Goal: Task Accomplishment & Management: Manage account settings

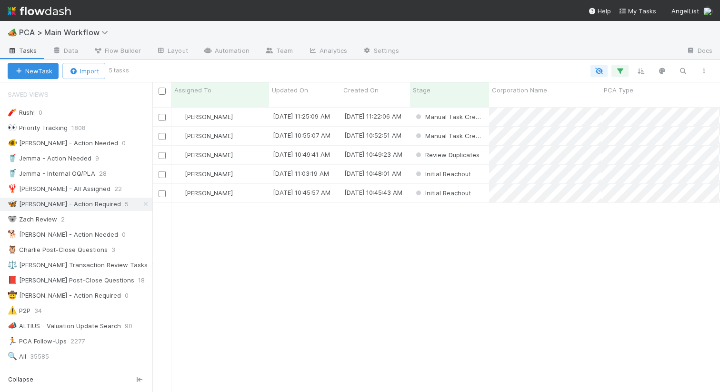
scroll to position [292, 568]
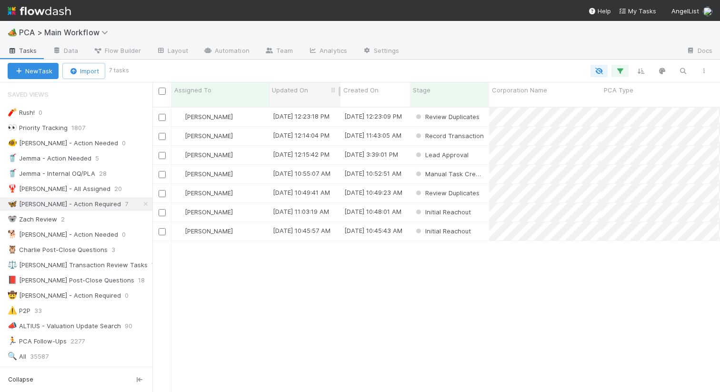
click at [311, 85] on div "Updated On" at bounding box center [305, 90] width 66 height 10
click at [311, 107] on div "Sort Oldest → Newest" at bounding box center [326, 108] width 109 height 14
click at [244, 111] on div "[PERSON_NAME]" at bounding box center [220, 117] width 98 height 19
click at [249, 131] on div "[PERSON_NAME]" at bounding box center [220, 136] width 98 height 19
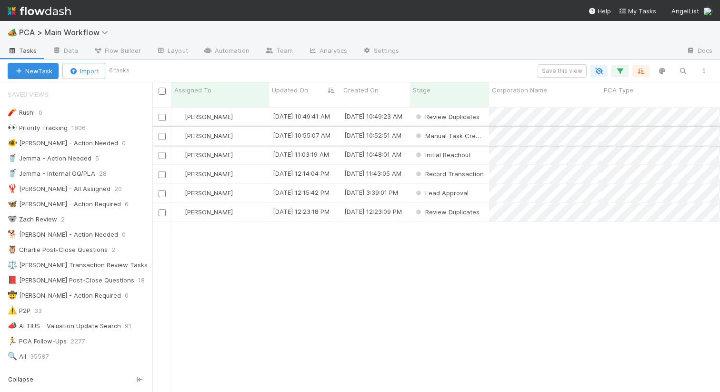
click at [257, 127] on div "[PERSON_NAME]" at bounding box center [220, 136] width 98 height 19
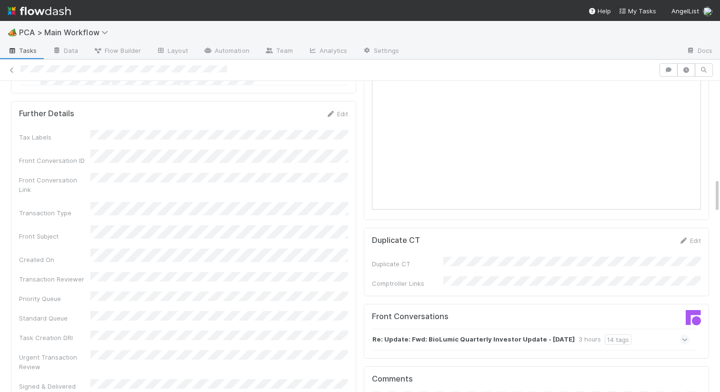
scroll to position [1002, 0]
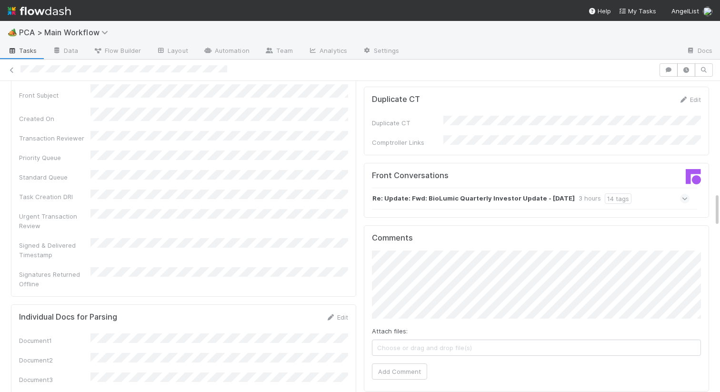
click at [415, 188] on div "Re: Update: Fwd: BioLumic Quarterly Investor Update - [DATE] 3 hours 14 tags" at bounding box center [531, 199] width 318 height 22
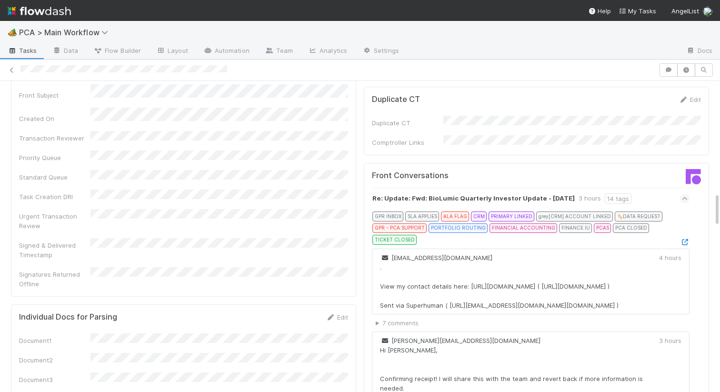
click at [687, 211] on div "GPR INBOX SLA APPLIES ALA FLAG CRM PRIMARY LINKED grey [CRM] ACCOUNT LINKED 🏷️ …" at bounding box center [530, 228] width 315 height 35
click at [683, 239] on icon at bounding box center [685, 242] width 10 height 6
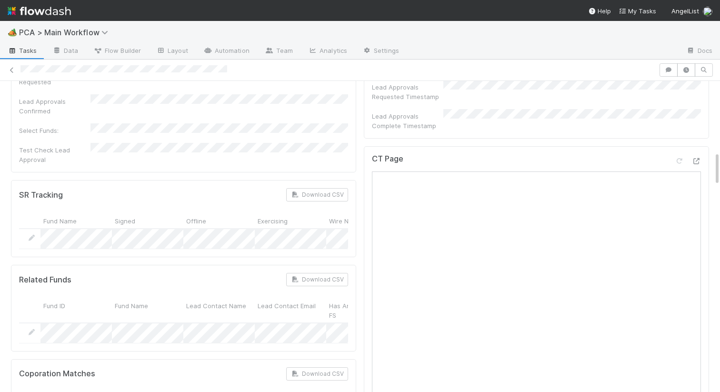
scroll to position [463, 0]
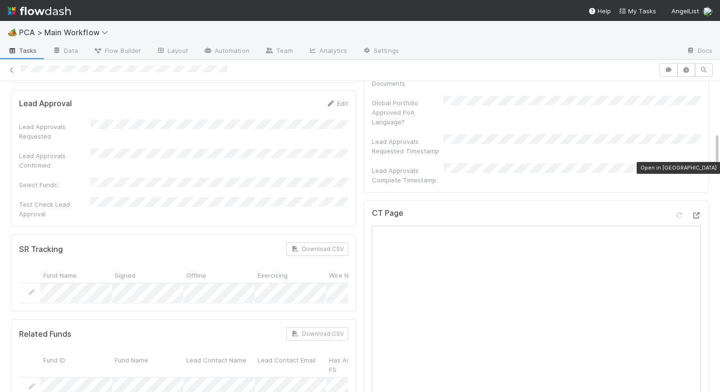
click at [697, 212] on icon at bounding box center [697, 215] width 10 height 6
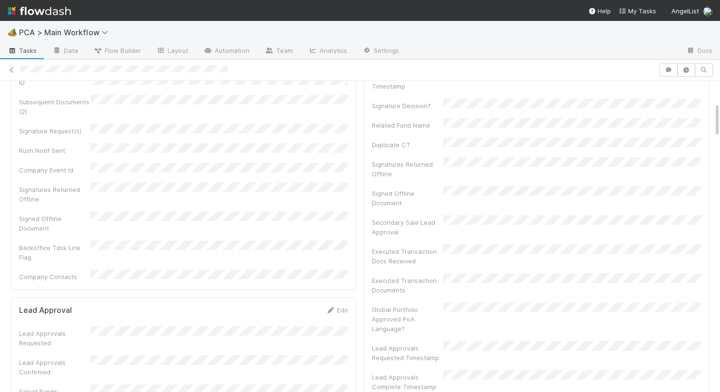
scroll to position [0, 0]
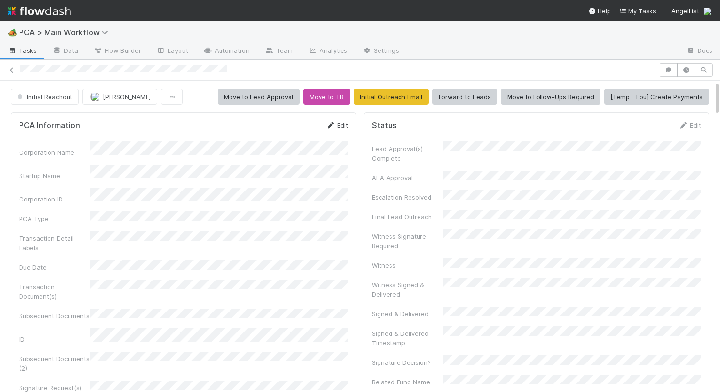
click at [340, 128] on link "Edit" at bounding box center [337, 125] width 22 height 8
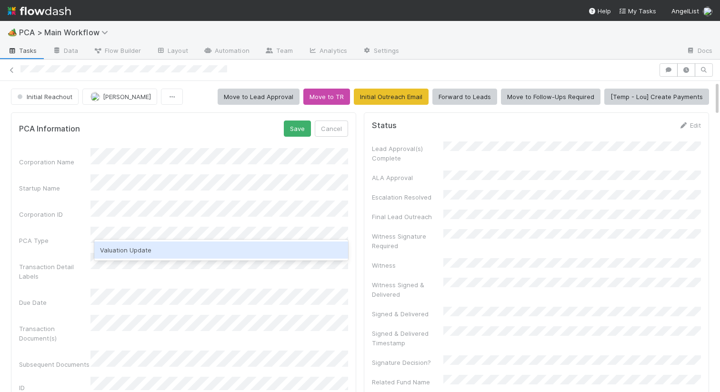
click at [127, 248] on div "Valuation Update" at bounding box center [221, 250] width 254 height 17
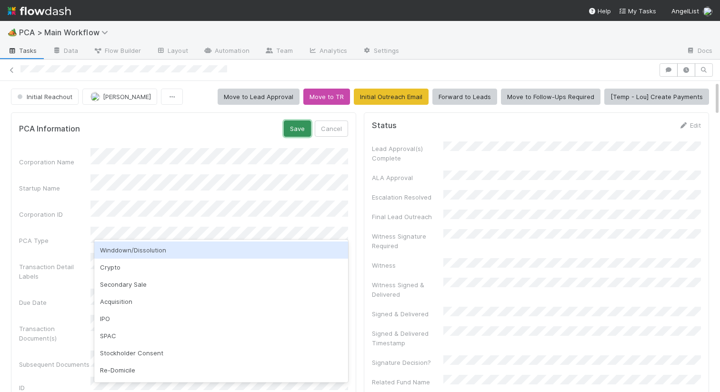
click at [297, 129] on button "Save" at bounding box center [297, 129] width 27 height 16
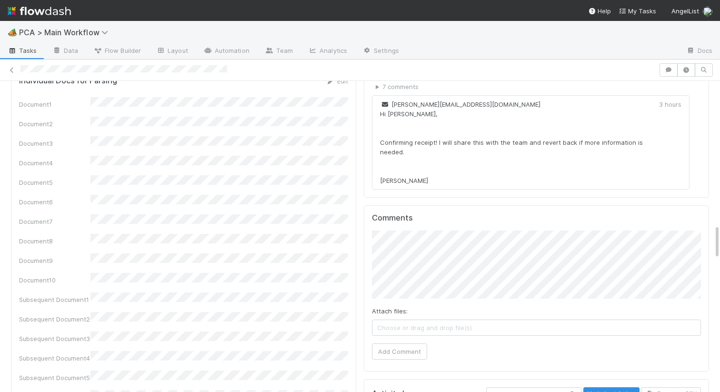
scroll to position [1289, 0]
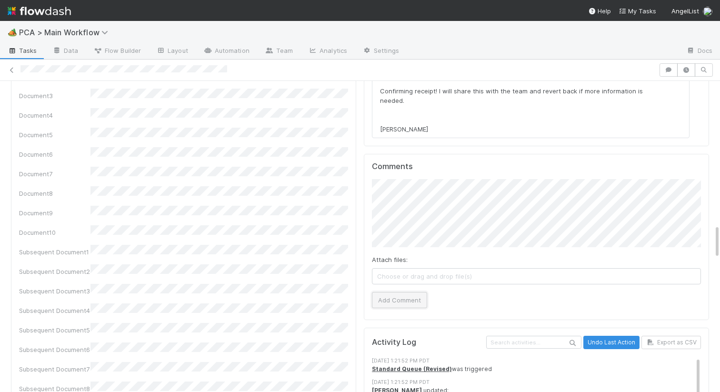
click at [408, 292] on button "Add Comment" at bounding box center [399, 300] width 55 height 16
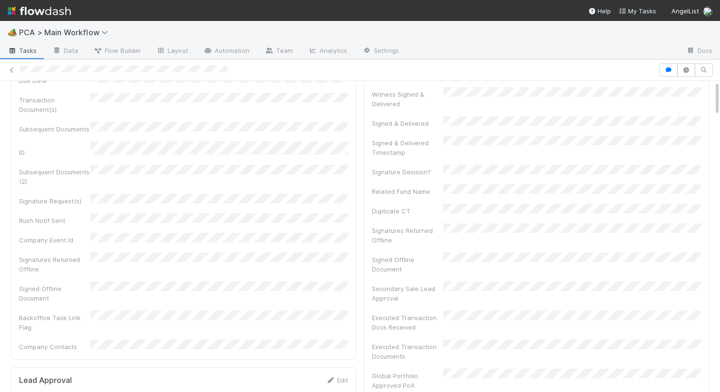
scroll to position [0, 0]
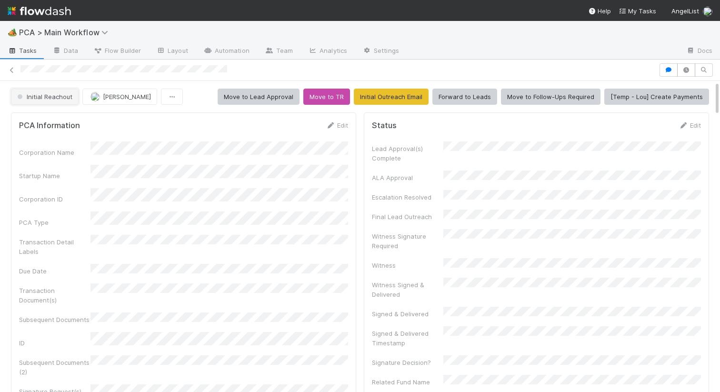
click at [53, 95] on span "Initial Reachout" at bounding box center [43, 97] width 57 height 8
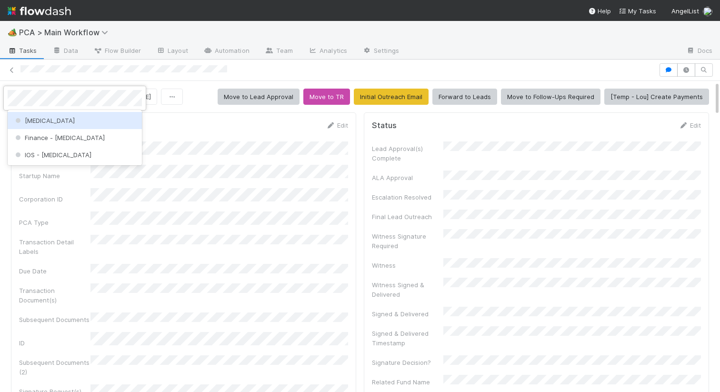
click at [58, 124] on div "ICU" at bounding box center [75, 120] width 134 height 17
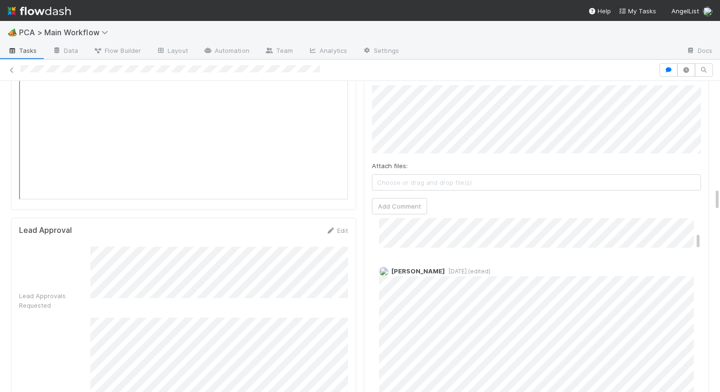
scroll to position [343, 0]
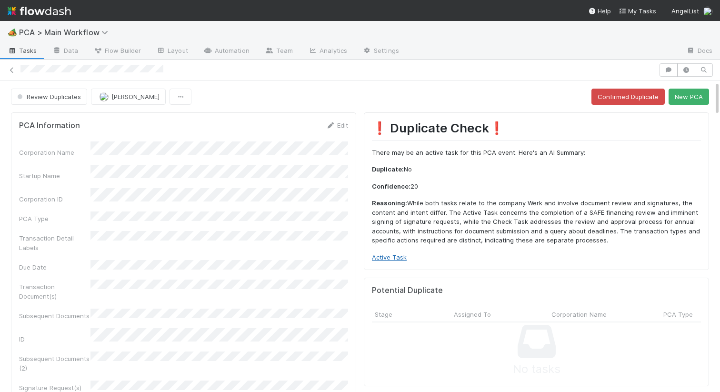
click at [396, 254] on link "Active Task" at bounding box center [389, 257] width 35 height 8
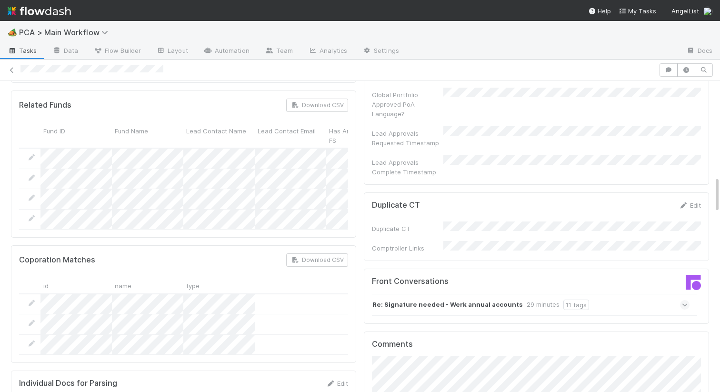
scroll to position [838, 0]
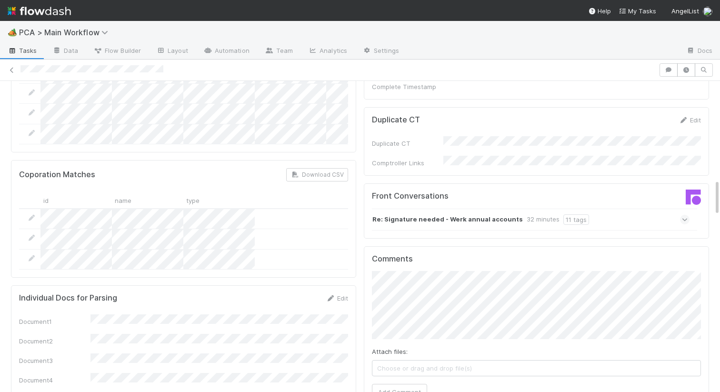
click at [433, 214] on strong "Re: Signature needed - Werk annual accounts" at bounding box center [448, 219] width 151 height 10
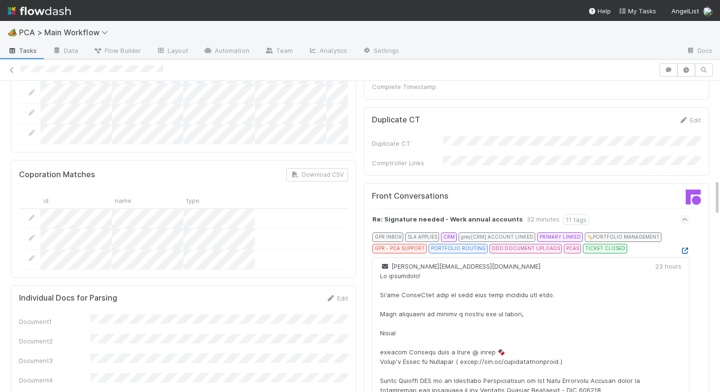
click at [686, 248] on icon at bounding box center [685, 251] width 10 height 6
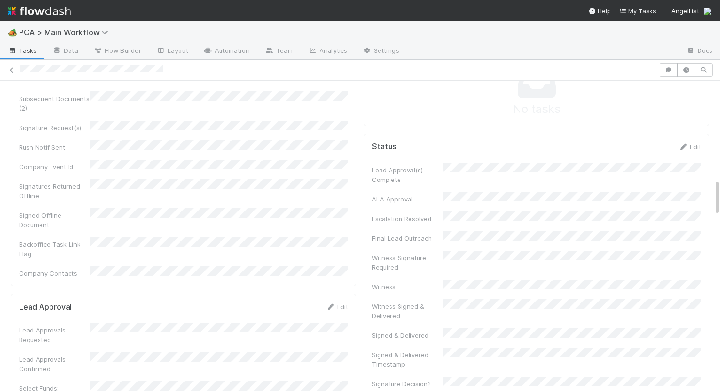
scroll to position [0, 0]
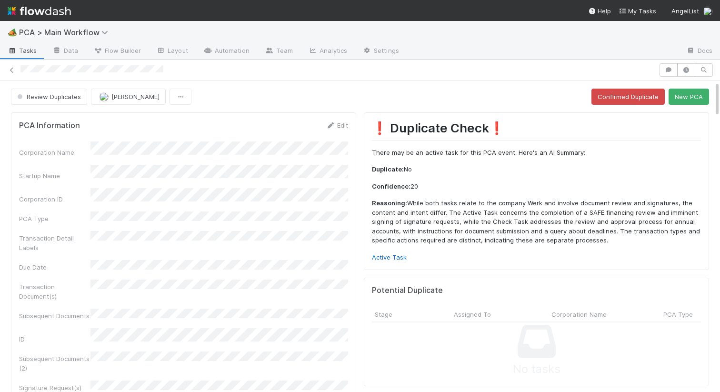
click at [697, 96] on button "New PCA" at bounding box center [689, 97] width 40 height 16
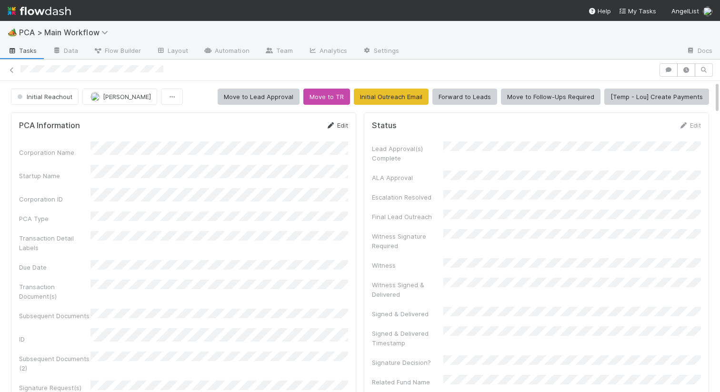
click at [338, 126] on link "Edit" at bounding box center [337, 125] width 22 height 8
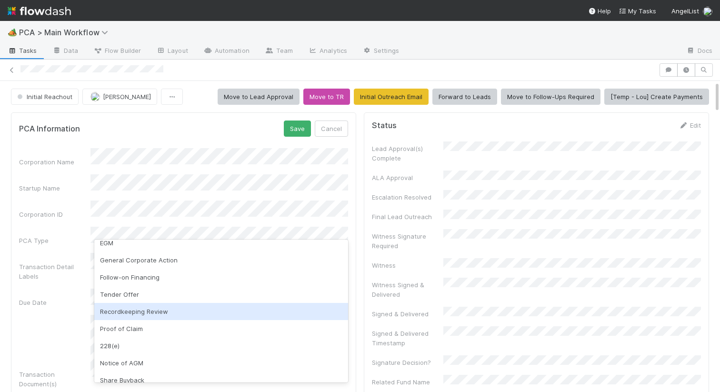
scroll to position [140, 0]
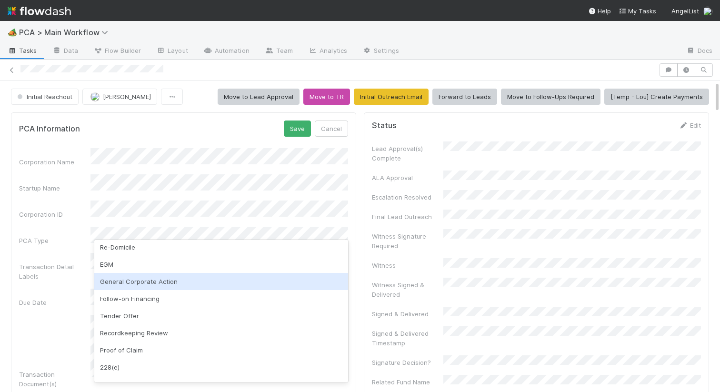
click at [138, 280] on div "General Corporate Action" at bounding box center [221, 281] width 254 height 17
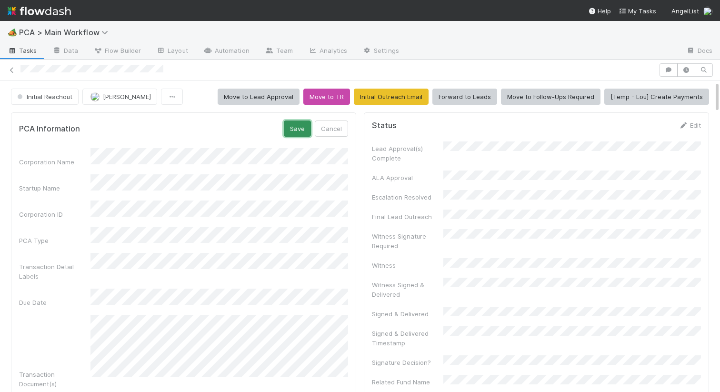
click at [292, 125] on button "Save" at bounding box center [297, 129] width 27 height 16
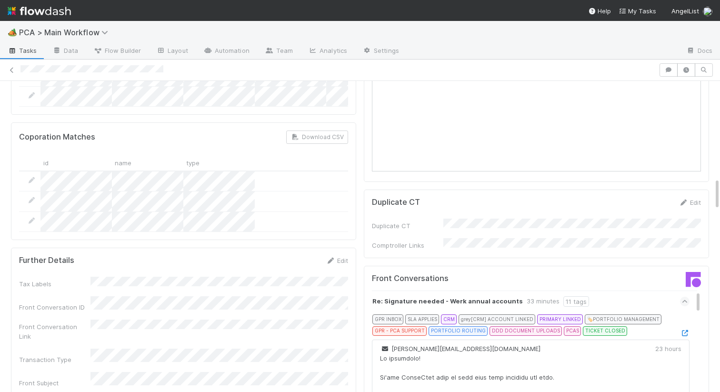
scroll to position [956, 0]
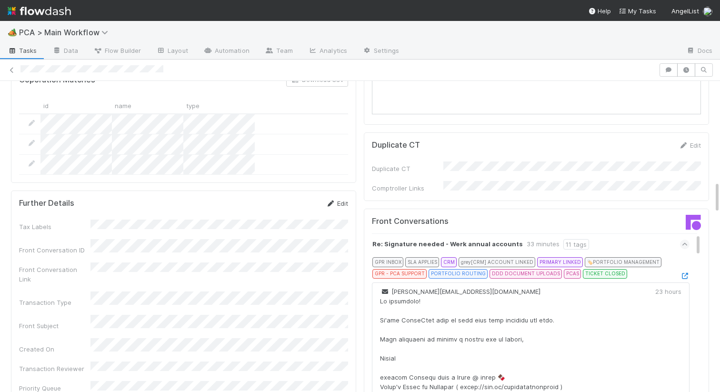
click at [332, 201] on icon at bounding box center [331, 204] width 10 height 6
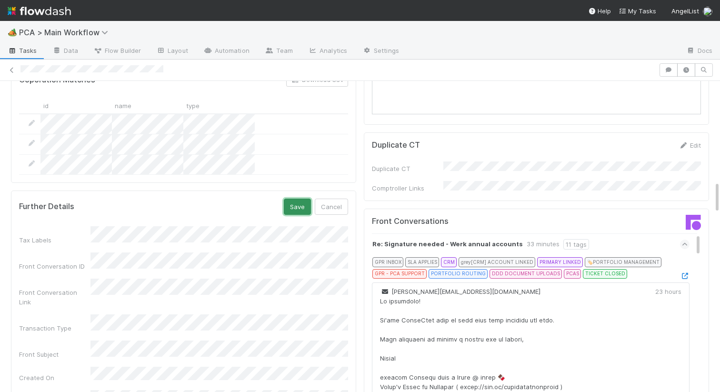
click at [300, 199] on button "Save" at bounding box center [297, 207] width 27 height 16
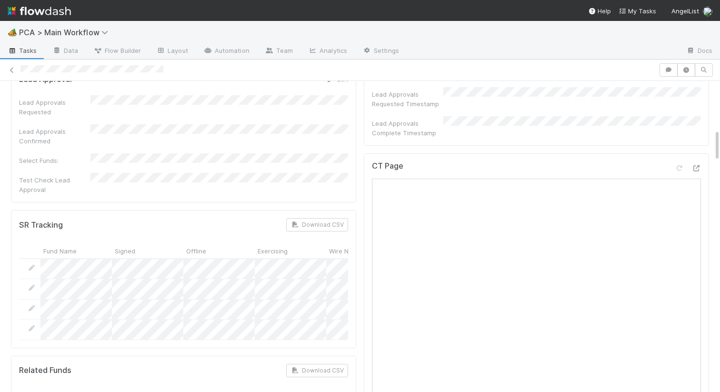
scroll to position [460, 0]
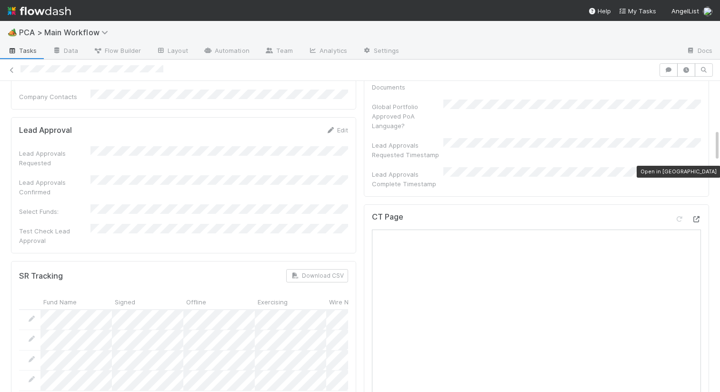
click at [696, 216] on icon at bounding box center [697, 219] width 10 height 6
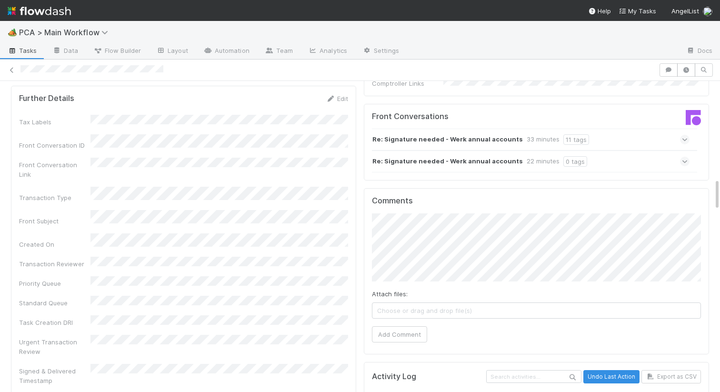
scroll to position [1071, 0]
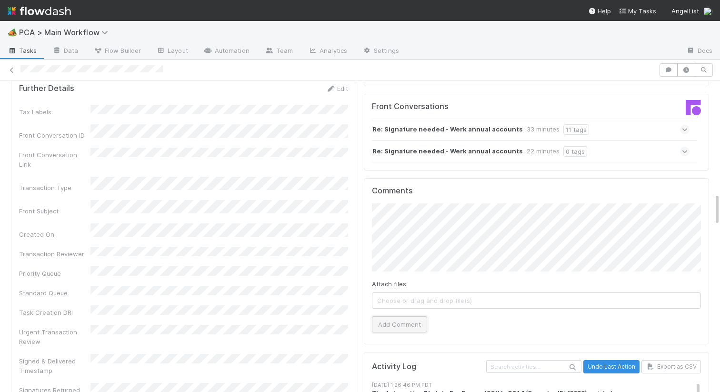
click at [391, 316] on button "Add Comment" at bounding box center [399, 324] width 55 height 16
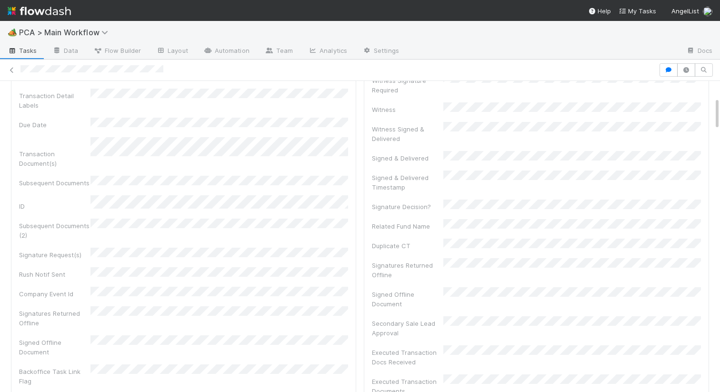
scroll to position [0, 0]
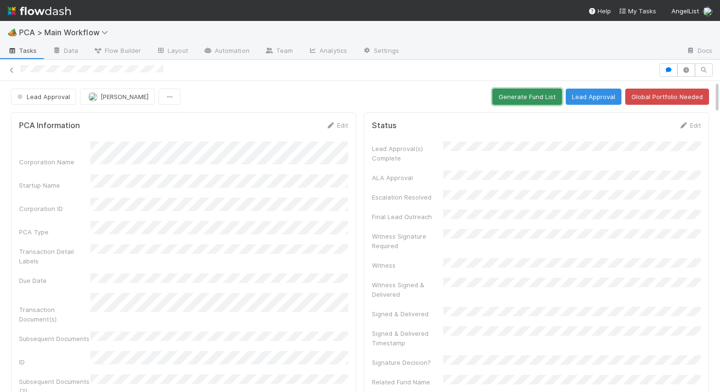
click at [508, 99] on button "Generate Fund List" at bounding box center [528, 97] width 70 height 16
click at [603, 95] on button "Lead Approval" at bounding box center [594, 97] width 56 height 16
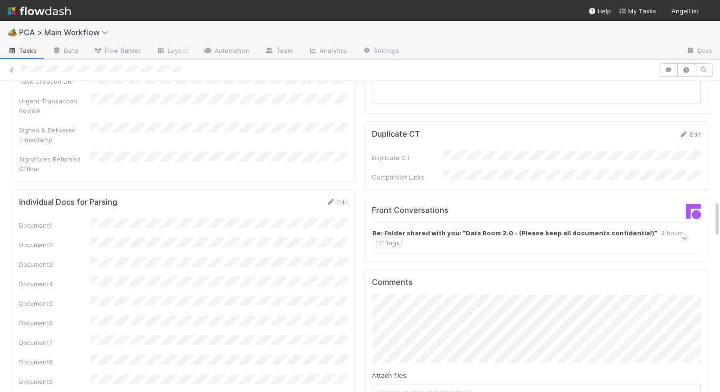
scroll to position [1017, 0]
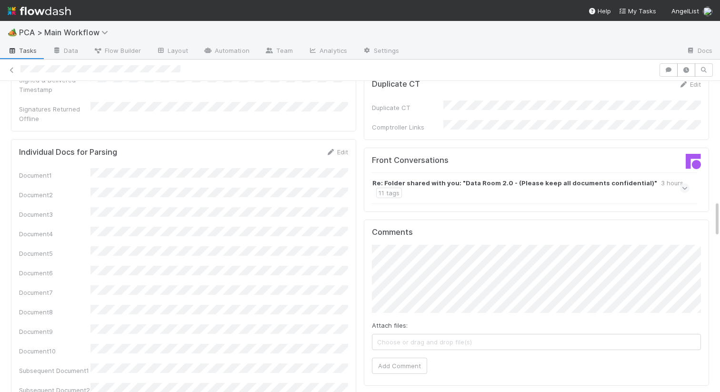
click at [465, 178] on strong "Re: Folder shared with you: "Data Room 2.0 - (Please keep all documents confide…" at bounding box center [515, 183] width 285 height 10
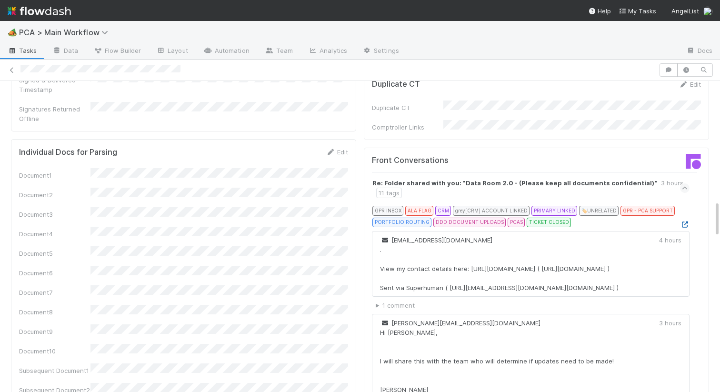
click at [683, 222] on icon at bounding box center [685, 225] width 10 height 6
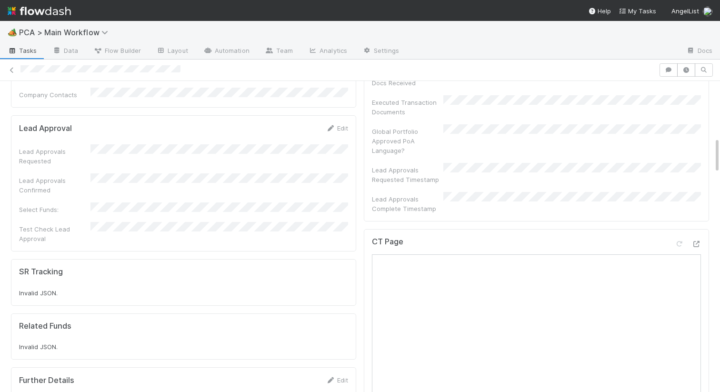
scroll to position [413, 0]
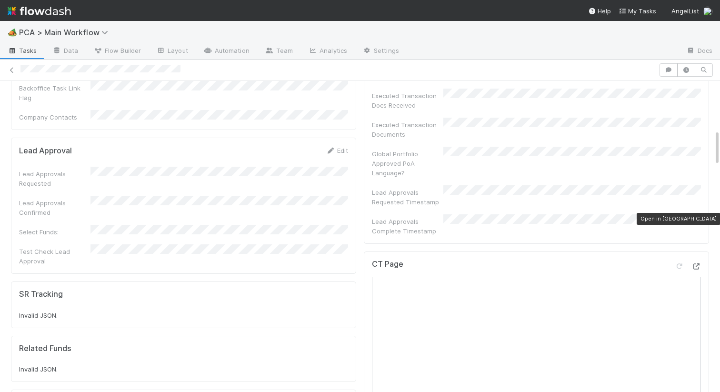
click at [696, 263] on icon at bounding box center [697, 266] width 10 height 6
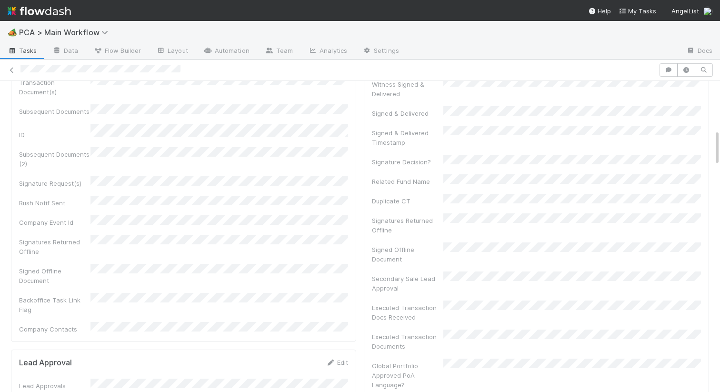
scroll to position [0, 0]
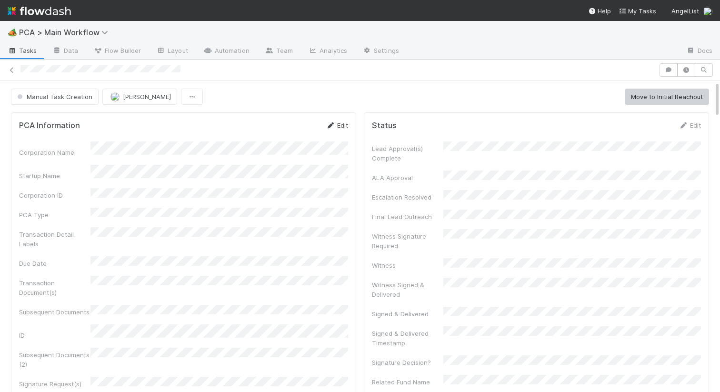
click at [332, 123] on icon at bounding box center [331, 125] width 10 height 6
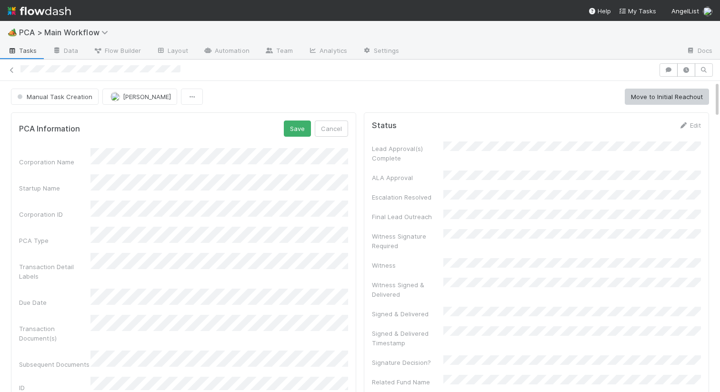
click at [50, 158] on div "Corporation Name" at bounding box center [183, 157] width 329 height 19
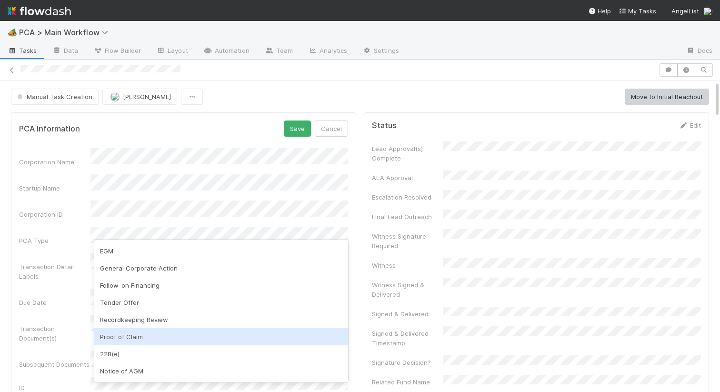
scroll to position [137, 0]
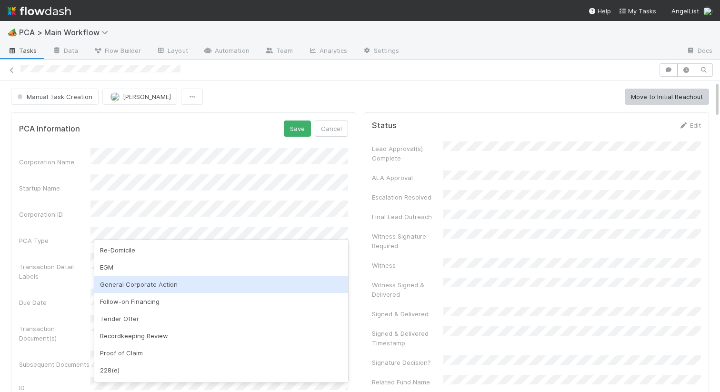
click at [146, 285] on div "General Corporate Action" at bounding box center [221, 284] width 254 height 17
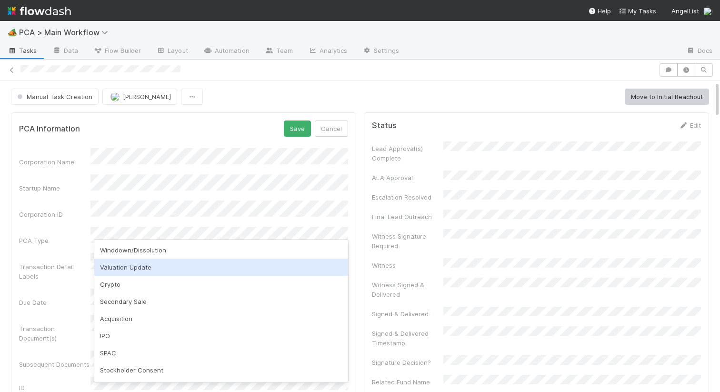
click at [144, 269] on div "Valuation Update" at bounding box center [221, 267] width 254 height 17
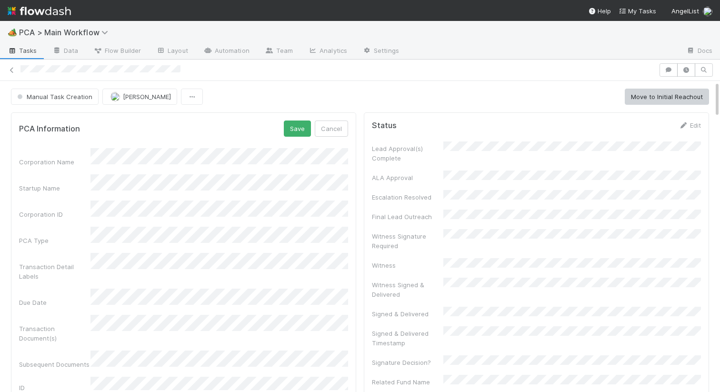
click at [292, 119] on div "PCA Information Save Cancel Corporation Name Startup Name Corporation ID PCA Ty…" at bounding box center [183, 379] width 345 height 535
click at [293, 125] on button "Save" at bounding box center [297, 129] width 27 height 16
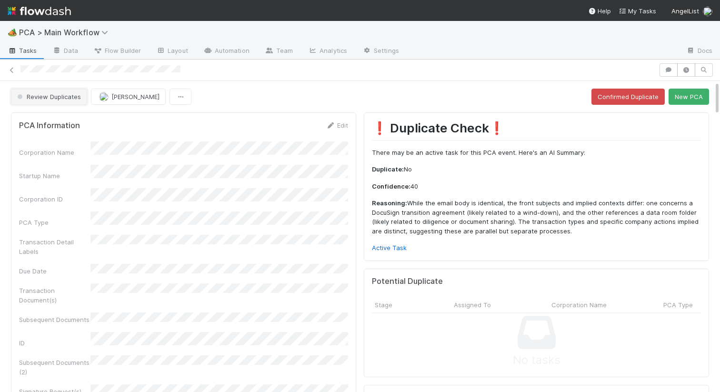
click at [31, 89] on button "Review Duplicates" at bounding box center [49, 97] width 76 height 16
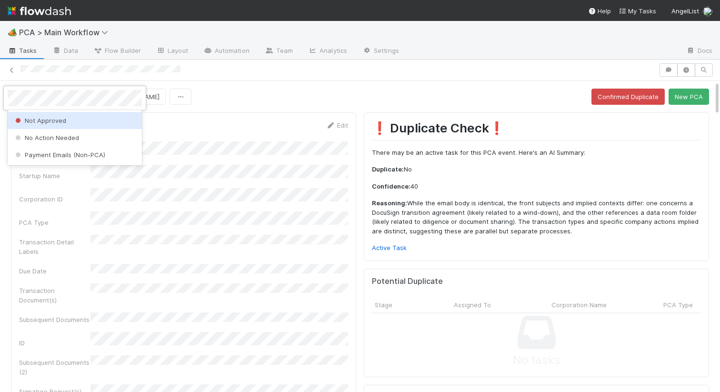
click at [45, 124] on div "Not Approved" at bounding box center [75, 120] width 134 height 17
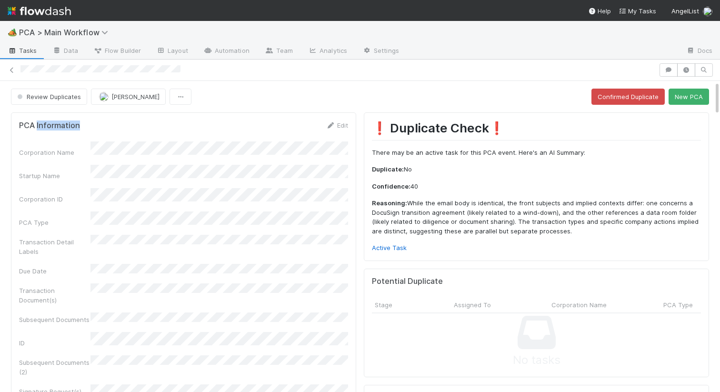
click at [45, 125] on h5 "PCA Information" at bounding box center [49, 126] width 61 height 10
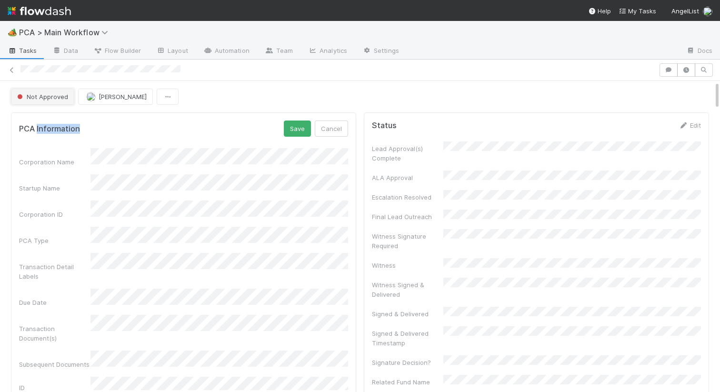
click at [60, 92] on button "Not Approved" at bounding box center [42, 97] width 63 height 16
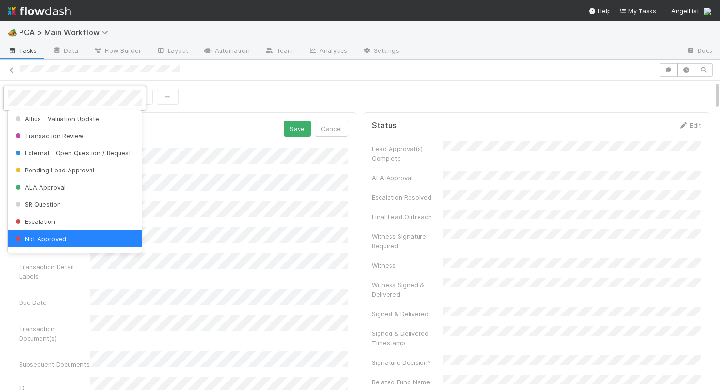
scroll to position [0, 0]
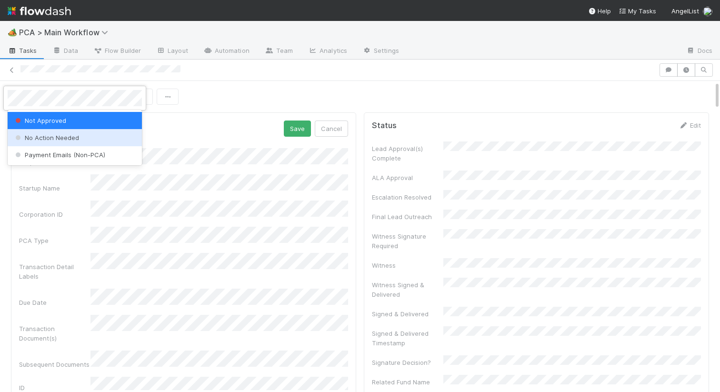
click at [58, 135] on span "No Action Needed" at bounding box center [46, 138] width 66 height 8
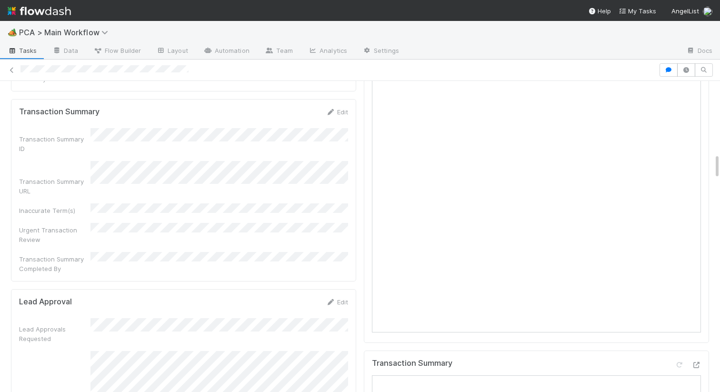
scroll to position [877, 0]
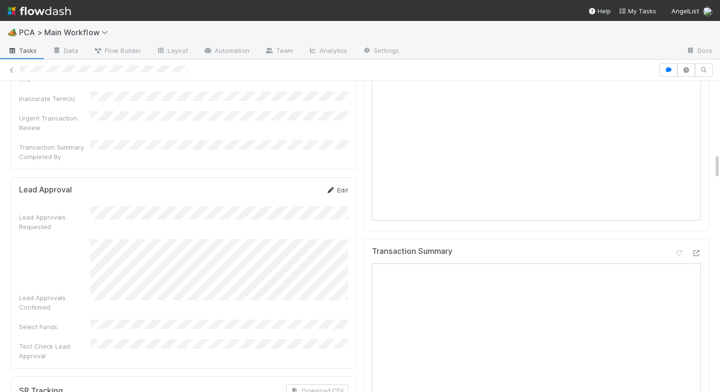
click at [339, 186] on link "Edit" at bounding box center [337, 190] width 22 height 8
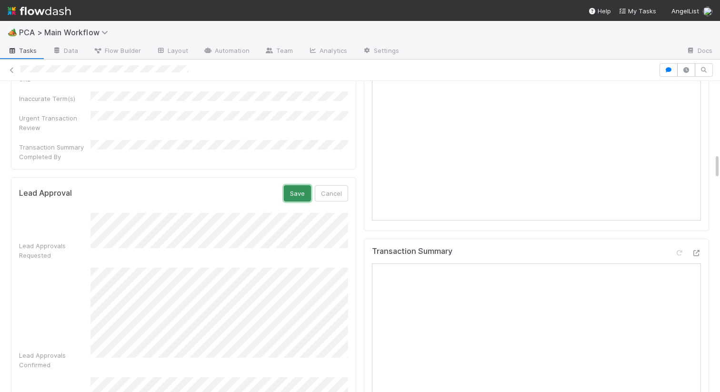
click at [299, 185] on button "Save" at bounding box center [297, 193] width 27 height 16
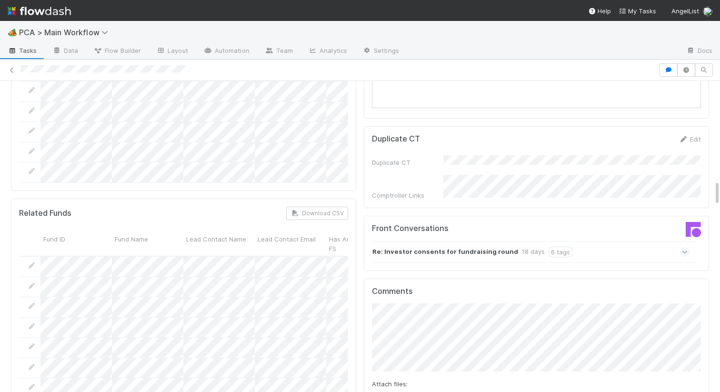
scroll to position [1410, 0]
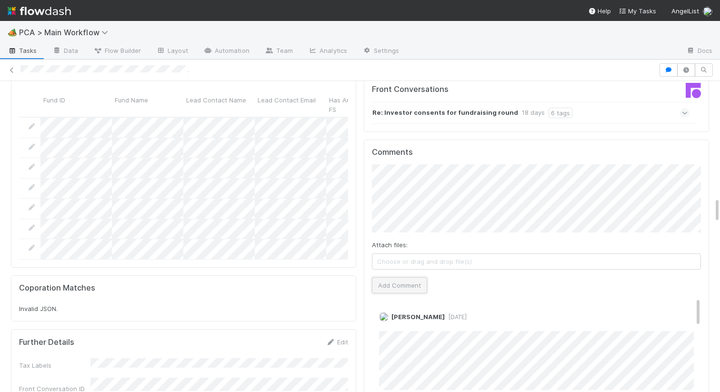
click at [386, 277] on button "Add Comment" at bounding box center [399, 285] width 55 height 16
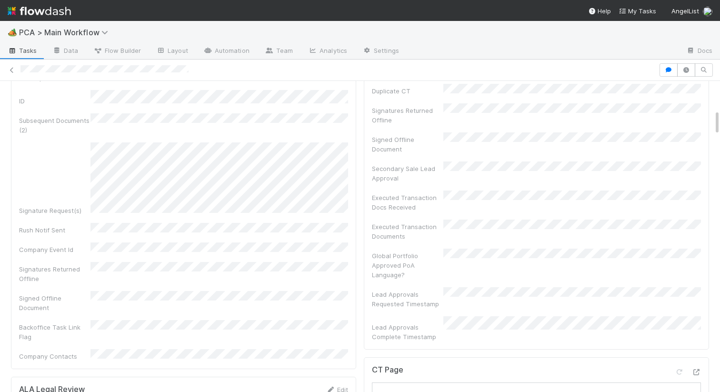
scroll to position [0, 0]
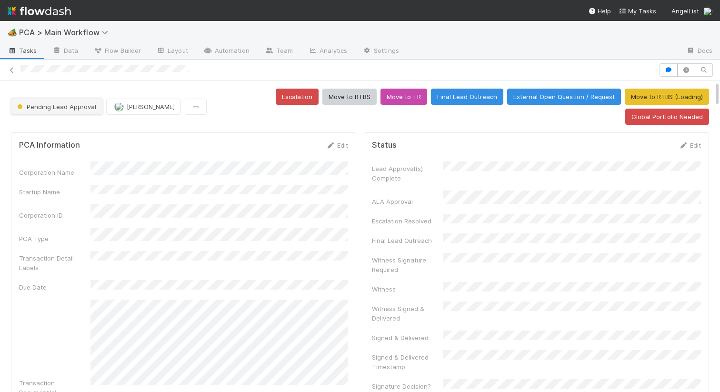
click at [39, 104] on span "Pending Lead Approval" at bounding box center [55, 107] width 81 height 8
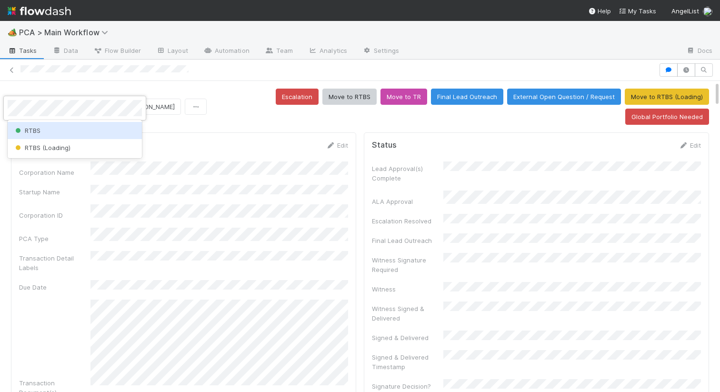
click at [23, 130] on span "RTBS" at bounding box center [26, 131] width 27 height 8
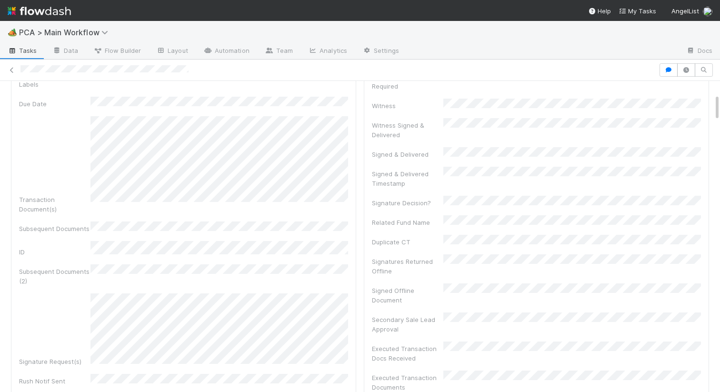
scroll to position [151, 0]
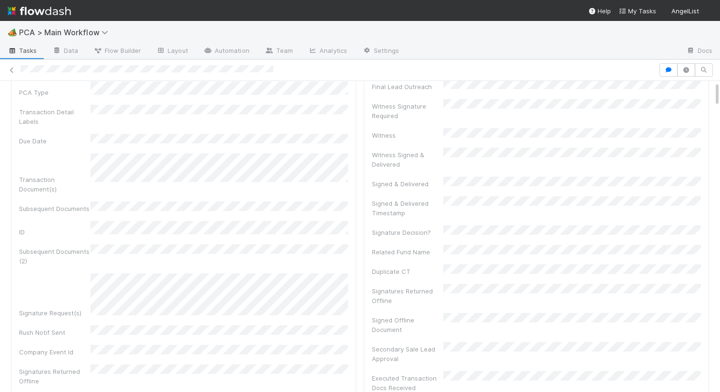
scroll to position [180, 0]
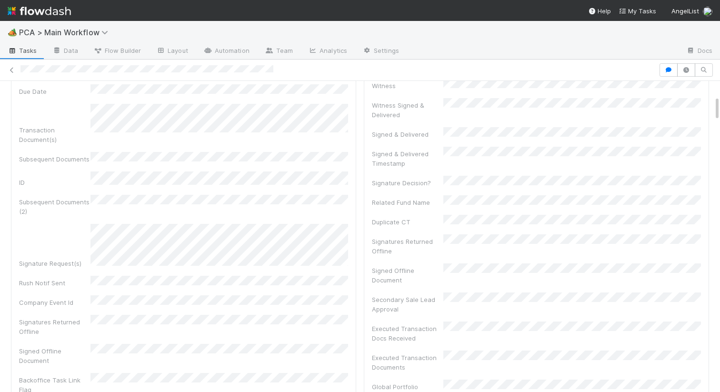
click at [267, 195] on div "Subsequent Documents (2)" at bounding box center [183, 205] width 329 height 21
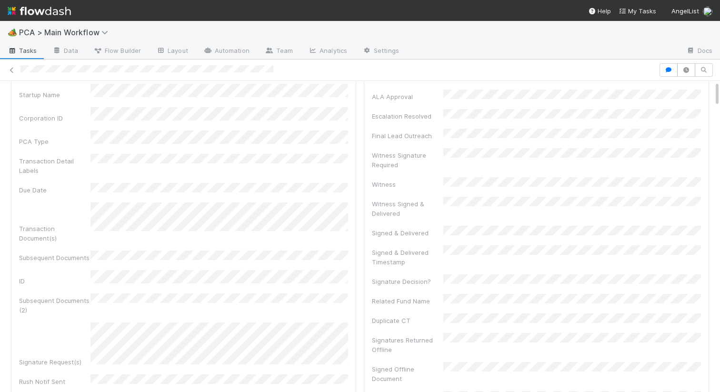
scroll to position [0, 0]
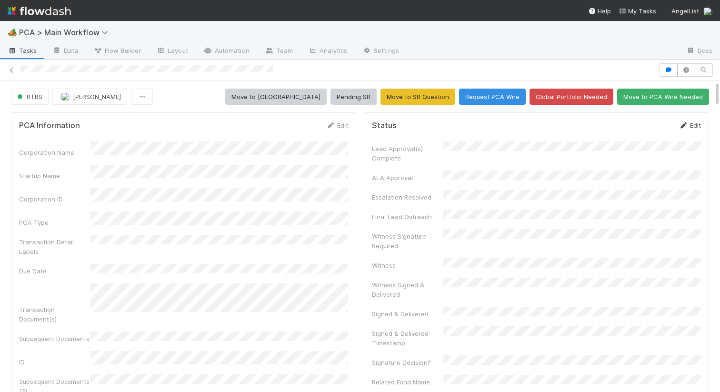
click at [689, 127] on link "Edit" at bounding box center [690, 125] width 22 height 8
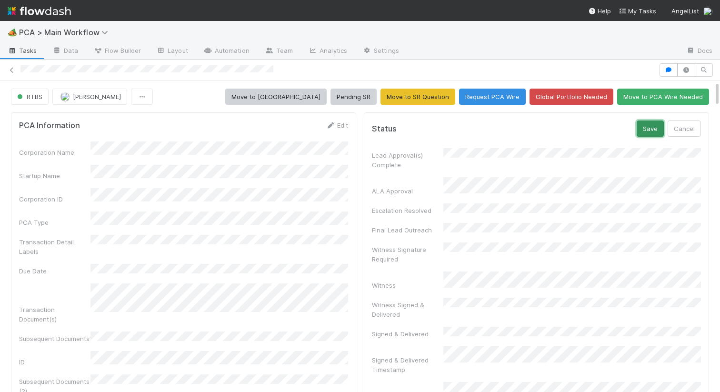
click at [660, 132] on button "Save" at bounding box center [650, 129] width 27 height 16
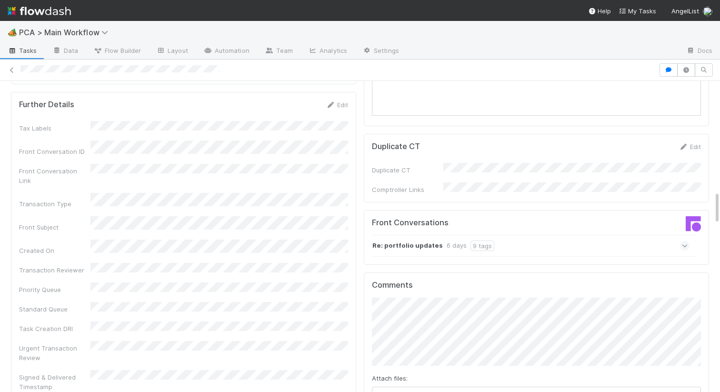
scroll to position [916, 0]
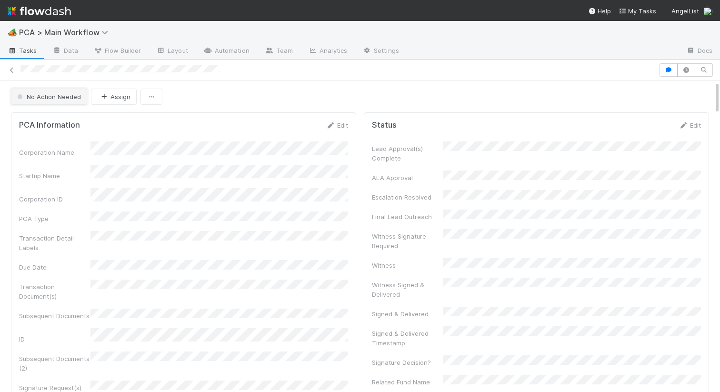
click at [59, 101] on button "No Action Needed" at bounding box center [49, 97] width 76 height 16
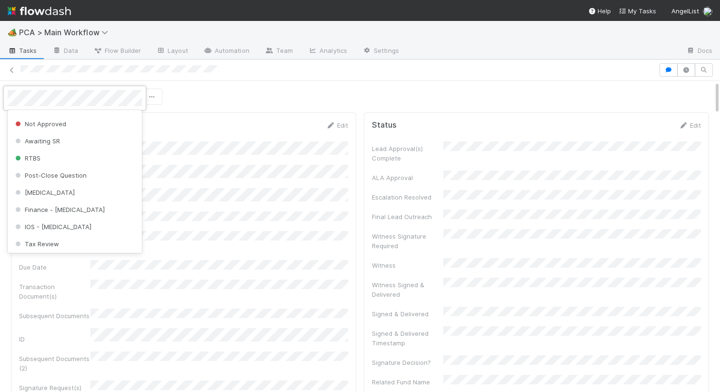
scroll to position [52, 0]
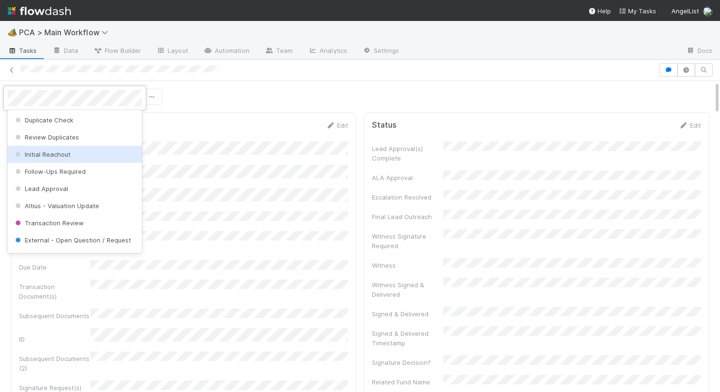
click at [51, 156] on span "Initial Reachout" at bounding box center [41, 155] width 57 height 8
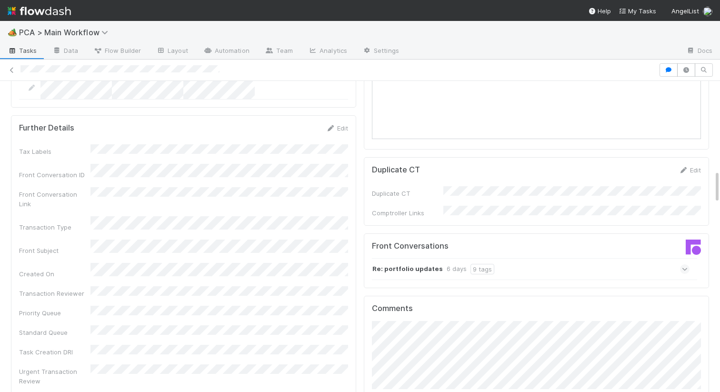
scroll to position [967, 0]
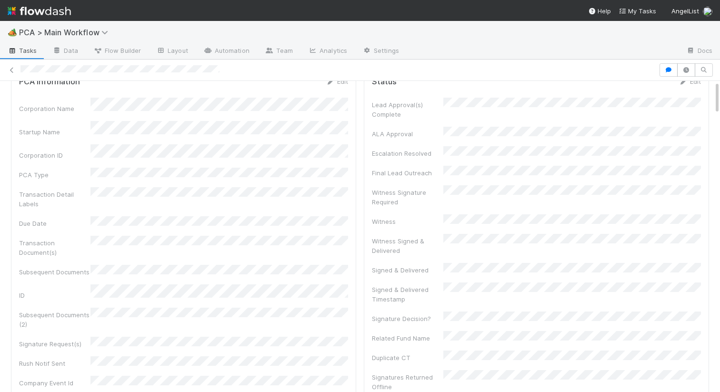
scroll to position [0, 0]
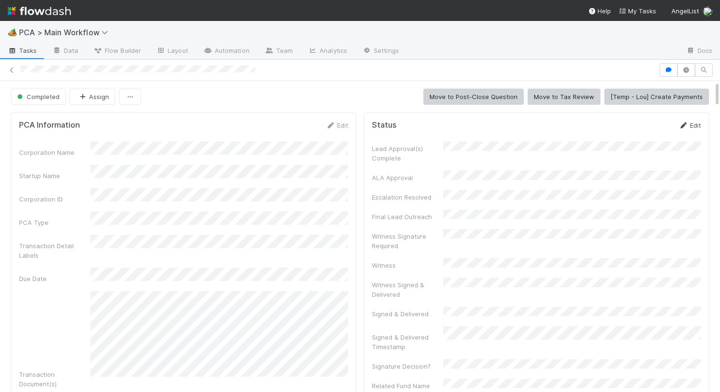
click at [687, 122] on icon at bounding box center [684, 125] width 10 height 6
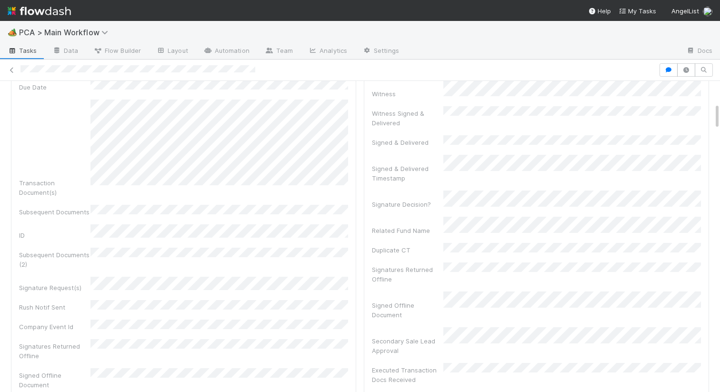
scroll to position [298, 0]
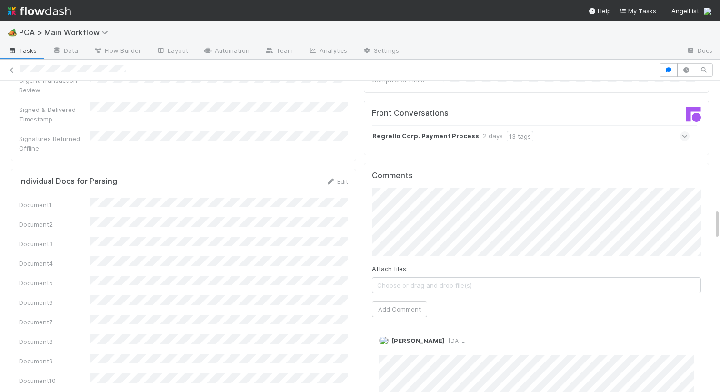
scroll to position [1356, 0]
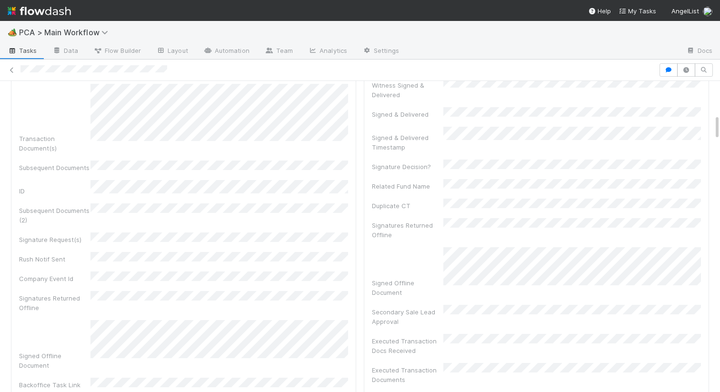
scroll to position [118, 0]
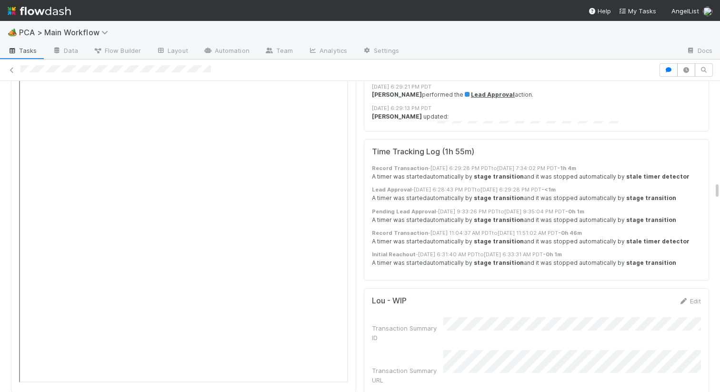
scroll to position [2223, 0]
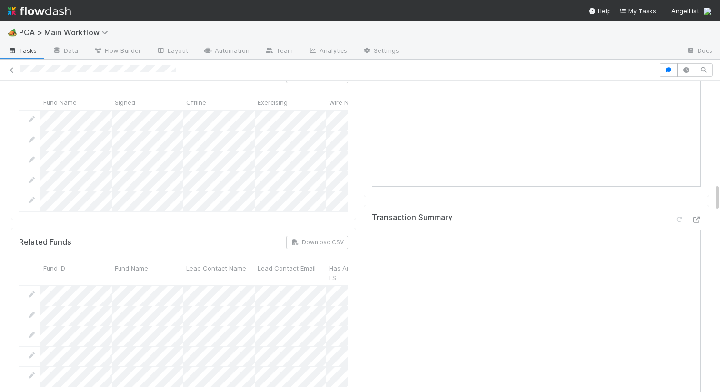
scroll to position [1314, 0]
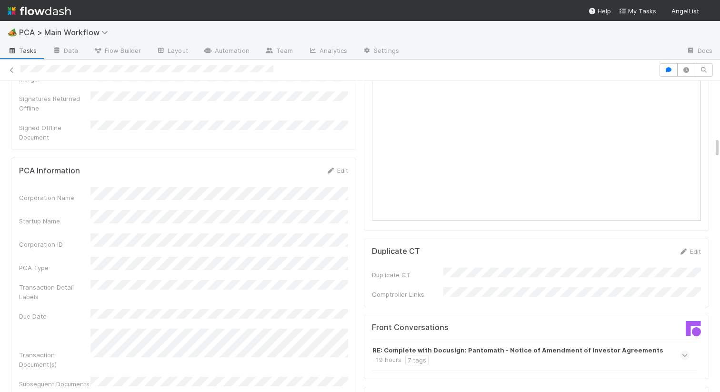
scroll to position [840, 0]
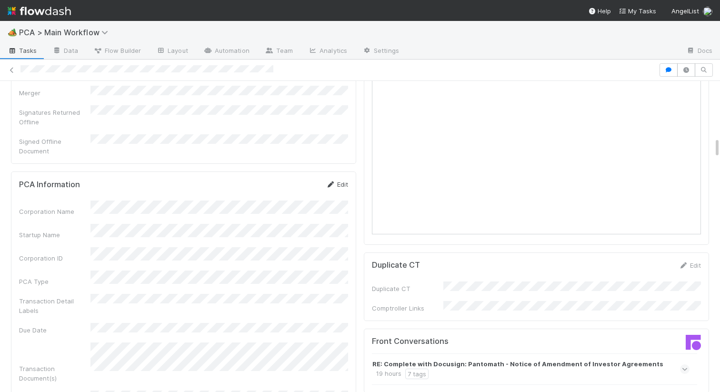
click at [342, 181] on link "Edit" at bounding box center [337, 185] width 22 height 8
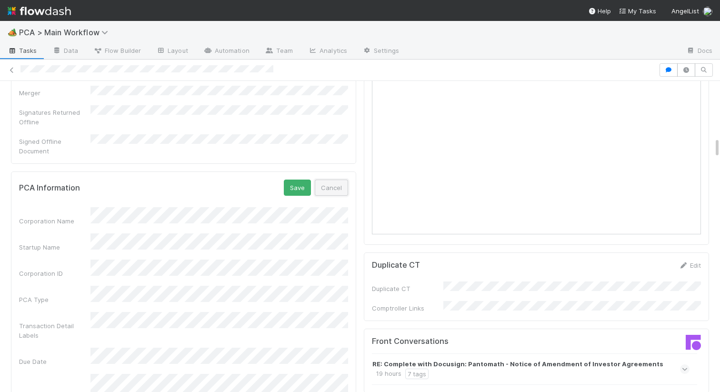
click at [333, 180] on button "Cancel" at bounding box center [331, 188] width 33 height 16
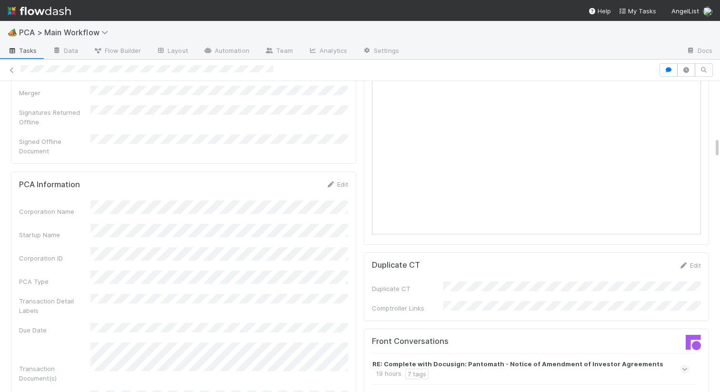
click at [333, 181] on icon at bounding box center [331, 184] width 10 height 6
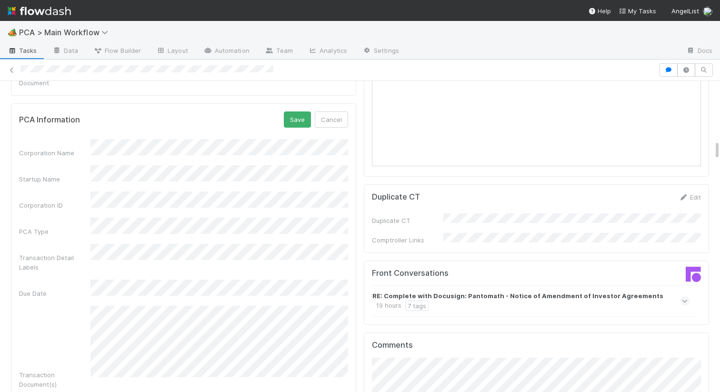
scroll to position [899, 0]
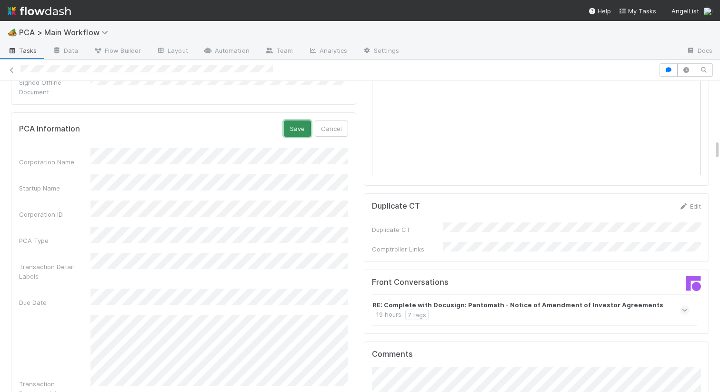
click at [290, 121] on button "Save" at bounding box center [297, 129] width 27 height 16
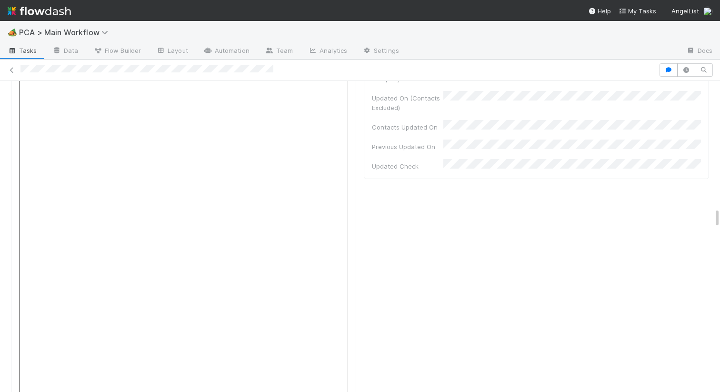
scroll to position [2015, 0]
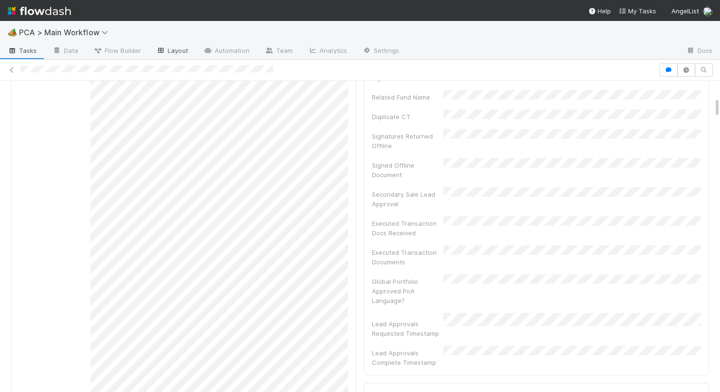
scroll to position [0, 0]
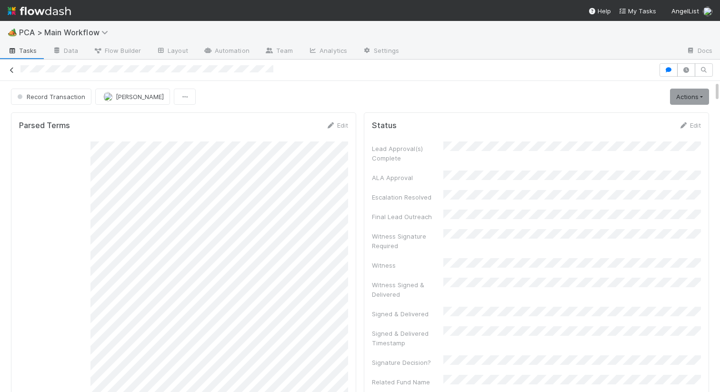
click at [13, 71] on icon at bounding box center [12, 70] width 10 height 6
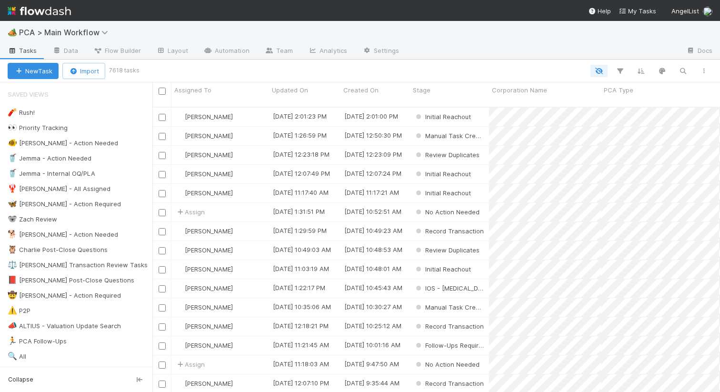
scroll to position [292, 568]
click at [69, 204] on div "🦋 Nathalie - Action Required" at bounding box center [64, 204] width 113 height 12
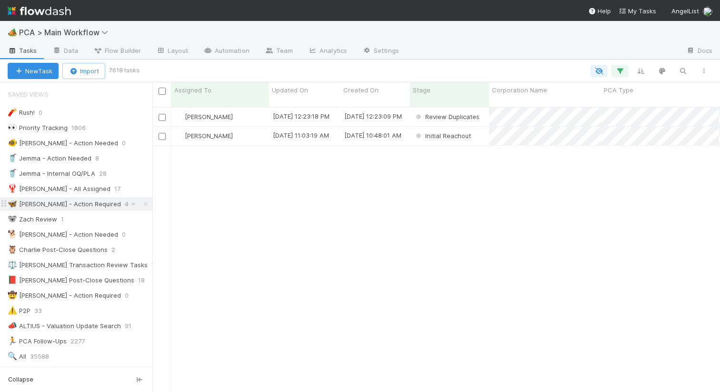
scroll to position [292, 568]
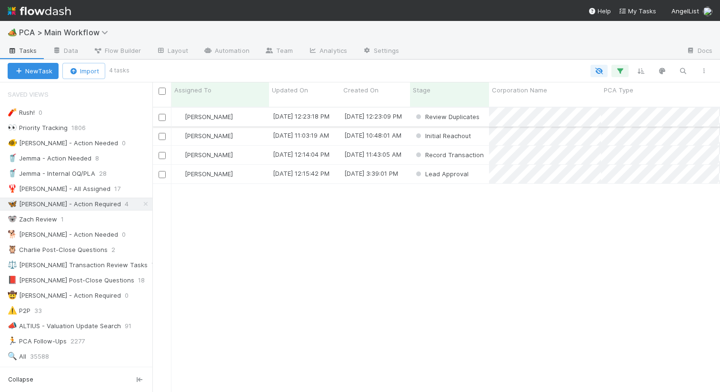
click at [244, 110] on div "[PERSON_NAME]" at bounding box center [220, 117] width 98 height 19
click at [244, 132] on div "[PERSON_NAME]" at bounding box center [220, 136] width 98 height 19
click at [255, 115] on div "[PERSON_NAME]" at bounding box center [220, 117] width 98 height 19
click at [246, 108] on div "[PERSON_NAME]" at bounding box center [220, 117] width 98 height 19
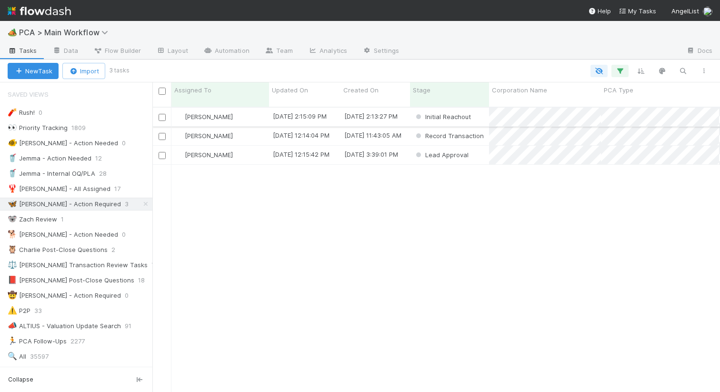
click at [247, 108] on div "[PERSON_NAME]" at bounding box center [220, 117] width 98 height 19
click at [239, 108] on div "[PERSON_NAME]" at bounding box center [220, 117] width 98 height 19
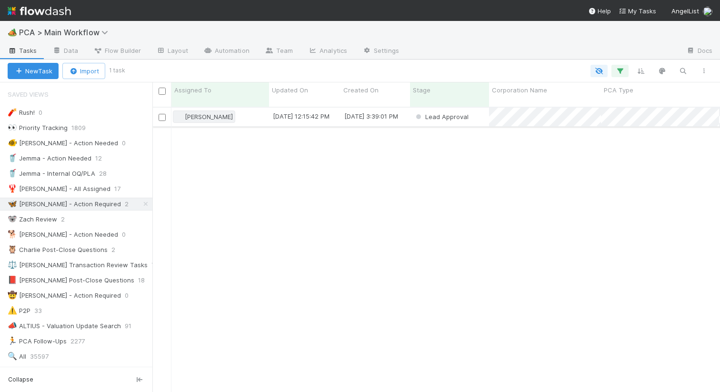
click at [233, 111] on span "[PERSON_NAME]" at bounding box center [204, 117] width 62 height 12
click at [340, 184] on div at bounding box center [360, 196] width 720 height 392
click at [269, 112] on div "8/28/25, 12:15:42 PM" at bounding box center [304, 117] width 71 height 19
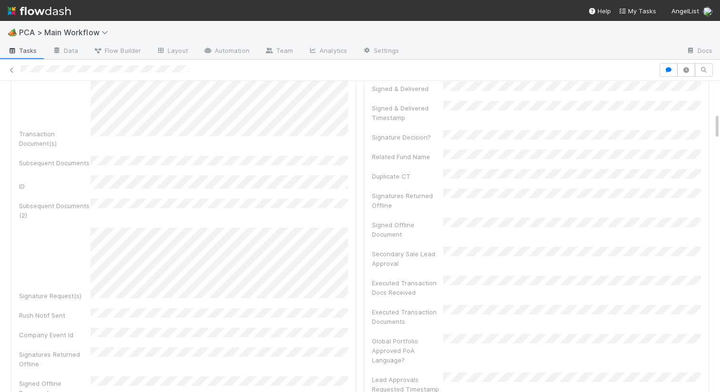
scroll to position [213, 0]
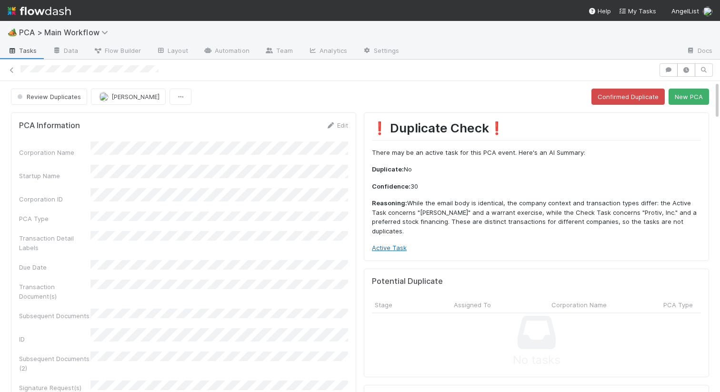
click at [385, 244] on link "Active Task" at bounding box center [389, 248] width 35 height 8
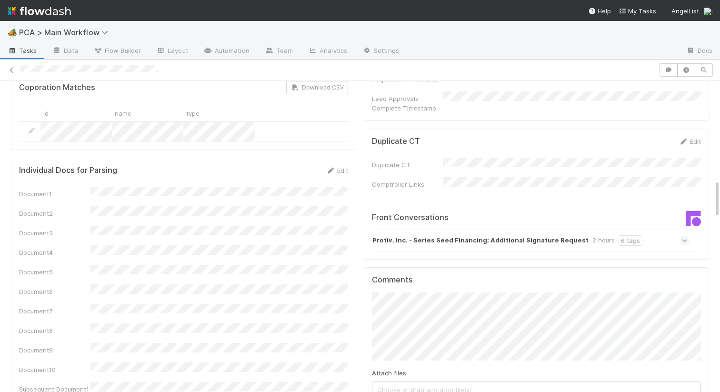
scroll to position [770, 0]
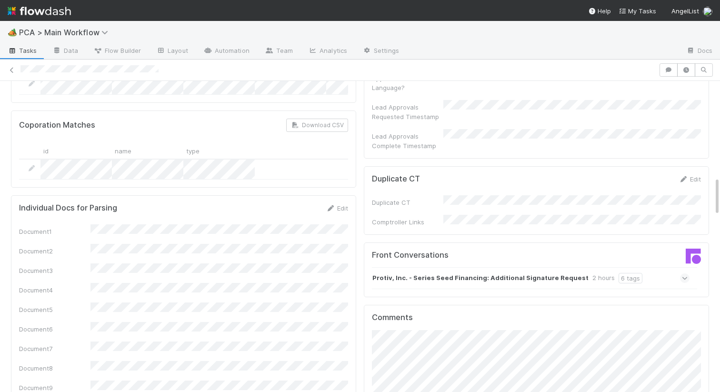
click at [415, 273] on strong "Protiv, Inc. - Series Seed Financing: Additional Signature Request" at bounding box center [481, 278] width 216 height 10
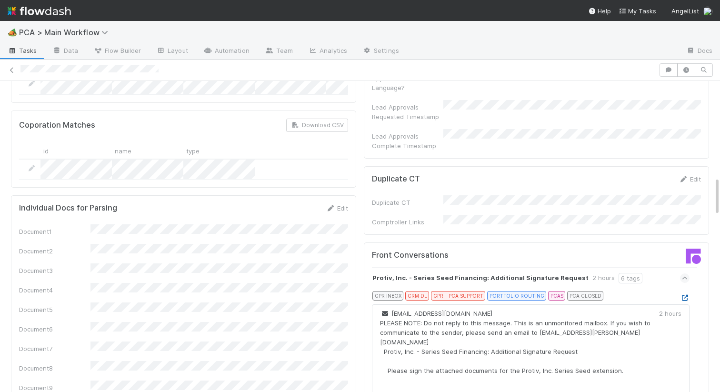
click at [686, 295] on icon at bounding box center [685, 298] width 10 height 6
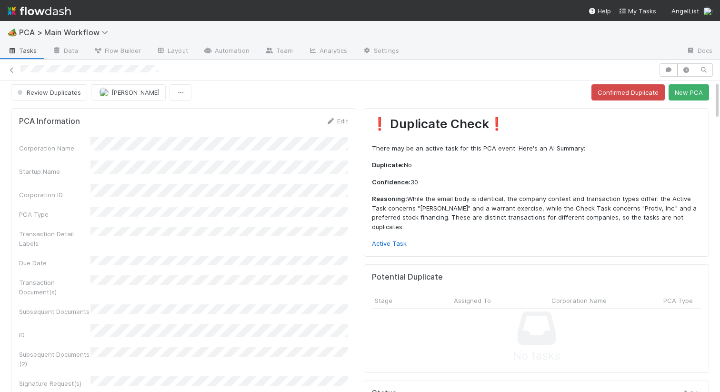
scroll to position [0, 0]
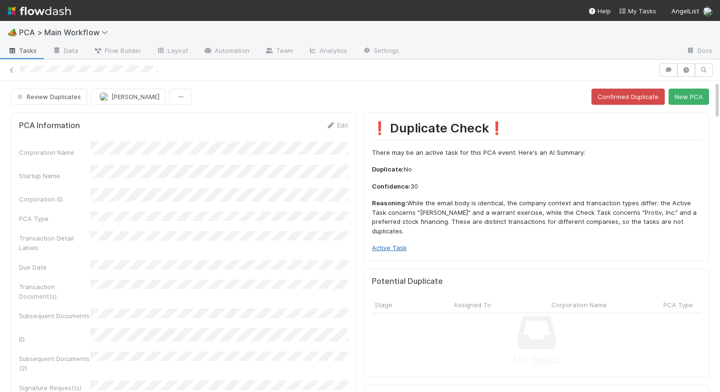
click at [391, 244] on link "Active Task" at bounding box center [389, 248] width 35 height 8
click at [683, 100] on button "New PCA" at bounding box center [689, 97] width 40 height 16
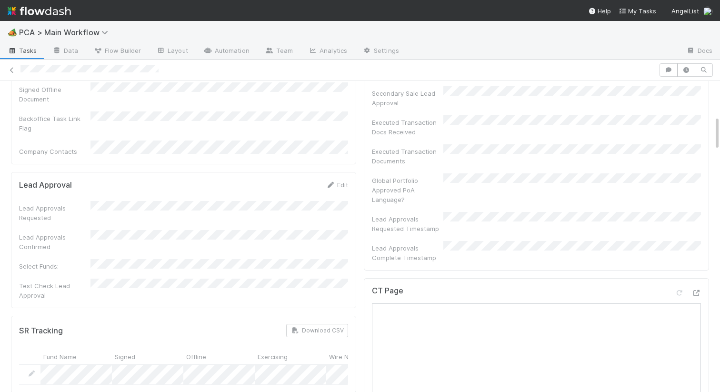
scroll to position [411, 0]
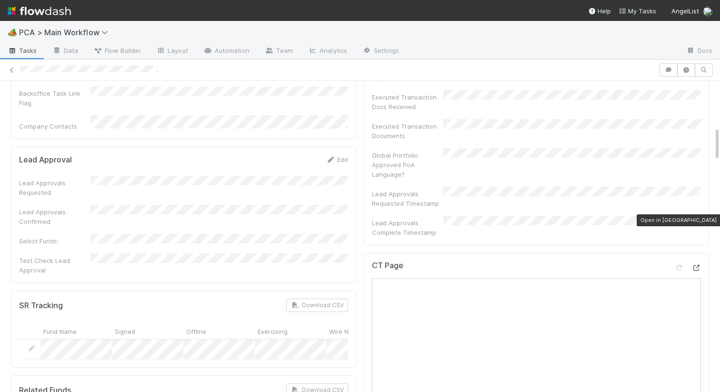
click at [693, 265] on icon at bounding box center [697, 268] width 10 height 6
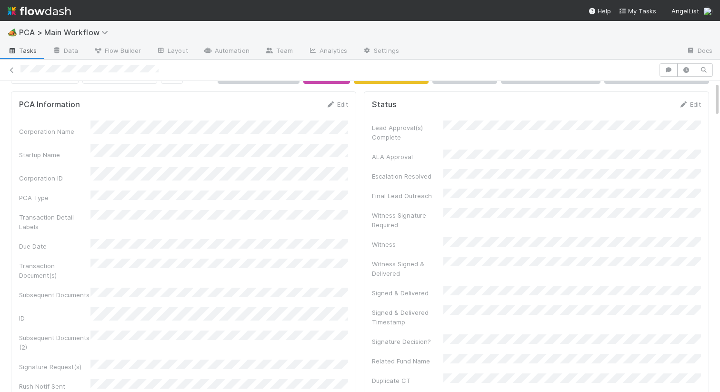
scroll to position [0, 0]
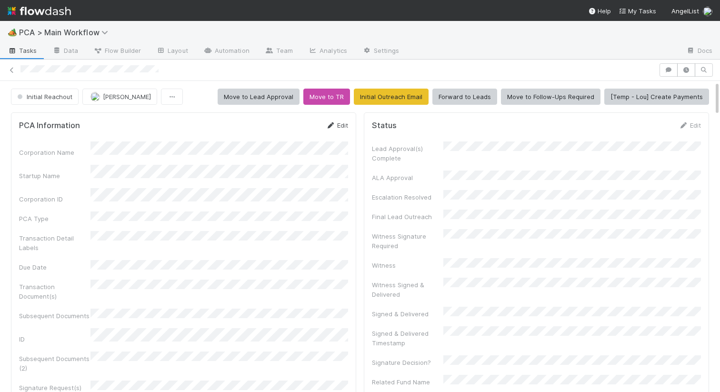
click at [343, 128] on link "Edit" at bounding box center [337, 125] width 22 height 8
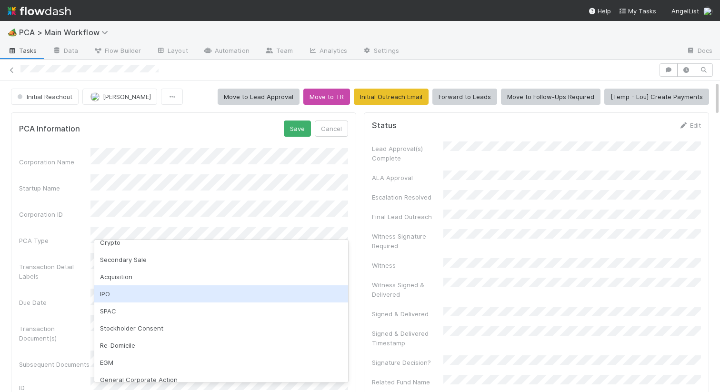
scroll to position [177, 0]
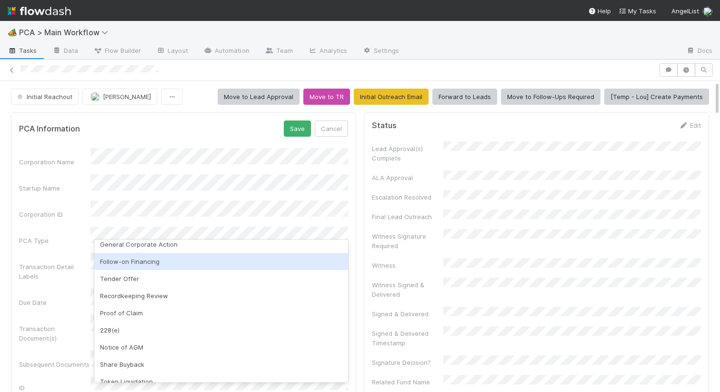
click at [151, 260] on div "Follow-on Financing" at bounding box center [221, 261] width 254 height 17
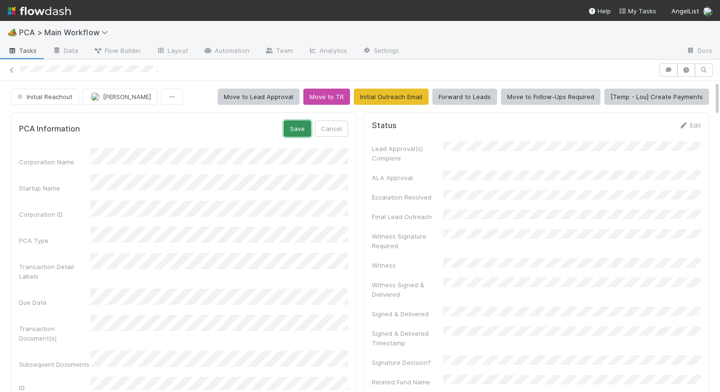
click at [298, 128] on button "Save" at bounding box center [297, 129] width 27 height 16
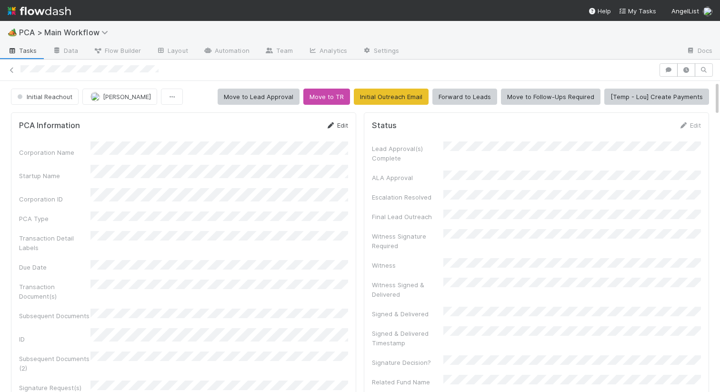
click at [347, 127] on link "Edit" at bounding box center [337, 125] width 22 height 8
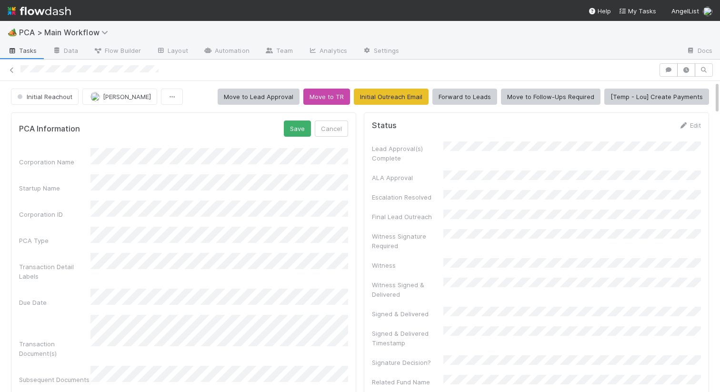
click at [248, 119] on div "PCA Information Save Cancel Corporation Name Startup Name Corporation ID PCA Ty…" at bounding box center [183, 387] width 345 height 550
click at [306, 126] on button "Save" at bounding box center [297, 129] width 27 height 16
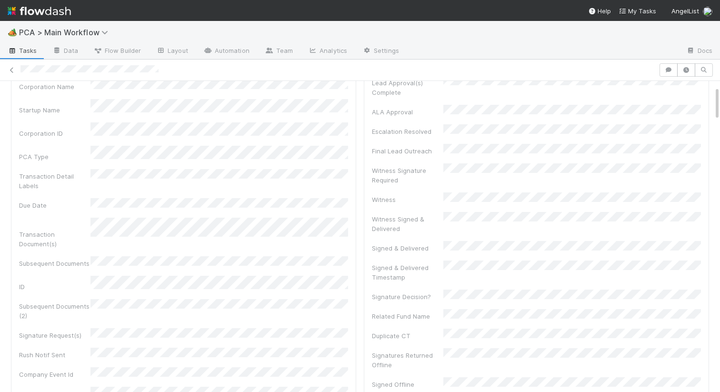
scroll to position [0, 0]
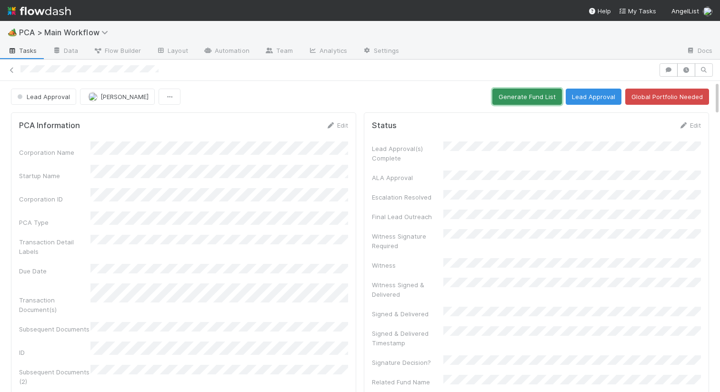
click at [517, 100] on button "Generate Fund List" at bounding box center [528, 97] width 70 height 16
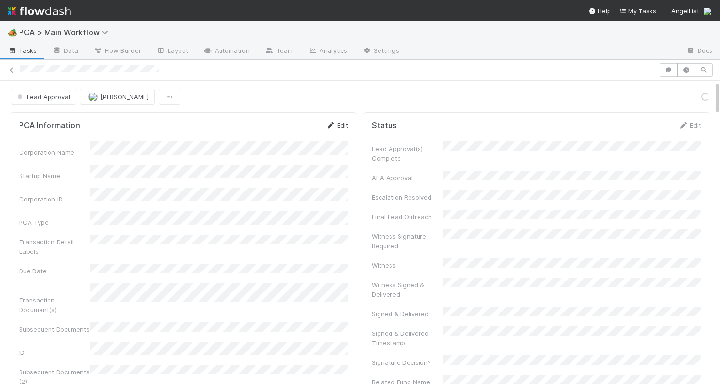
click at [342, 128] on link "Edit" at bounding box center [337, 125] width 22 height 8
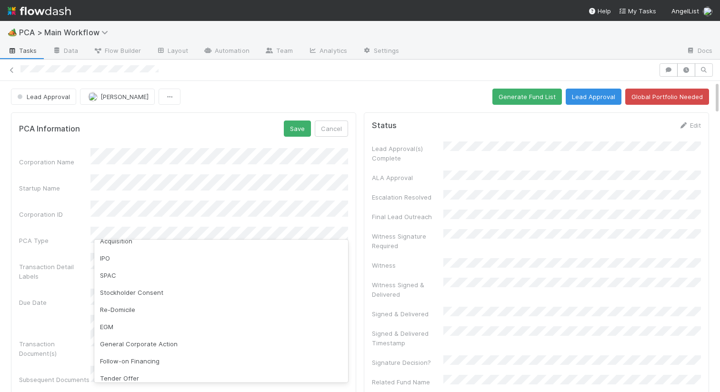
scroll to position [100, 0]
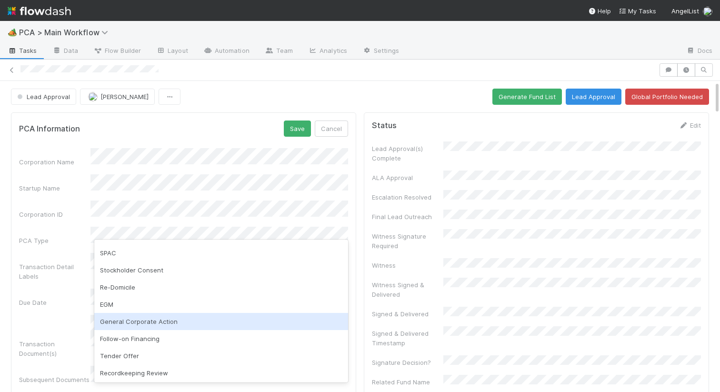
click at [140, 321] on div "General Corporate Action" at bounding box center [221, 321] width 254 height 17
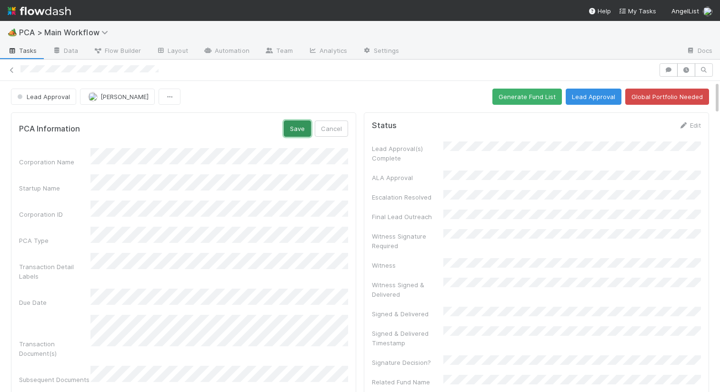
click at [300, 134] on button "Save" at bounding box center [297, 129] width 27 height 16
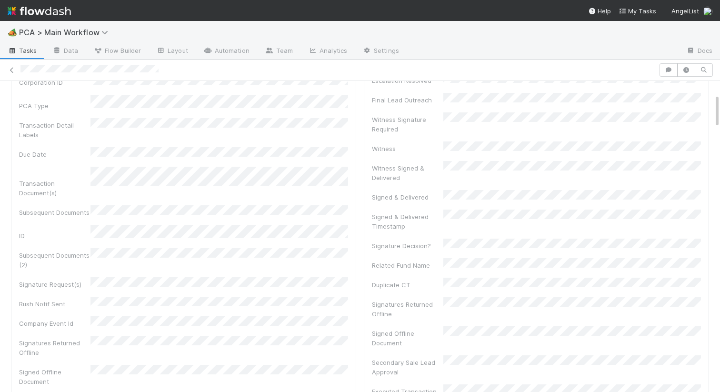
scroll to position [0, 0]
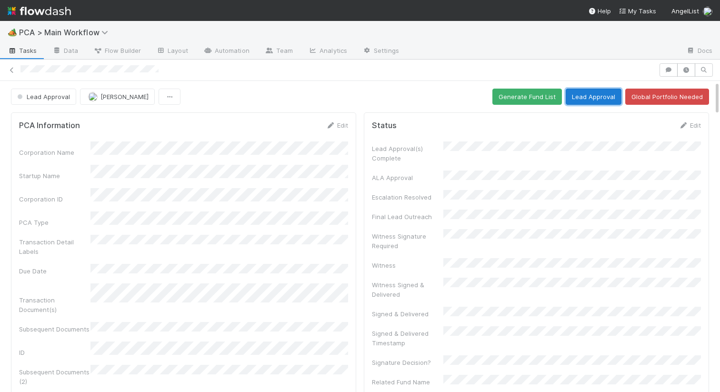
click at [591, 92] on button "Lead Approval" at bounding box center [594, 97] width 56 height 16
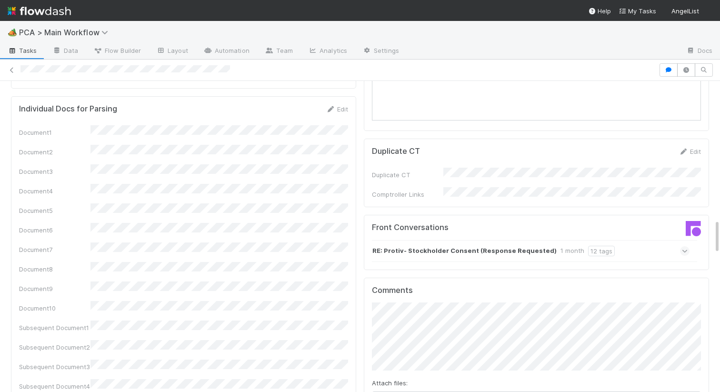
scroll to position [1248, 0]
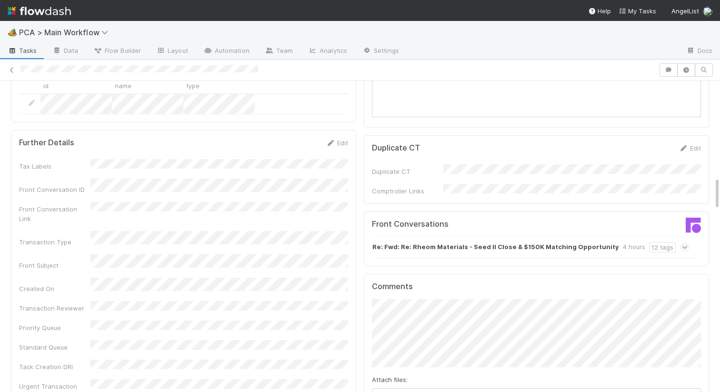
scroll to position [983, 0]
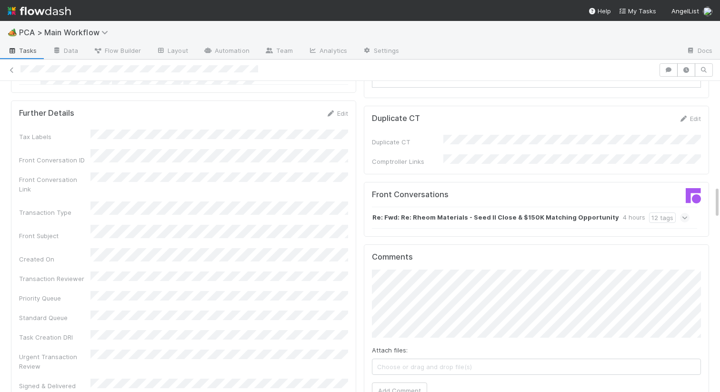
click at [405, 212] on strong "Re: Fwd: Re: Rheom Materials - Seed II Close & $150K Matching Opportunity" at bounding box center [496, 217] width 247 height 10
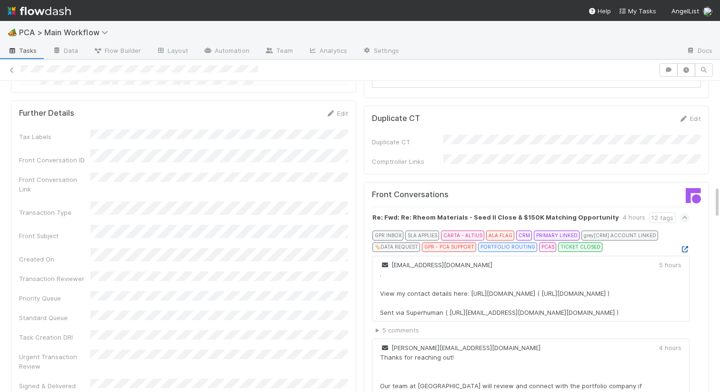
click at [685, 246] on icon at bounding box center [685, 249] width 10 height 6
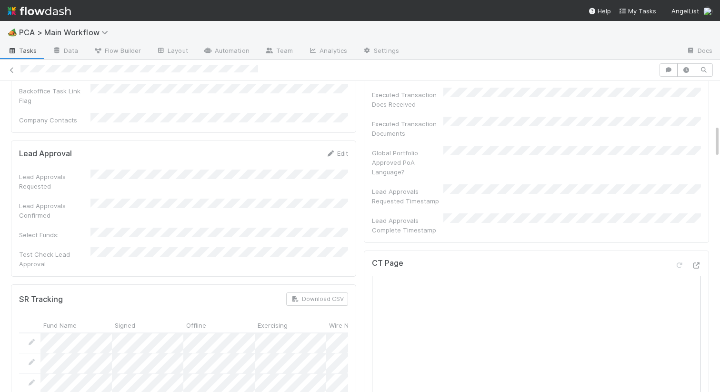
scroll to position [410, 0]
click at [696, 266] on icon at bounding box center [697, 269] width 10 height 6
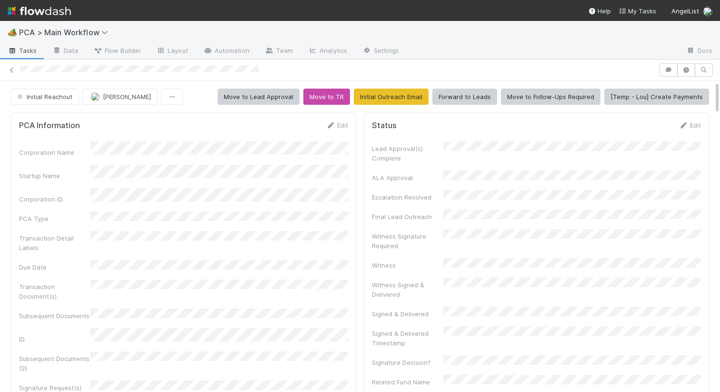
click at [79, 94] on div "Initial Reachout" at bounding box center [46, 97] width 71 height 16
click at [68, 93] on span "Initial Reachout" at bounding box center [43, 97] width 57 height 8
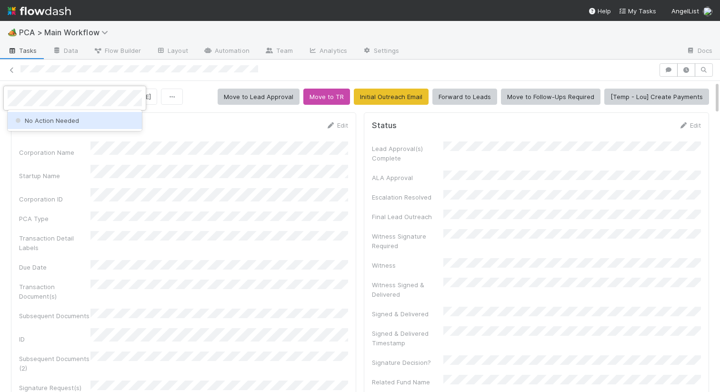
click at [71, 127] on div "No Action Needed" at bounding box center [75, 120] width 134 height 17
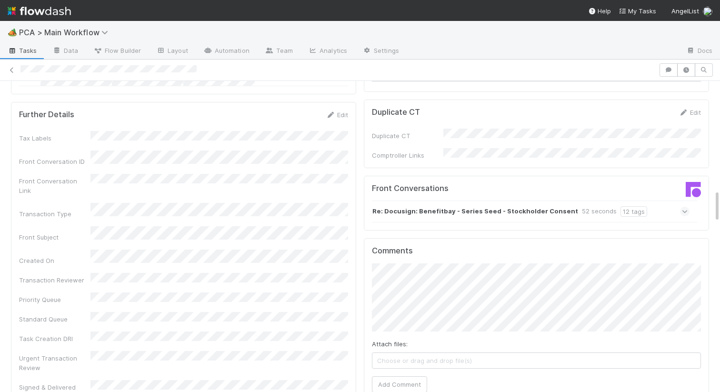
scroll to position [978, 0]
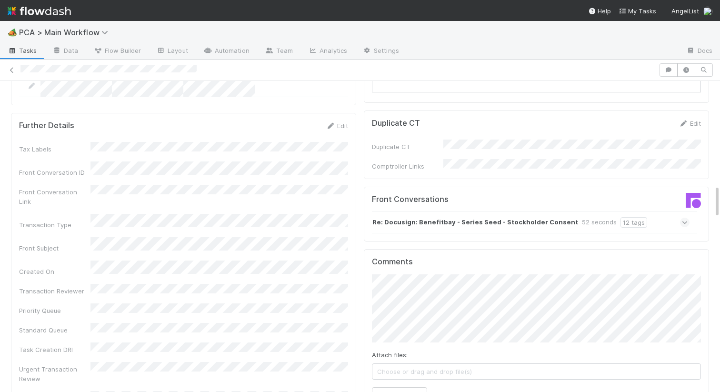
click at [420, 217] on strong "Re: Docusign: Benefitbay - Series Seed - Stockholder Consent" at bounding box center [476, 222] width 206 height 10
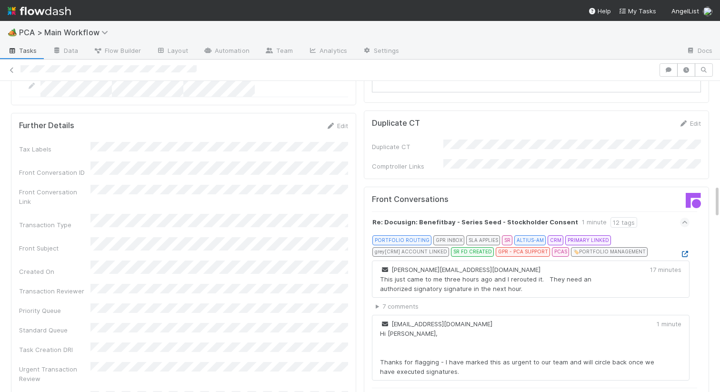
click at [685, 251] on icon at bounding box center [685, 254] width 10 height 6
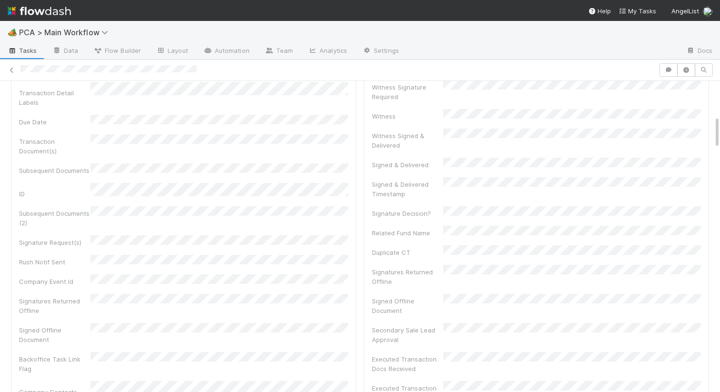
scroll to position [0, 0]
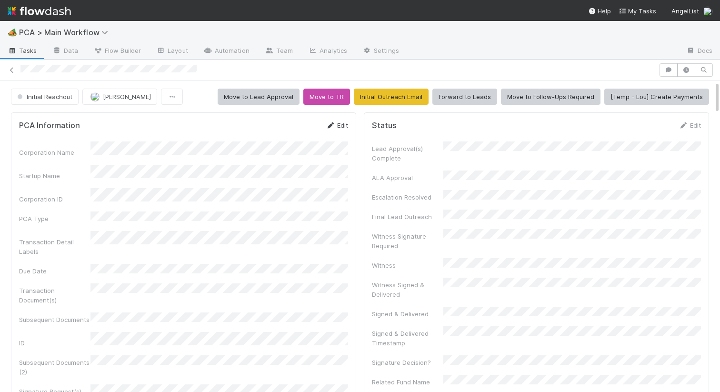
click at [337, 127] on link "Edit" at bounding box center [337, 125] width 22 height 8
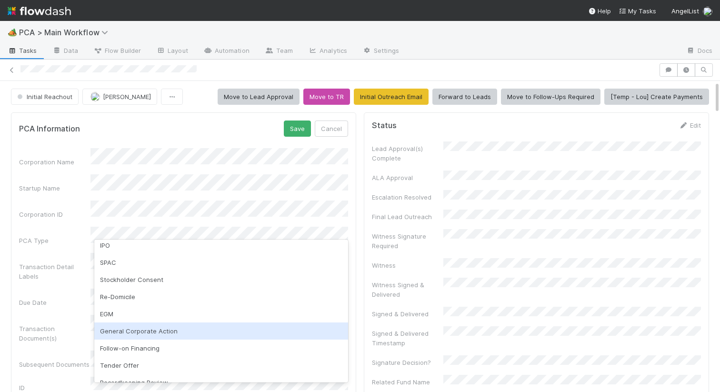
scroll to position [91, 0]
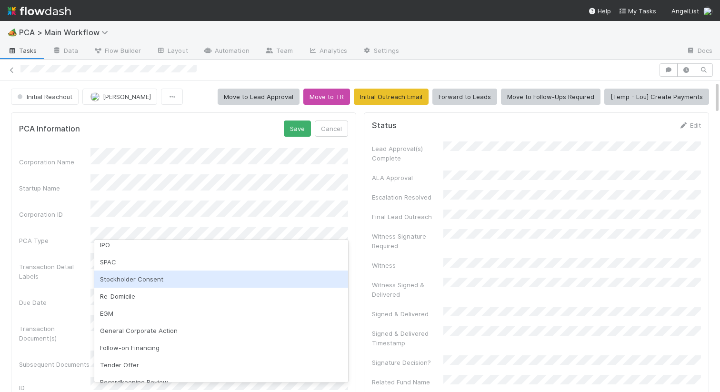
click at [162, 273] on div "Stockholder Consent" at bounding box center [221, 279] width 254 height 17
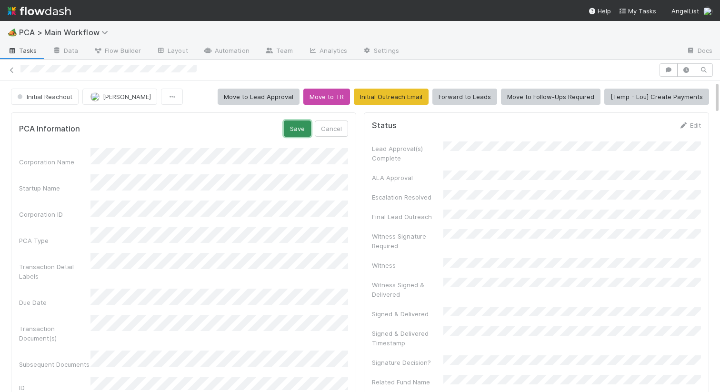
click at [295, 131] on button "Save" at bounding box center [297, 129] width 27 height 16
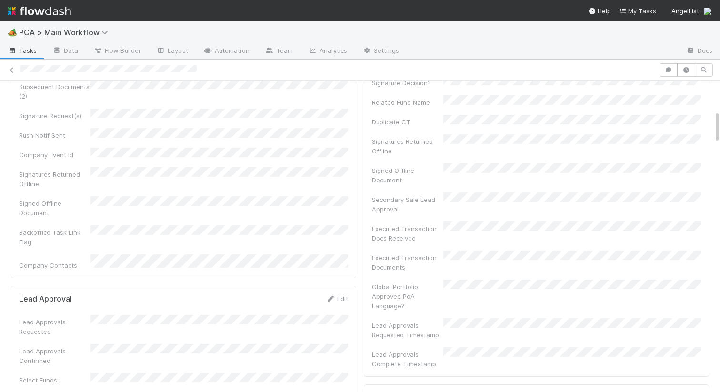
scroll to position [260, 0]
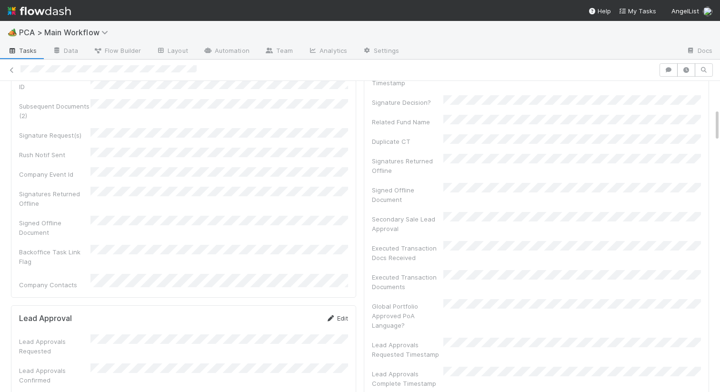
click at [339, 314] on link "Edit" at bounding box center [337, 318] width 22 height 8
click at [307, 313] on button "Save" at bounding box center [297, 321] width 27 height 16
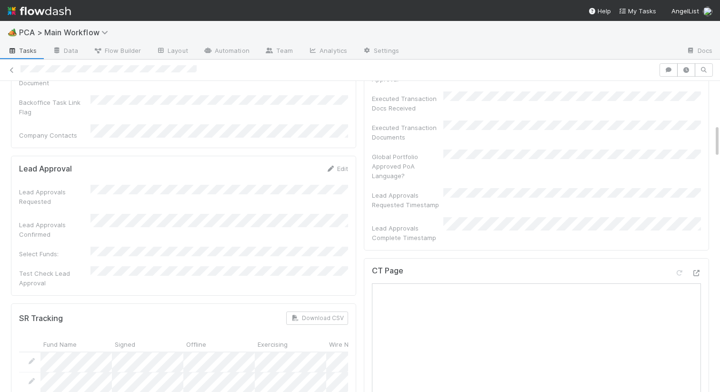
scroll to position [421, 0]
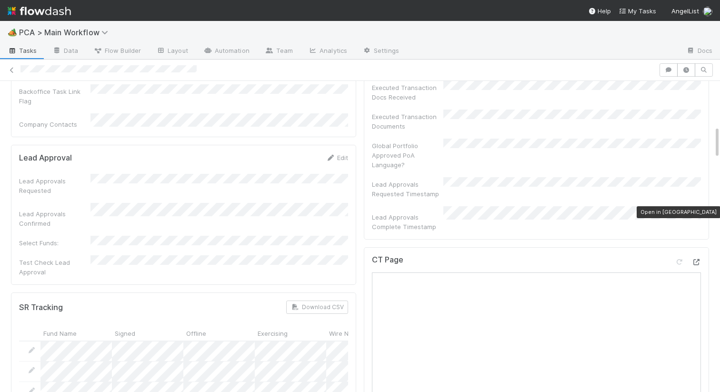
click at [697, 259] on icon at bounding box center [697, 262] width 10 height 6
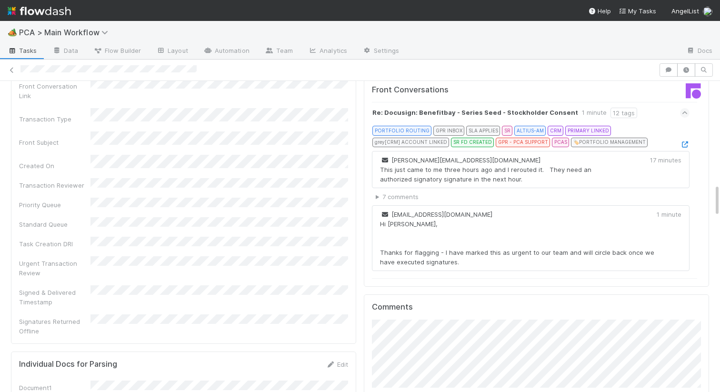
scroll to position [1194, 0]
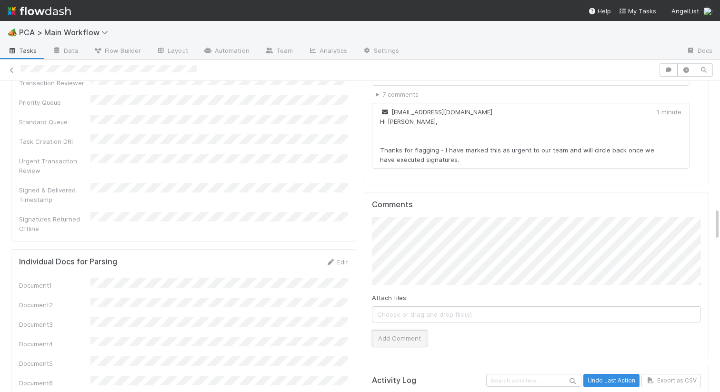
click at [394, 330] on button "Add Comment" at bounding box center [399, 338] width 55 height 16
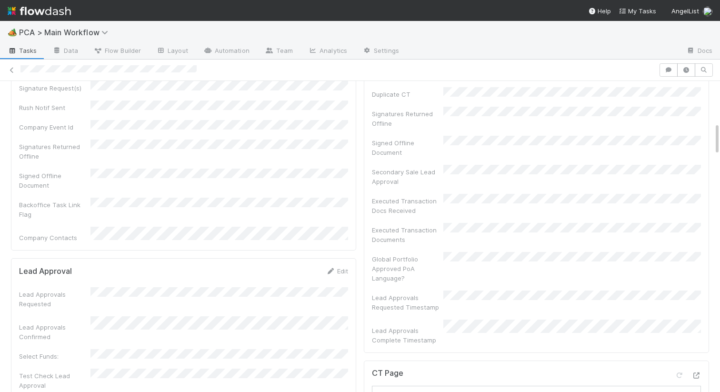
scroll to position [0, 0]
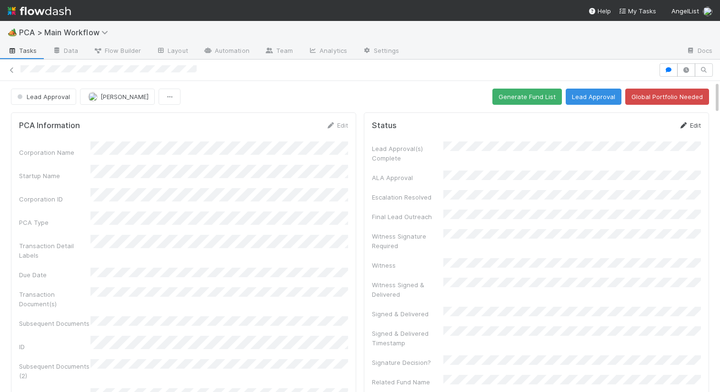
click at [687, 124] on icon at bounding box center [684, 125] width 10 height 6
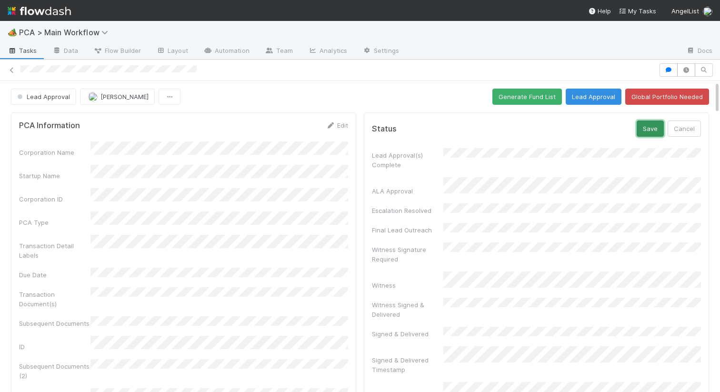
click at [650, 132] on button "Save" at bounding box center [650, 129] width 27 height 16
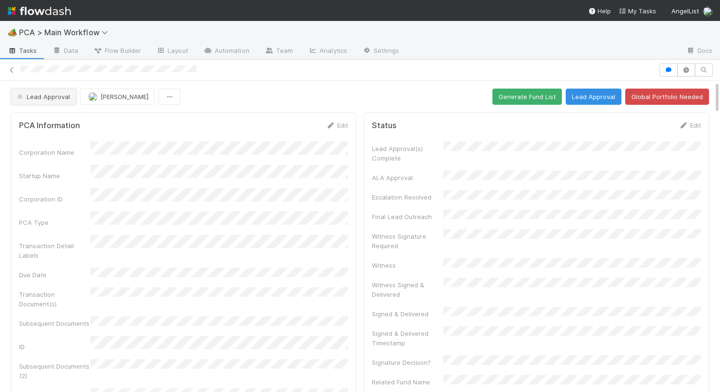
click at [45, 94] on span "Lead Approval" at bounding box center [42, 97] width 55 height 8
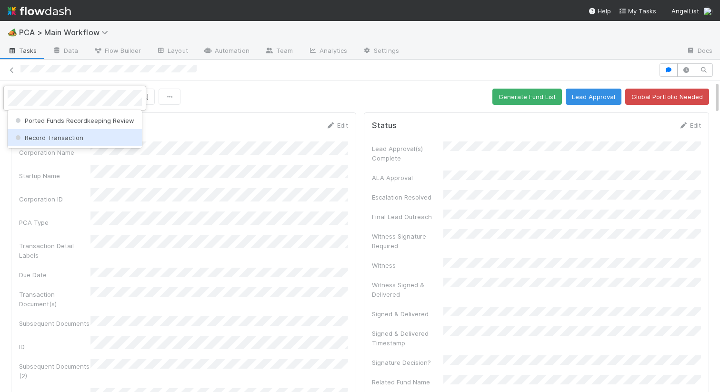
click at [57, 142] on div "Record Transaction" at bounding box center [75, 137] width 134 height 17
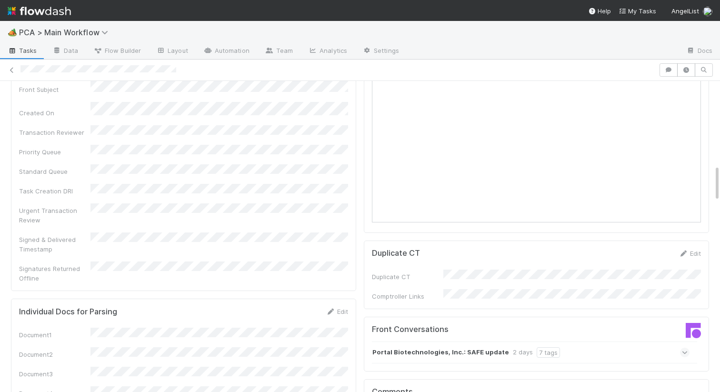
scroll to position [943, 0]
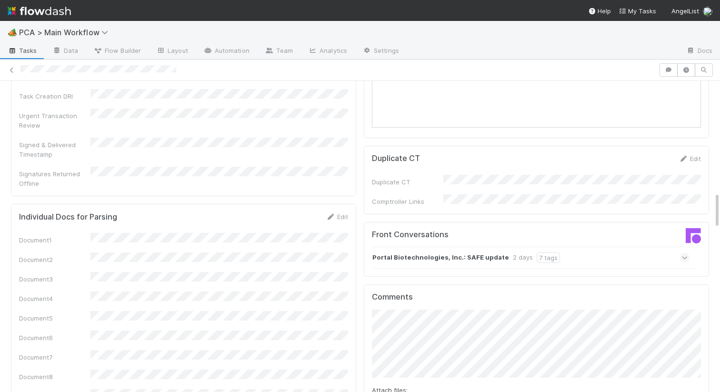
click at [427, 252] on strong "Portal Biotechnologies, Inc.: SAFE update" at bounding box center [441, 257] width 137 height 10
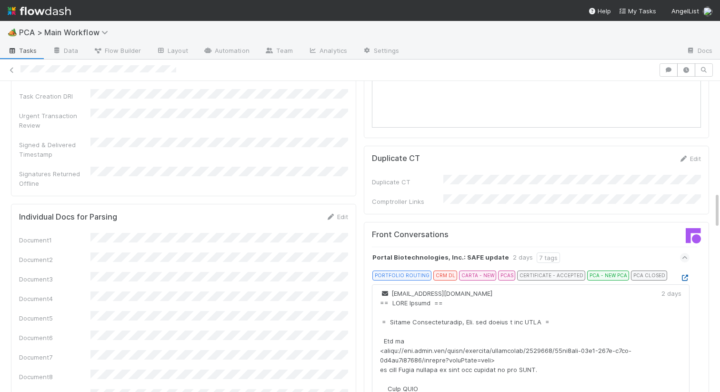
click at [684, 275] on icon at bounding box center [685, 278] width 10 height 6
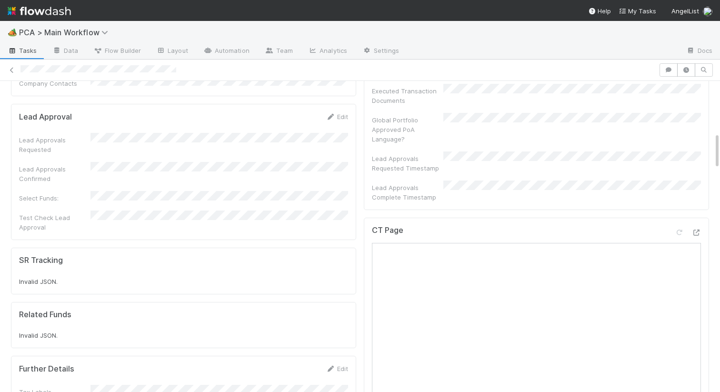
scroll to position [413, 0]
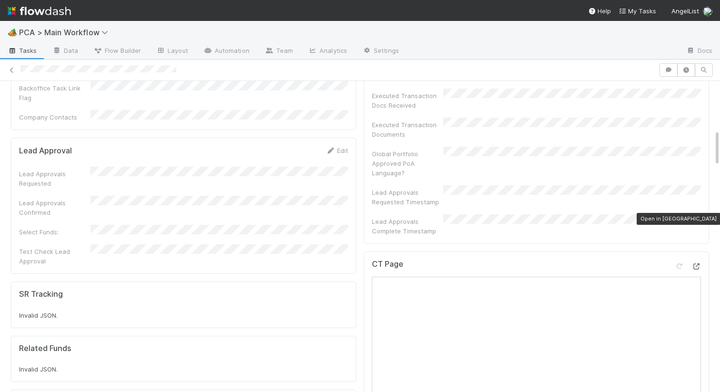
click at [697, 263] on icon at bounding box center [697, 266] width 10 height 6
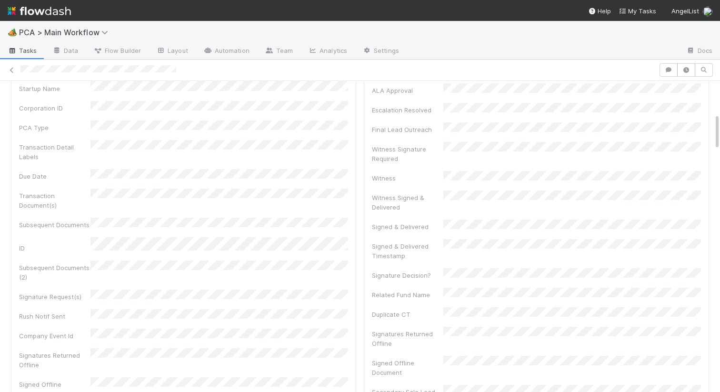
scroll to position [0, 0]
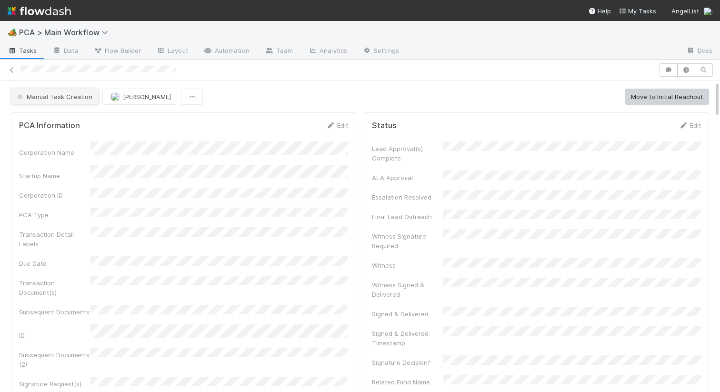
click at [51, 94] on span "Manual Task Creation" at bounding box center [53, 97] width 77 height 8
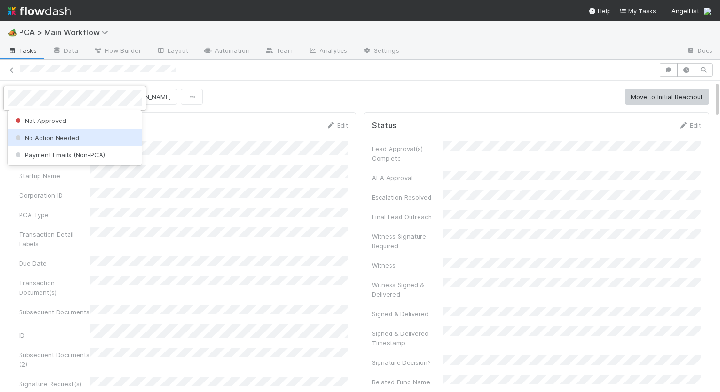
click at [35, 138] on span "No Action Needed" at bounding box center [46, 138] width 66 height 8
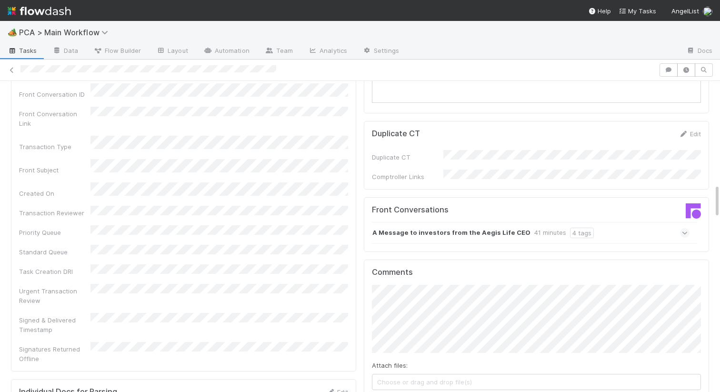
scroll to position [993, 0]
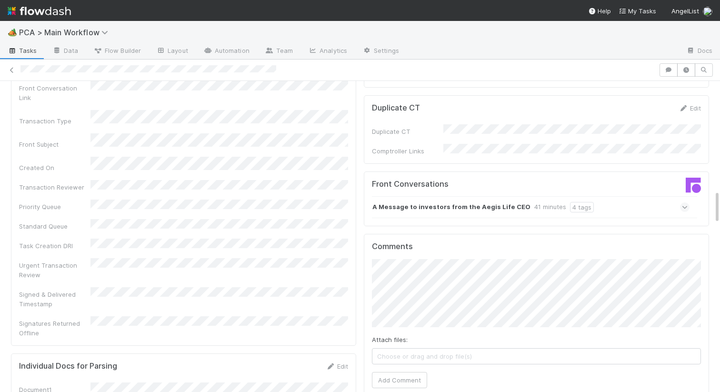
click at [448, 202] on strong "A Message to investors from the Aegis Life CEO" at bounding box center [452, 207] width 158 height 10
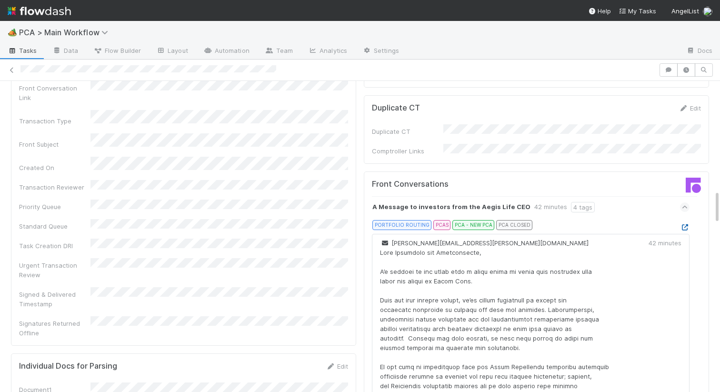
click at [684, 224] on icon at bounding box center [685, 227] width 10 height 6
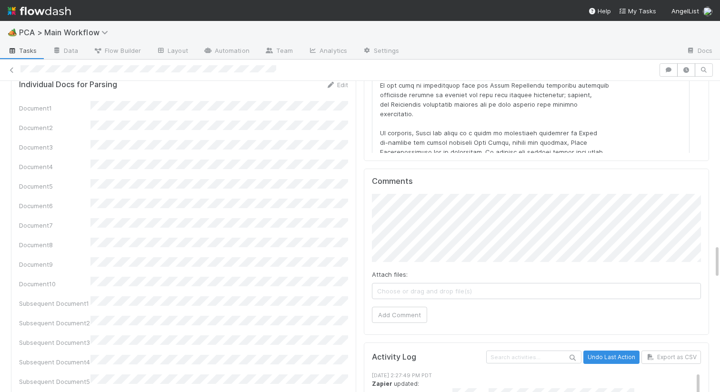
scroll to position [1268, 0]
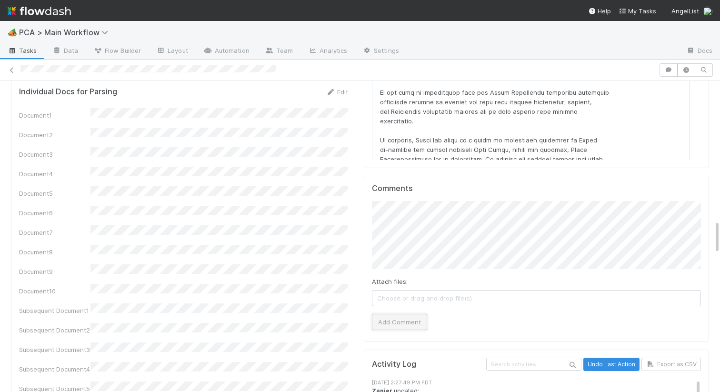
click at [386, 314] on button "Add Comment" at bounding box center [399, 322] width 55 height 16
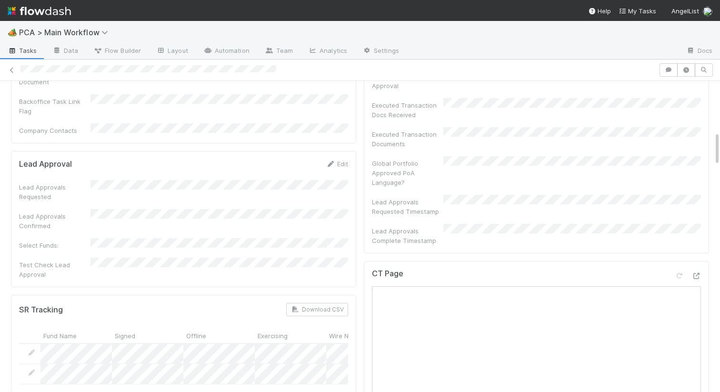
scroll to position [0, 0]
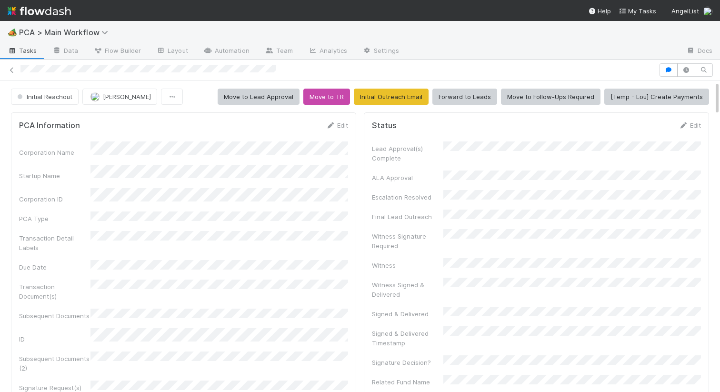
click at [343, 129] on div "Edit" at bounding box center [337, 126] width 22 height 10
click at [338, 128] on link "Edit" at bounding box center [337, 125] width 22 height 8
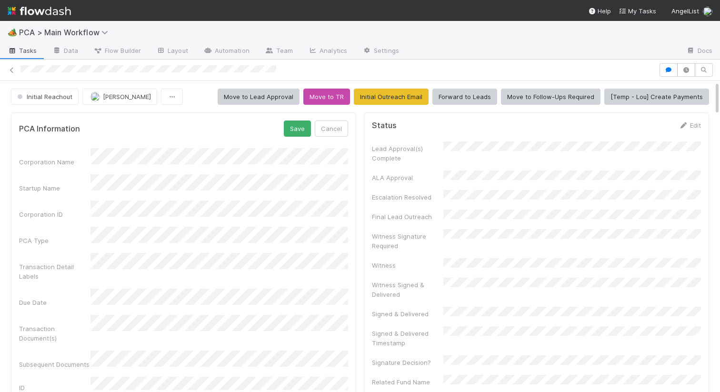
click at [155, 238] on div "Corporation Name Startup Name Corporation ID PCA Type Transaction Detail Labels…" at bounding box center [183, 393] width 329 height 491
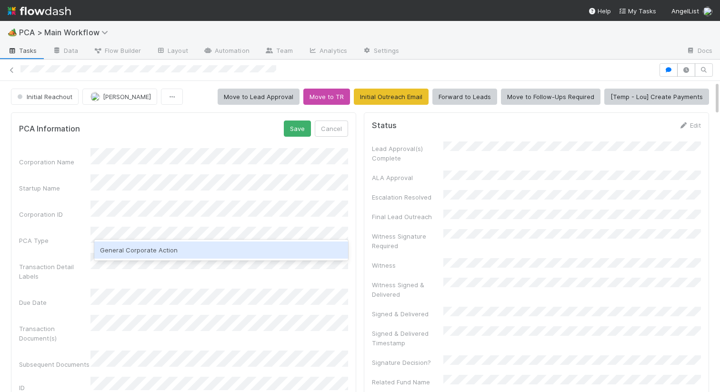
click at [135, 250] on div "General Corporate Action" at bounding box center [221, 250] width 254 height 17
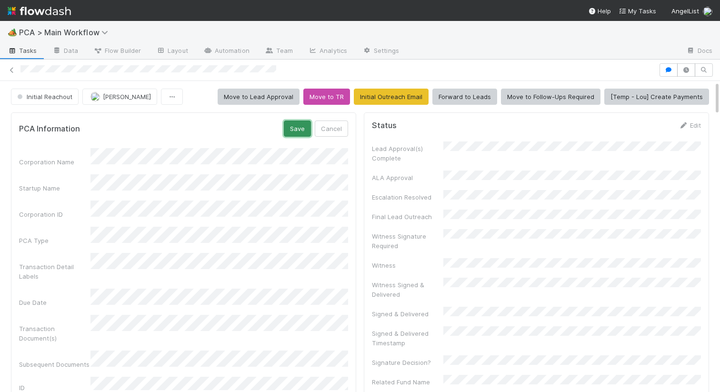
click at [297, 127] on button "Save" at bounding box center [297, 129] width 27 height 16
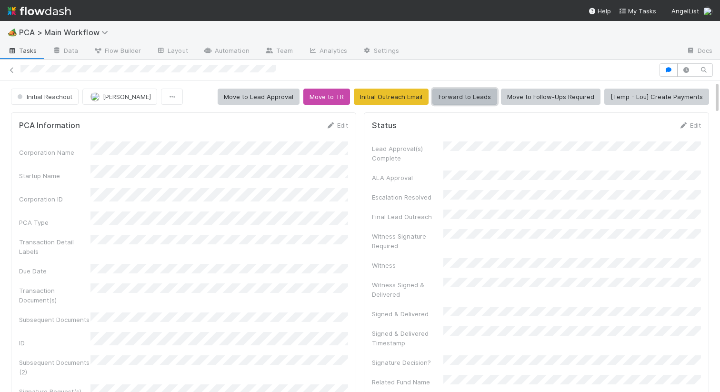
click at [473, 101] on button "Forward to Leads" at bounding box center [465, 97] width 65 height 16
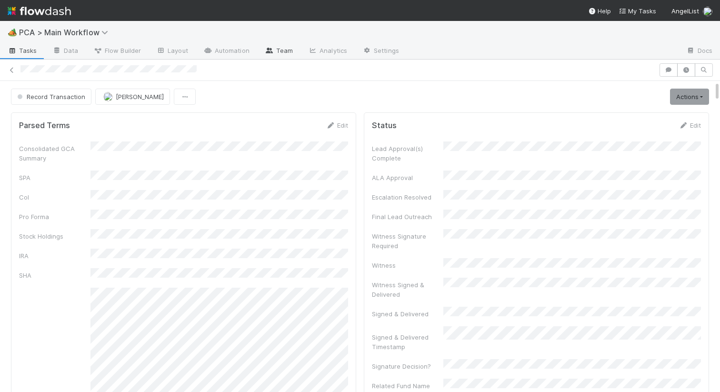
click at [281, 52] on link "Team" at bounding box center [278, 51] width 43 height 15
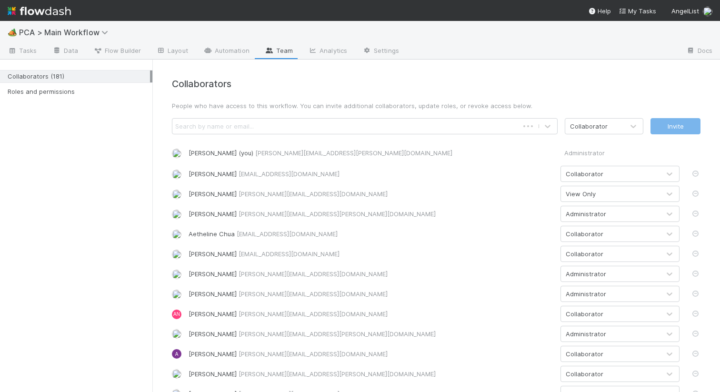
click at [222, 131] on div "Search by name or email..." at bounding box center [345, 126] width 346 height 15
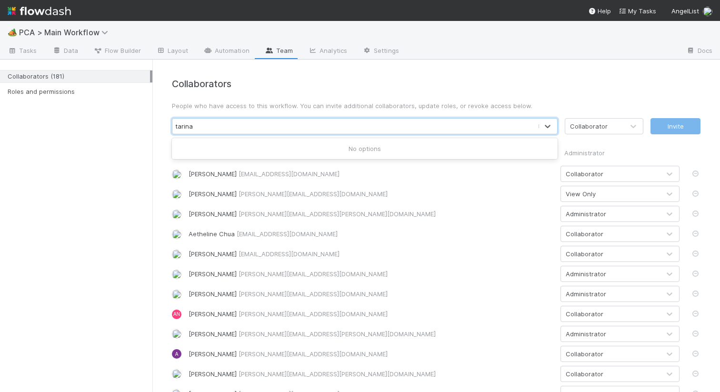
type input "tarina"
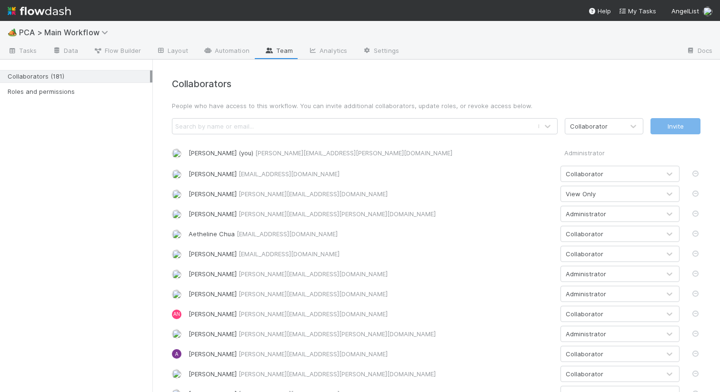
click at [190, 105] on p "People who have access to this workflow. You can invite additional collaborator…" at bounding box center [436, 106] width 529 height 10
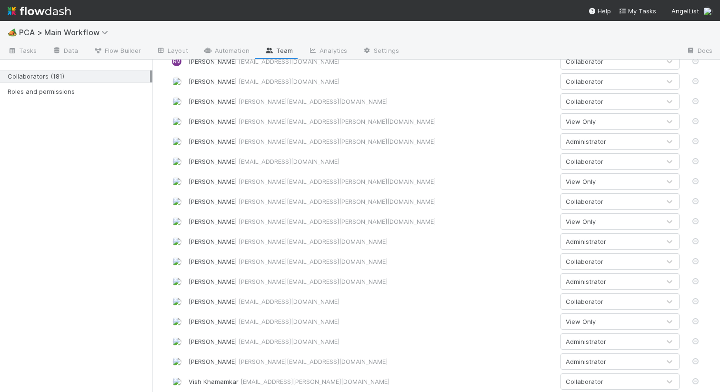
scroll to position [3296, 0]
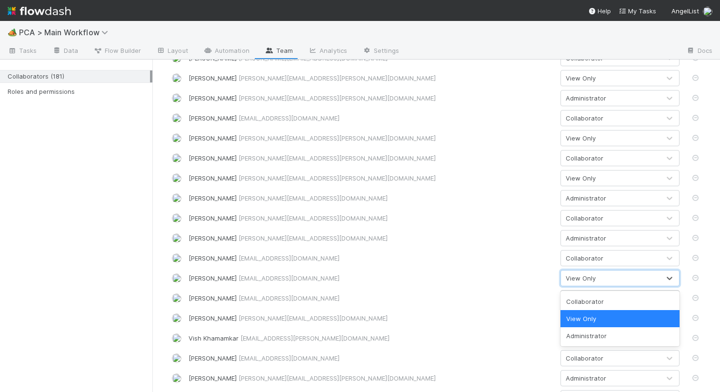
click at [573, 279] on div "View Only" at bounding box center [581, 278] width 30 height 10
click at [575, 300] on div "Collaborator" at bounding box center [620, 301] width 119 height 17
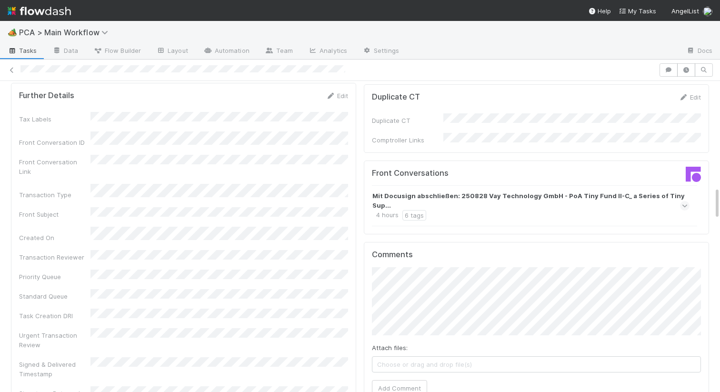
scroll to position [1015, 0]
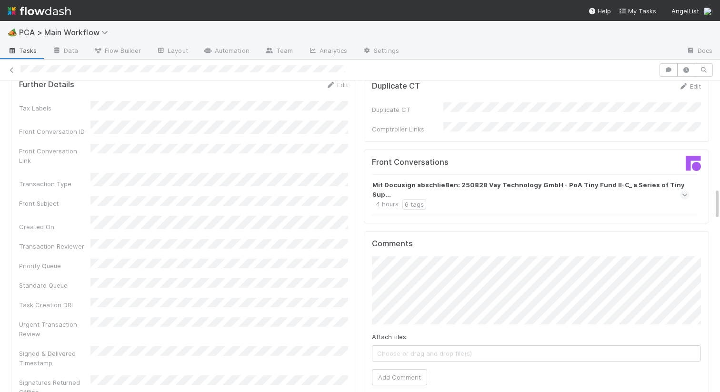
click at [439, 180] on div "Mit Docusign abschließen: 250828 Vay Technology GmbH - PoA Tiny Fund II-C_ a Se…" at bounding box center [530, 195] width 315 height 30
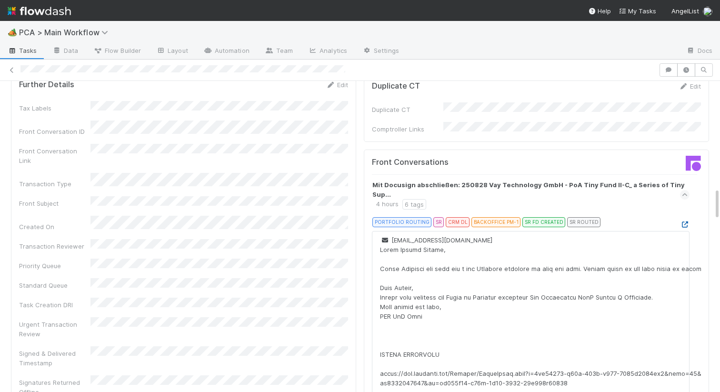
click at [685, 222] on icon at bounding box center [685, 225] width 10 height 6
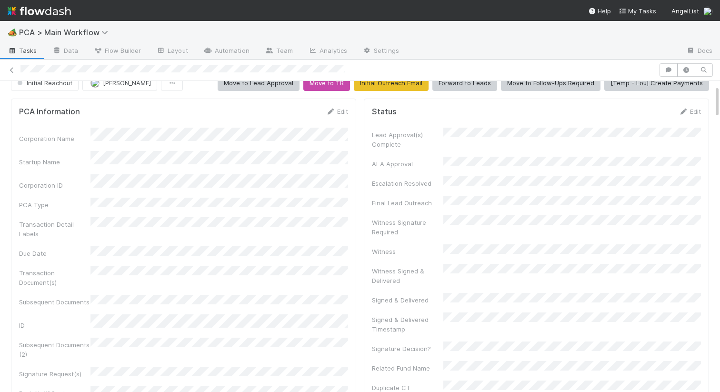
scroll to position [0, 0]
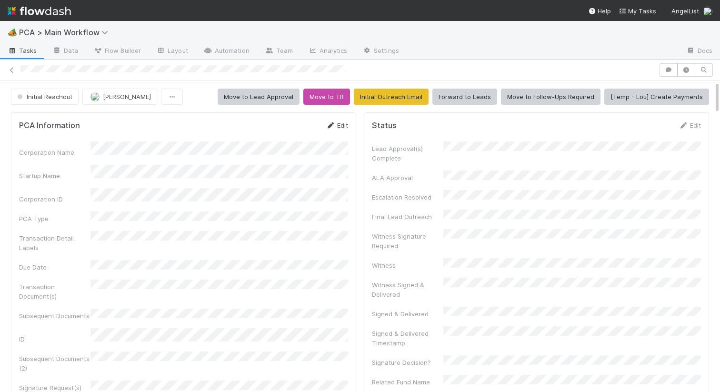
click at [338, 126] on link "Edit" at bounding box center [337, 125] width 22 height 8
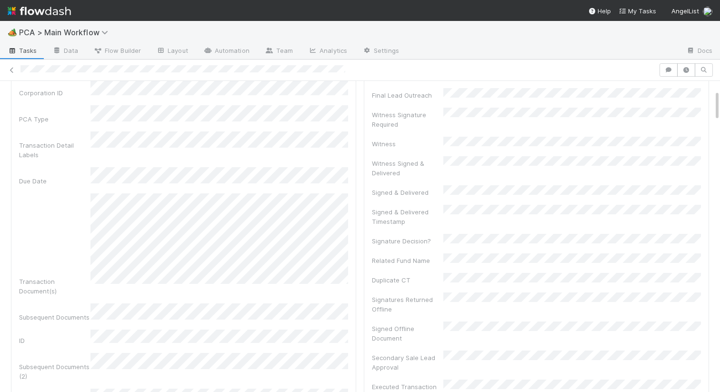
scroll to position [180, 0]
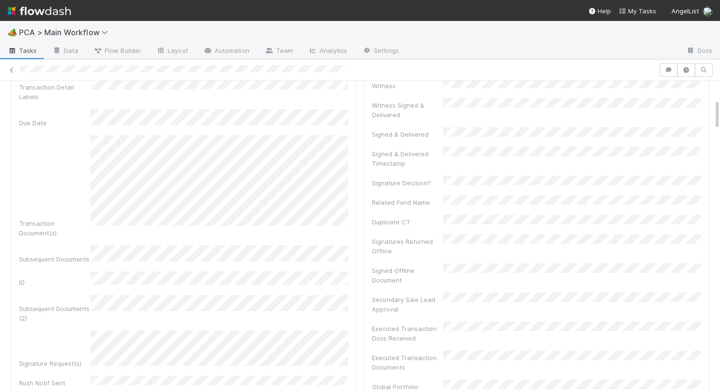
click at [163, 330] on div "Corporation Name Startup Name Corporation ID PCA Type Transaction Detail Labels…" at bounding box center [183, 251] width 329 height 565
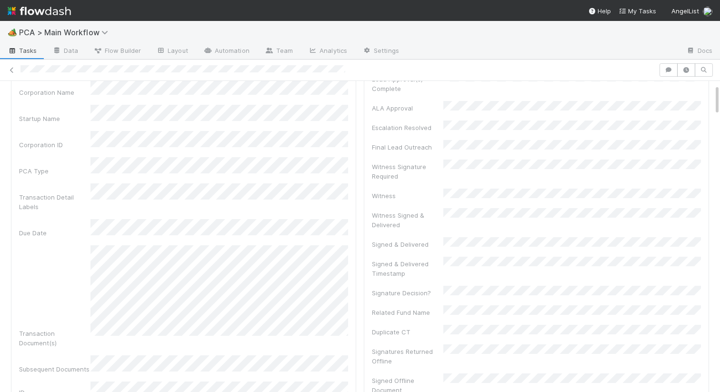
scroll to position [0, 0]
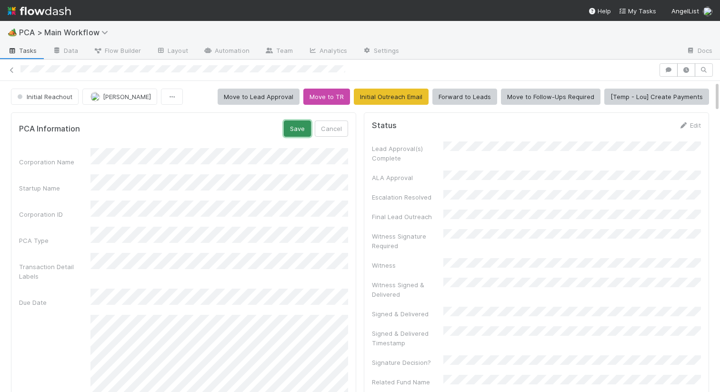
click at [296, 134] on button "Save" at bounding box center [297, 129] width 27 height 16
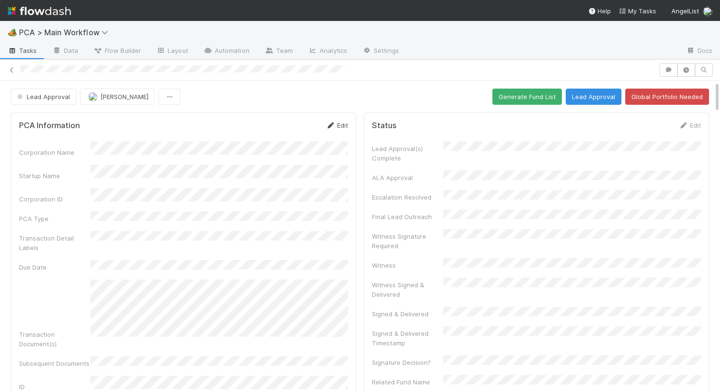
click at [337, 128] on link "Edit" at bounding box center [337, 125] width 22 height 8
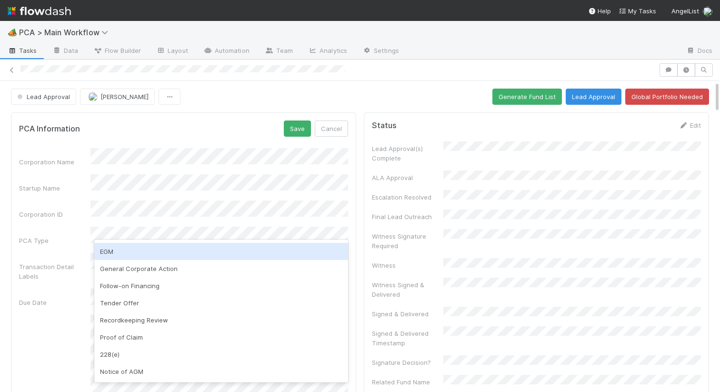
scroll to position [141, 0]
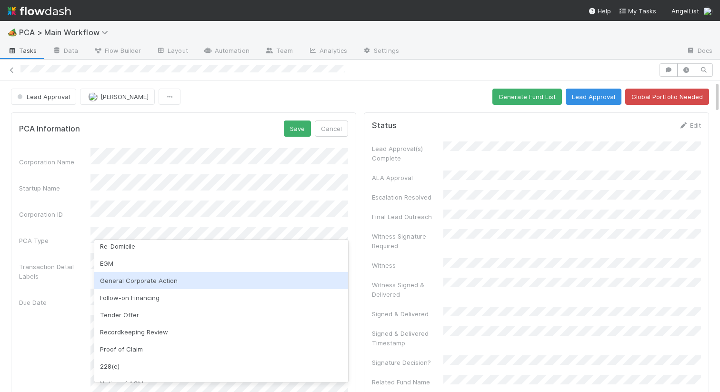
click at [161, 278] on div "General Corporate Action" at bounding box center [221, 280] width 254 height 17
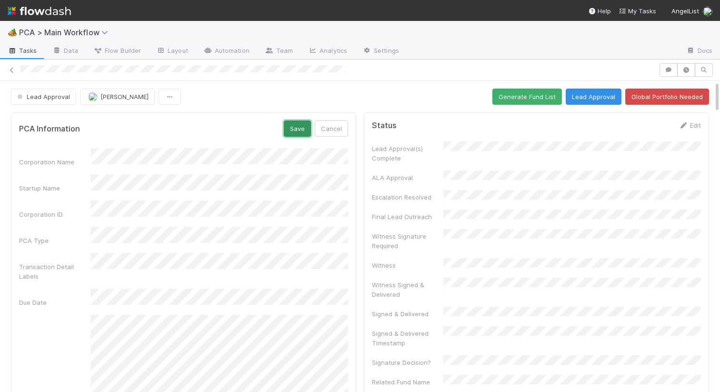
click at [292, 125] on button "Save" at bounding box center [297, 129] width 27 height 16
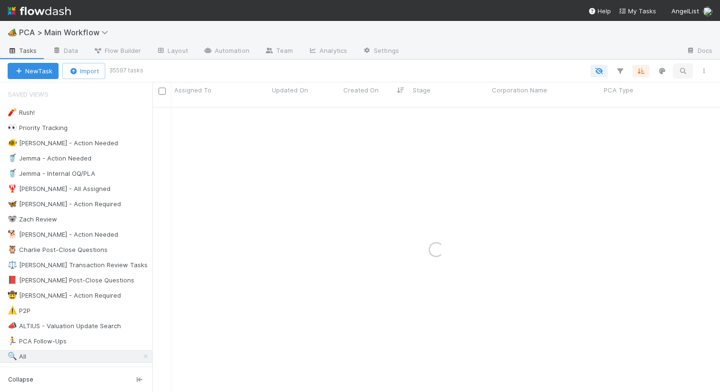
click at [684, 70] on icon "button" at bounding box center [683, 71] width 10 height 9
type input "Ree Technology"
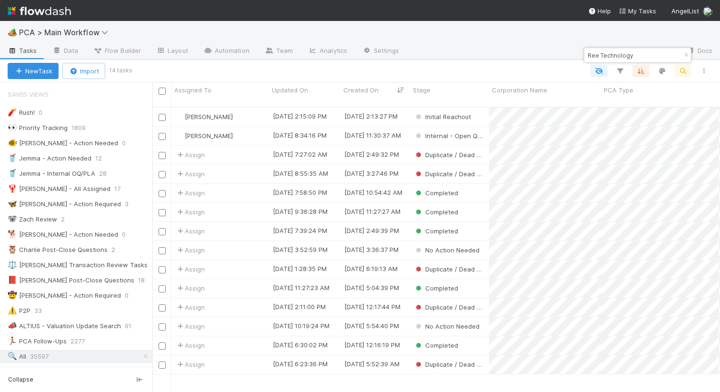
scroll to position [0, 0]
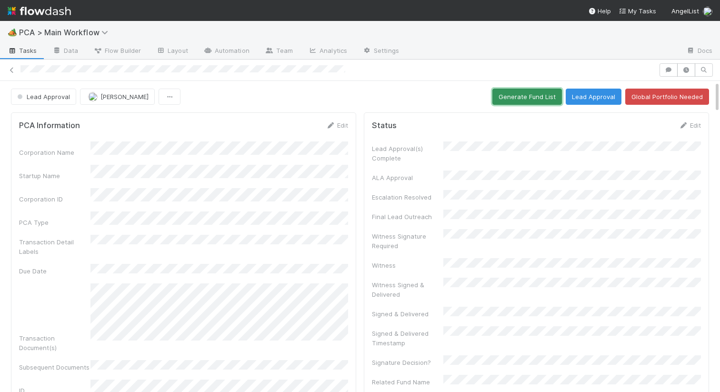
click at [524, 100] on button "Generate Fund List" at bounding box center [528, 97] width 70 height 16
click at [582, 96] on button "Lead Approval" at bounding box center [594, 97] width 56 height 16
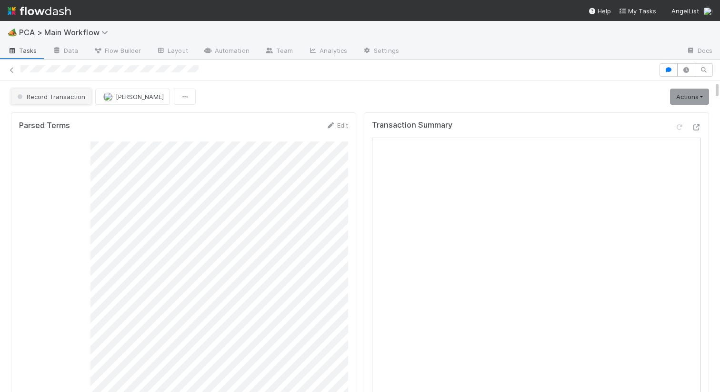
click at [69, 91] on button "Record Transaction" at bounding box center [51, 97] width 81 height 16
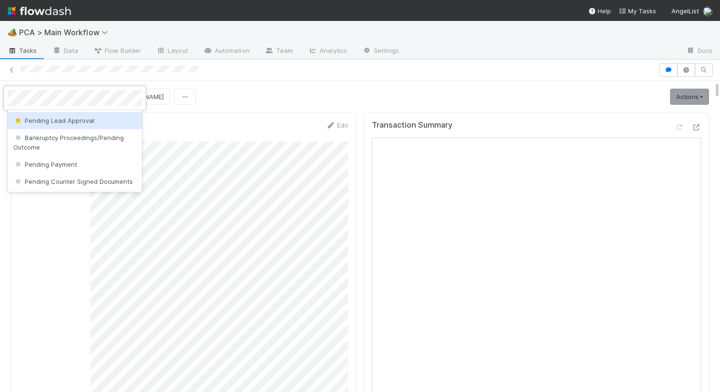
click at [57, 118] on span "Pending Lead Approval" at bounding box center [53, 121] width 81 height 8
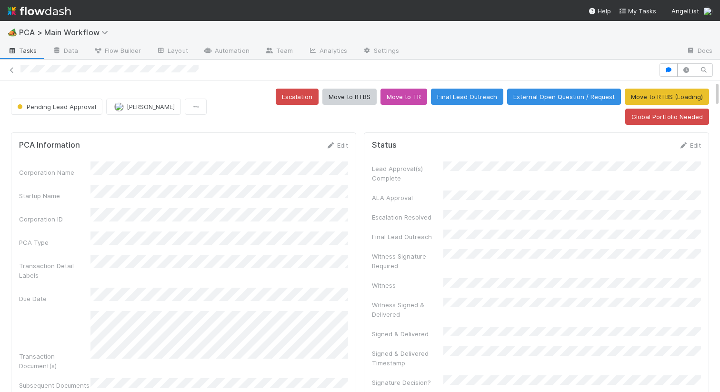
scroll to position [308, 0]
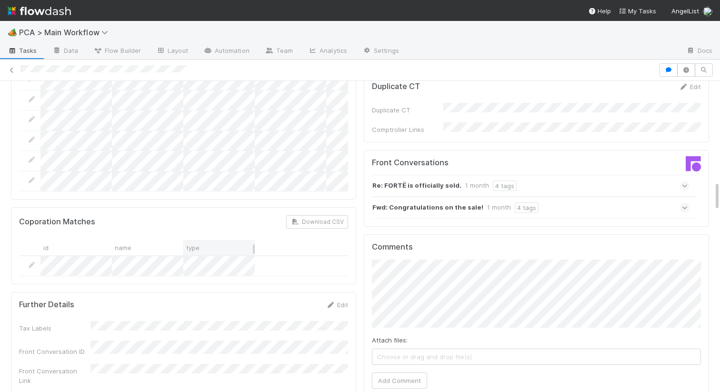
scroll to position [977, 0]
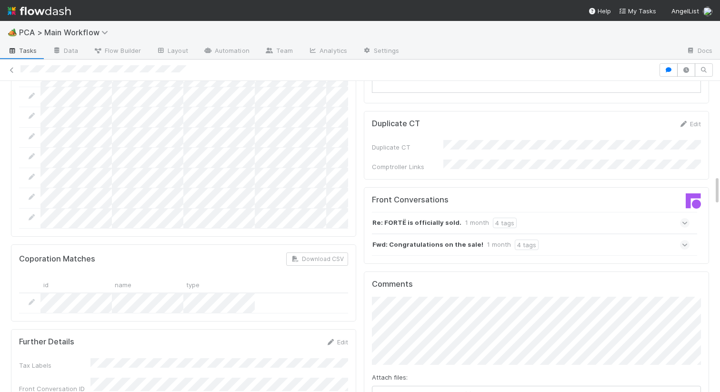
click at [568, 234] on div "Fwd: Congratulations on the sale! 1 month 4 tags" at bounding box center [531, 245] width 318 height 22
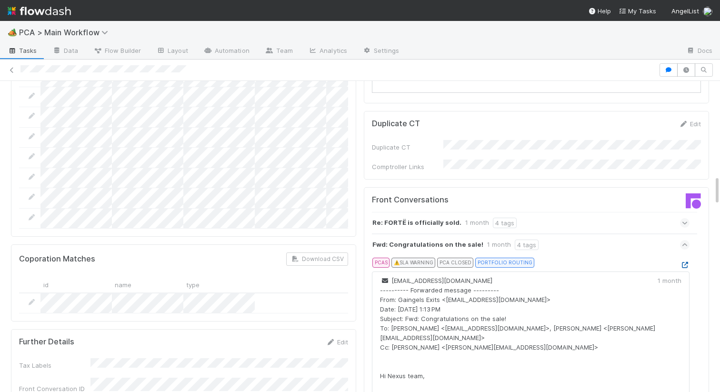
click at [689, 262] on icon at bounding box center [685, 265] width 10 height 6
click at [683, 240] on icon at bounding box center [685, 245] width 6 height 10
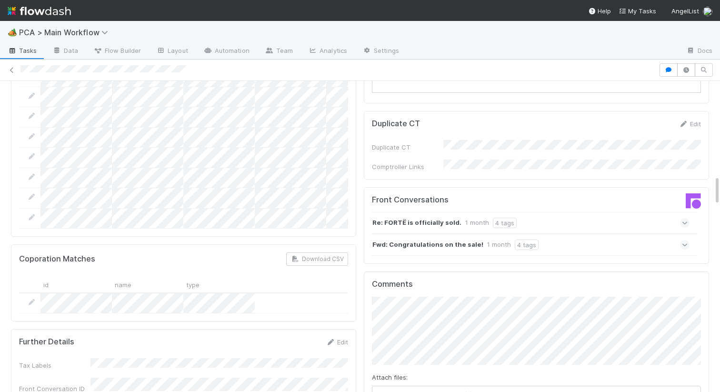
click at [684, 218] on icon at bounding box center [685, 223] width 6 height 10
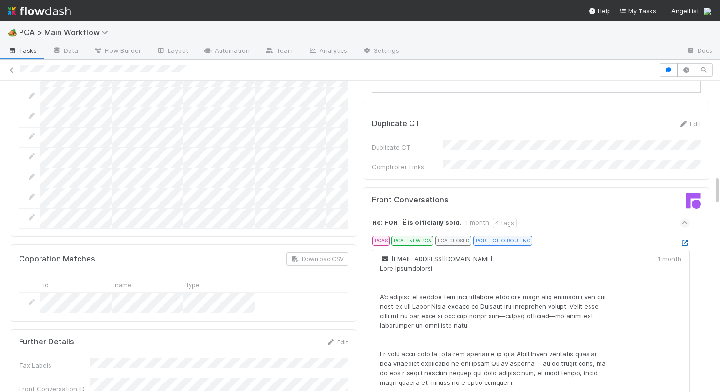
click at [686, 240] on icon at bounding box center [685, 243] width 10 height 6
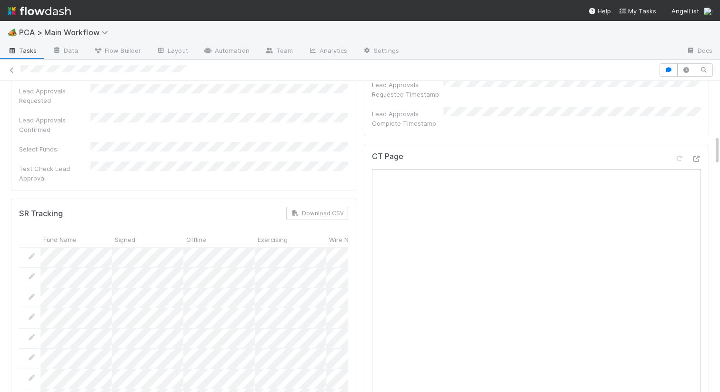
scroll to position [504, 0]
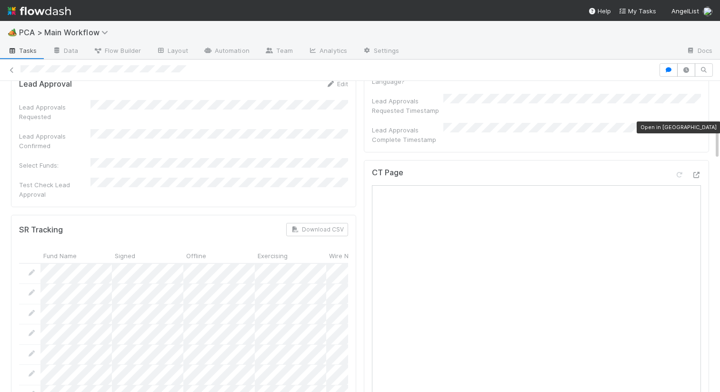
click at [703, 160] on div "CT Page Open in New Tab" at bounding box center [536, 368] width 345 height 417
click at [698, 172] on icon at bounding box center [697, 175] width 10 height 6
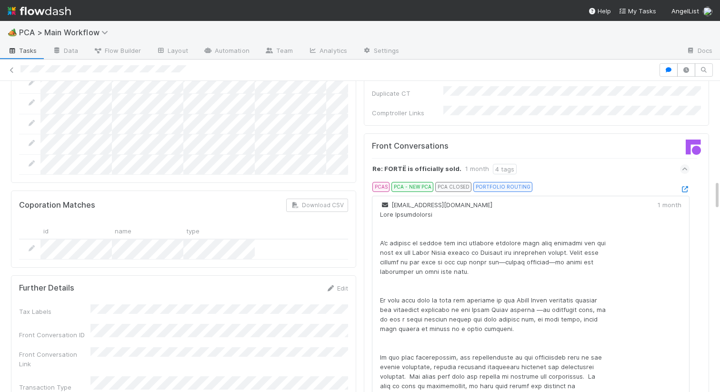
scroll to position [1012, 0]
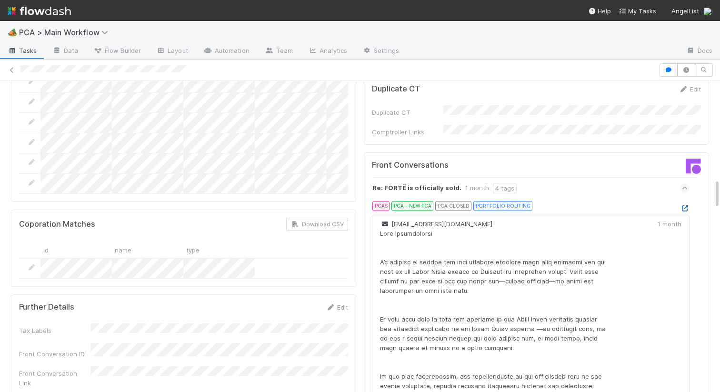
click at [683, 205] on icon at bounding box center [685, 208] width 10 height 6
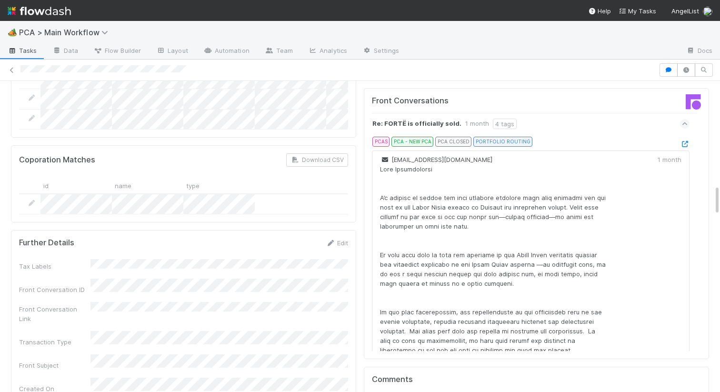
scroll to position [1304, 0]
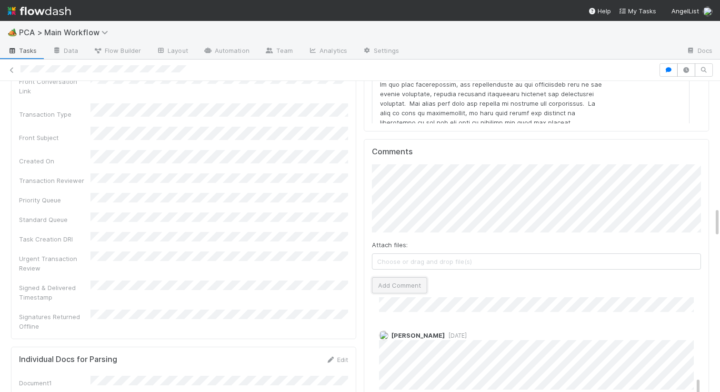
click at [399, 277] on button "Add Comment" at bounding box center [399, 285] width 55 height 16
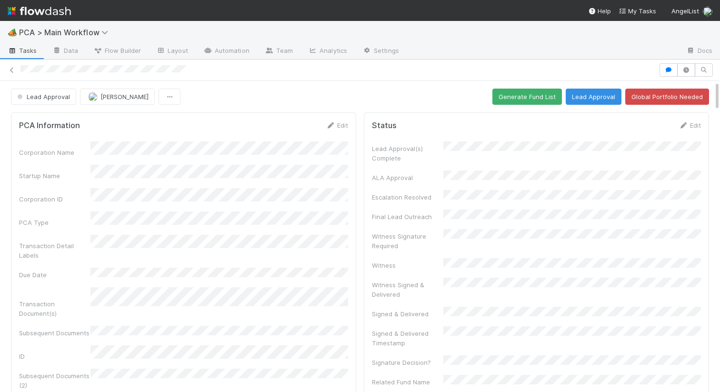
scroll to position [224, 0]
click at [44, 99] on span "Lead Approval" at bounding box center [42, 97] width 55 height 8
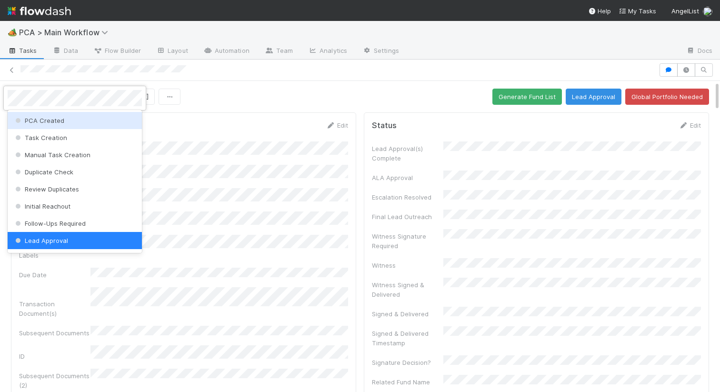
scroll to position [2, 0]
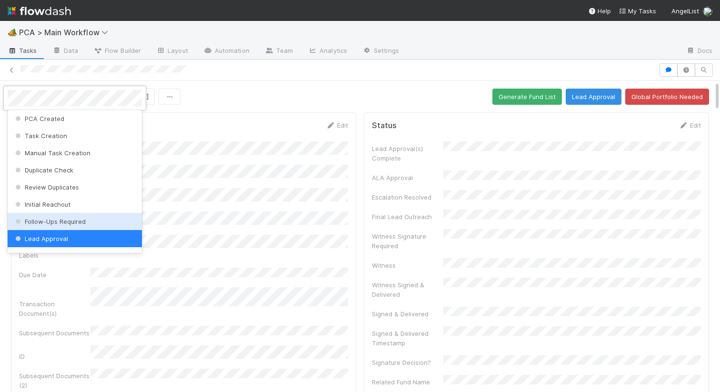
click at [35, 218] on span "Follow-Ups Required" at bounding box center [49, 222] width 72 height 8
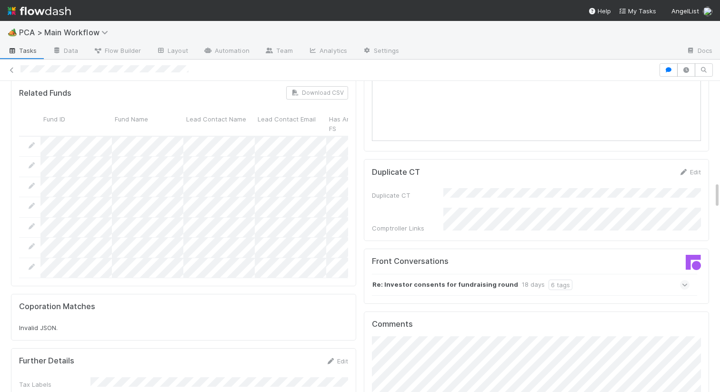
scroll to position [1295, 0]
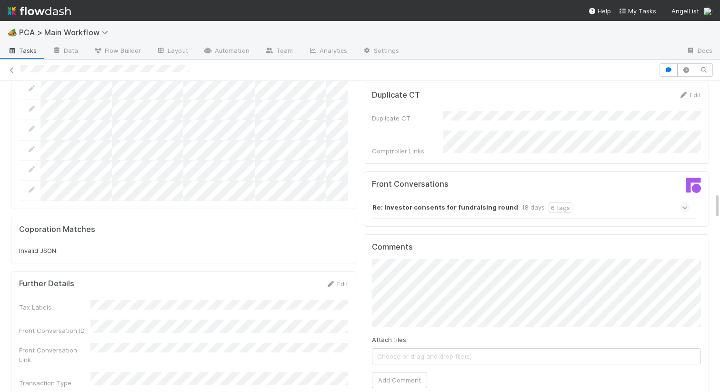
click at [415, 314] on div "Attach files: Choose or drag and drop file(s) Add Comment" at bounding box center [536, 323] width 329 height 129
click at [404, 372] on button "Add Comment" at bounding box center [399, 380] width 55 height 16
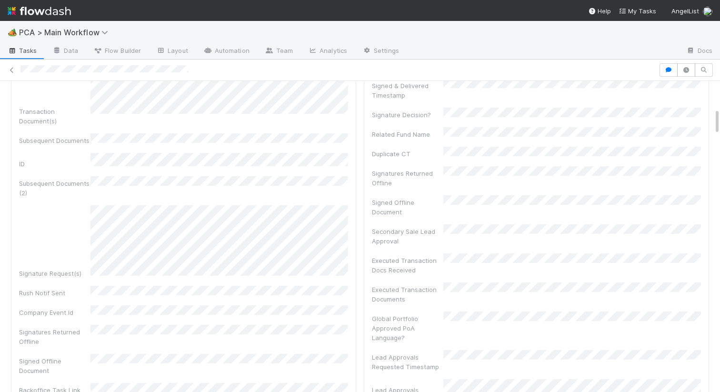
scroll to position [0, 0]
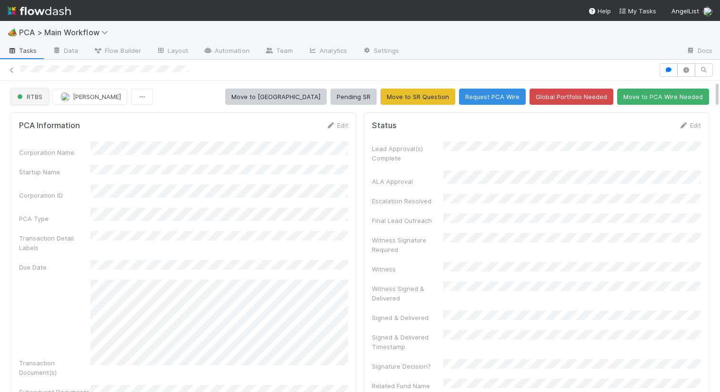
click at [36, 95] on span "RTBS" at bounding box center [28, 97] width 27 height 8
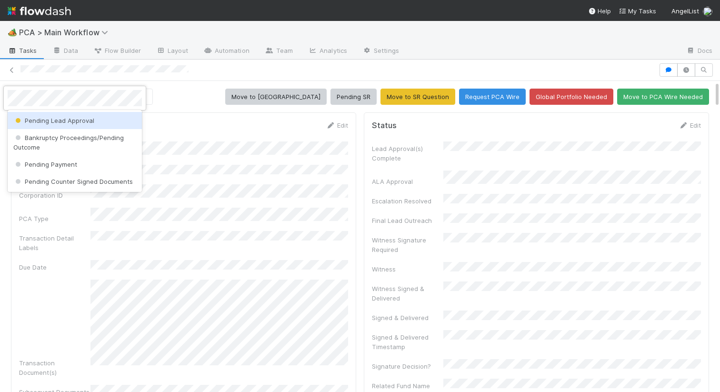
click at [41, 120] on span "Pending Lead Approval" at bounding box center [53, 121] width 81 height 8
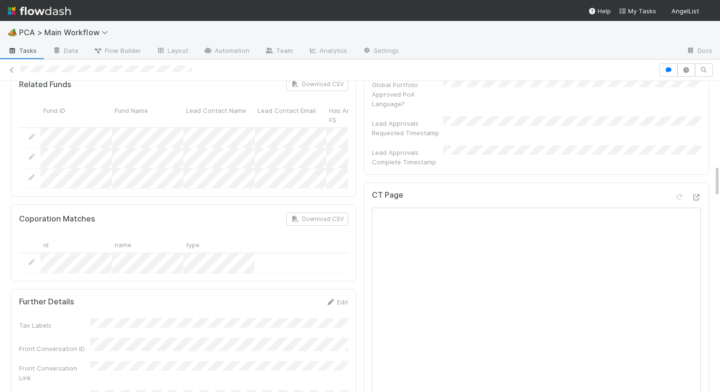
scroll to position [799, 0]
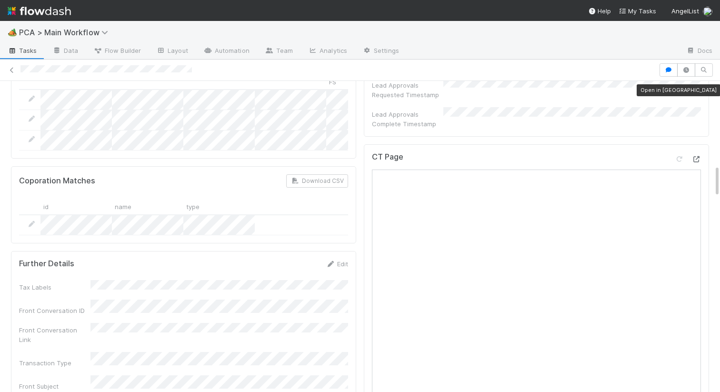
click at [700, 156] on icon at bounding box center [697, 159] width 10 height 6
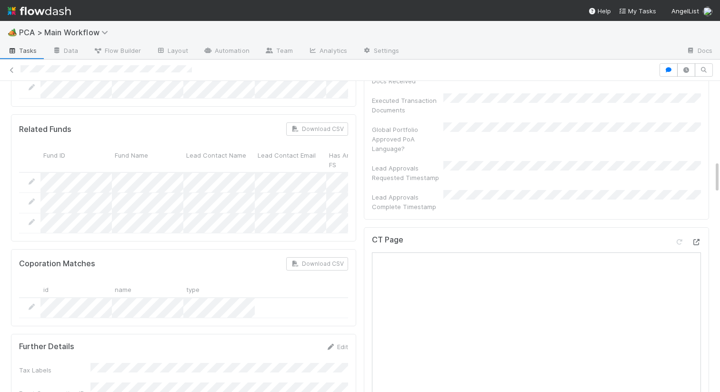
scroll to position [694, 0]
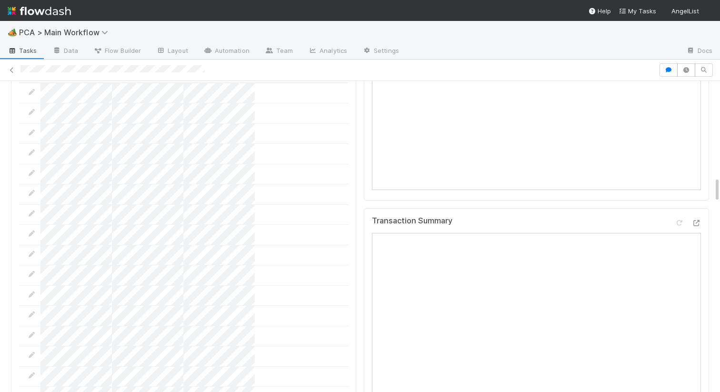
scroll to position [1123, 0]
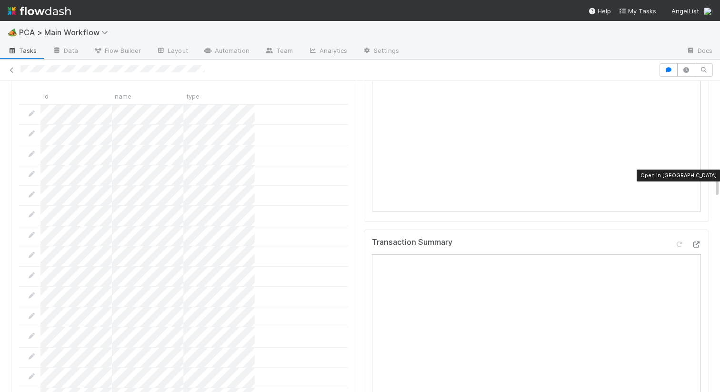
click at [696, 240] on div at bounding box center [697, 245] width 10 height 10
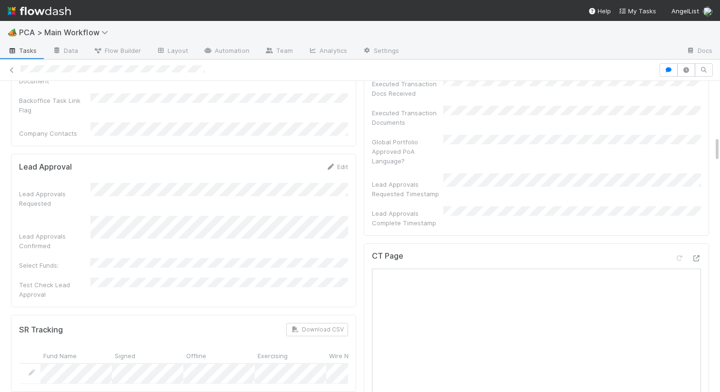
scroll to position [677, 0]
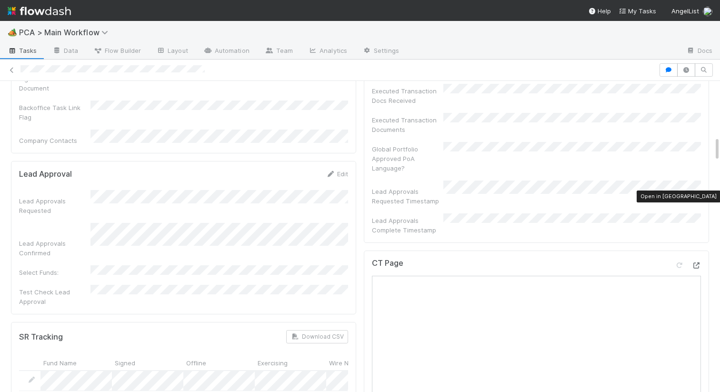
click at [695, 262] on icon at bounding box center [697, 265] width 10 height 6
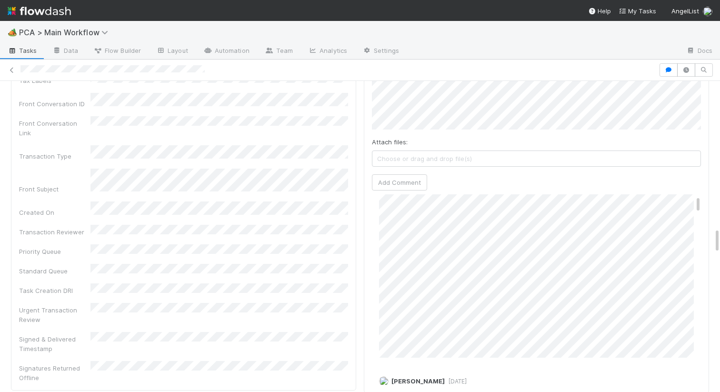
scroll to position [0, 0]
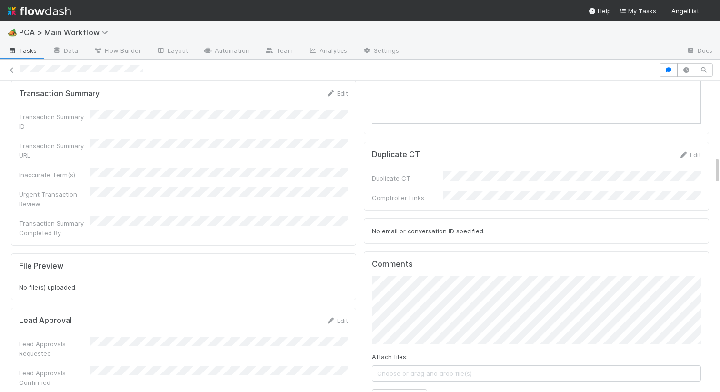
scroll to position [1037, 0]
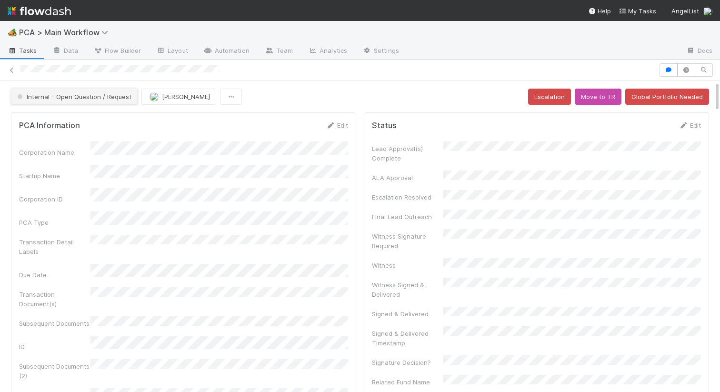
click at [88, 95] on span "Internal - Open Question / Request" at bounding box center [73, 97] width 116 height 8
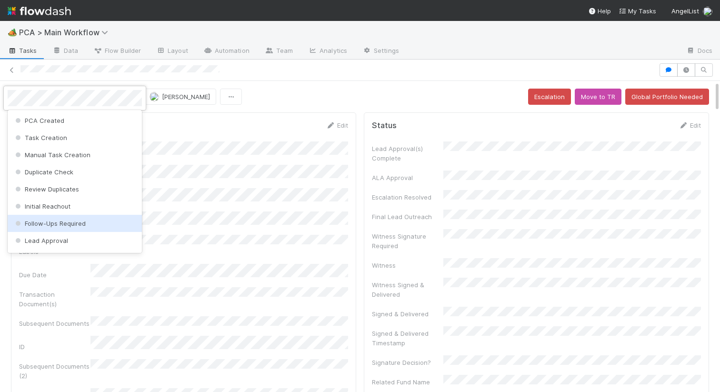
click at [41, 223] on span "Follow-Ups Required" at bounding box center [49, 224] width 72 height 8
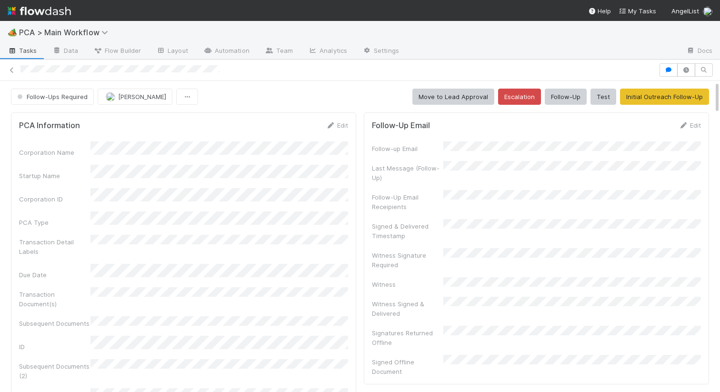
click at [71, 103] on button "Follow-Ups Required" at bounding box center [52, 97] width 83 height 16
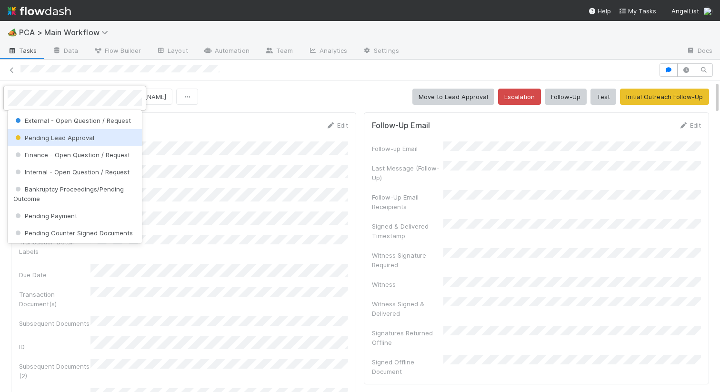
click at [57, 132] on div "Pending Lead Approval" at bounding box center [75, 137] width 134 height 17
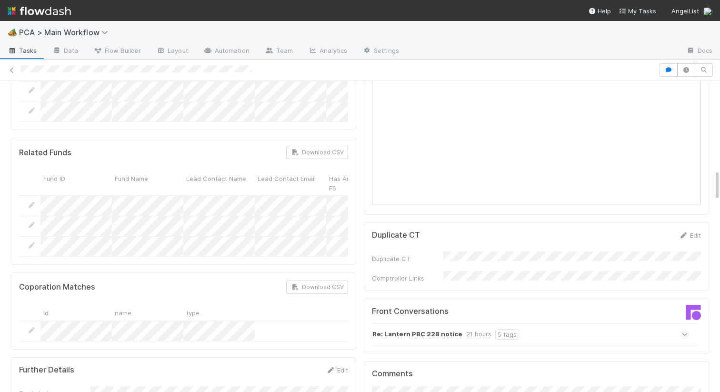
scroll to position [1052, 0]
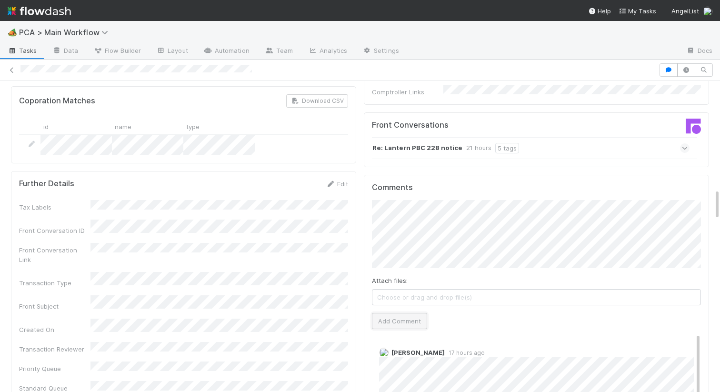
click at [383, 313] on button "Add Comment" at bounding box center [399, 321] width 55 height 16
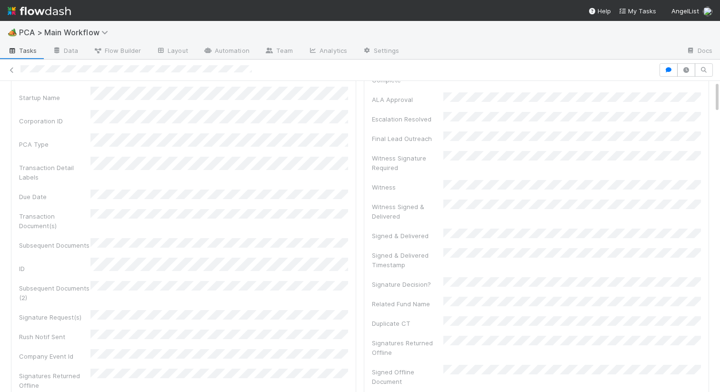
scroll to position [0, 0]
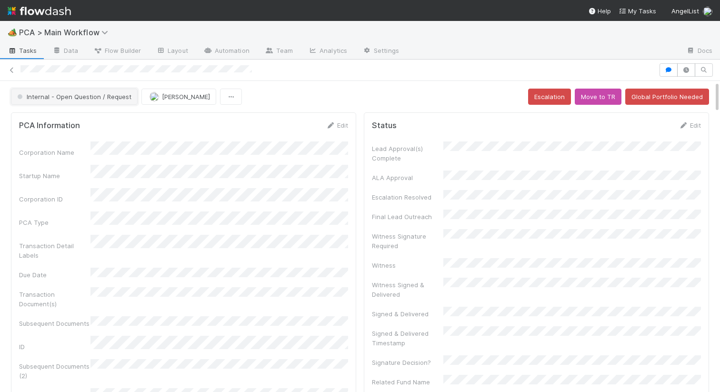
click at [84, 102] on button "Internal - Open Question / Request" at bounding box center [74, 97] width 127 height 16
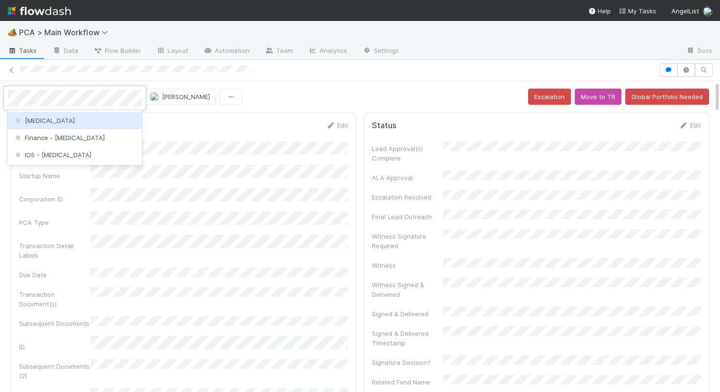
click at [68, 122] on div "[MEDICAL_DATA]" at bounding box center [75, 120] width 134 height 17
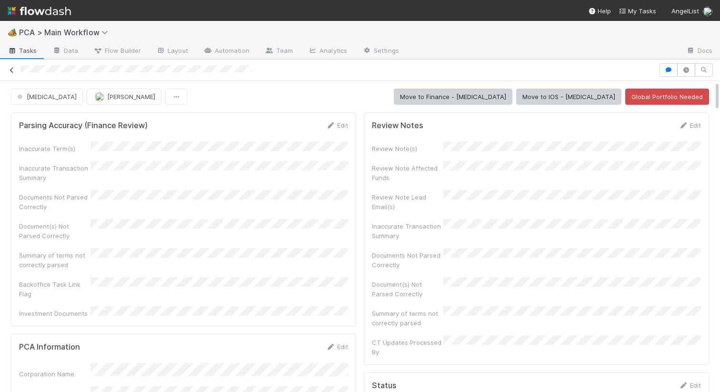
click at [10, 70] on icon at bounding box center [12, 70] width 10 height 6
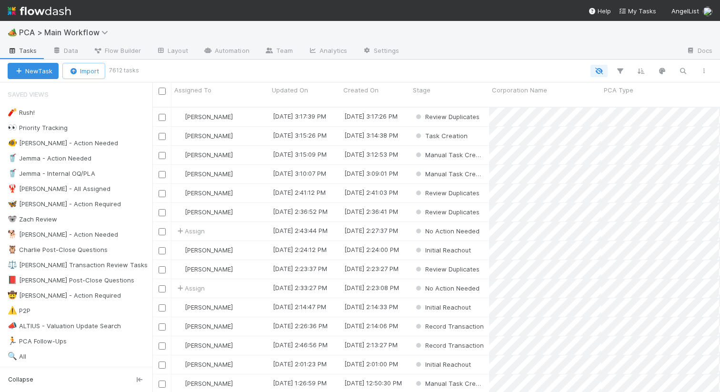
scroll to position [292, 568]
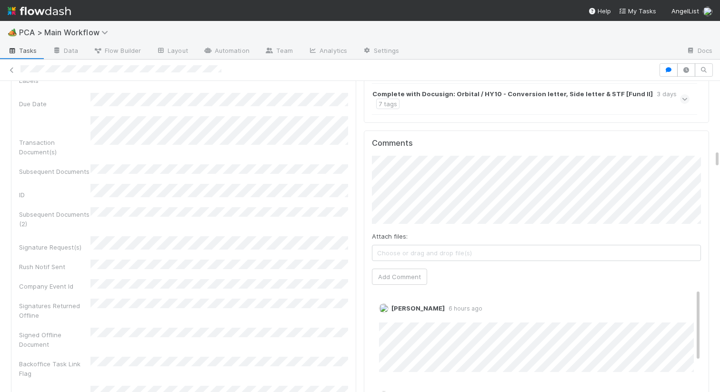
scroll to position [924, 0]
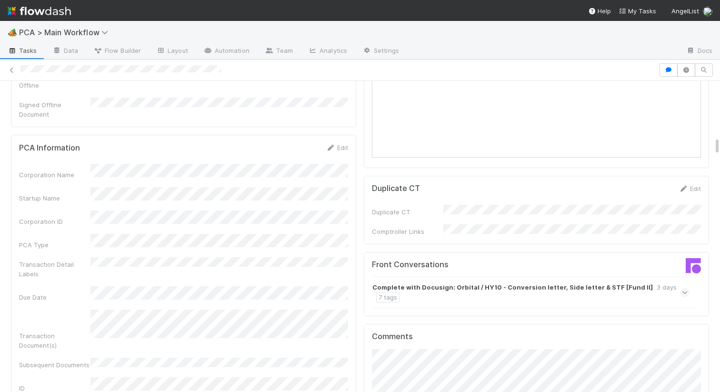
click at [405, 282] on strong "Complete with Docusign: Orbital / HY10 - Conversion letter, Side letter & STF […" at bounding box center [513, 287] width 281 height 10
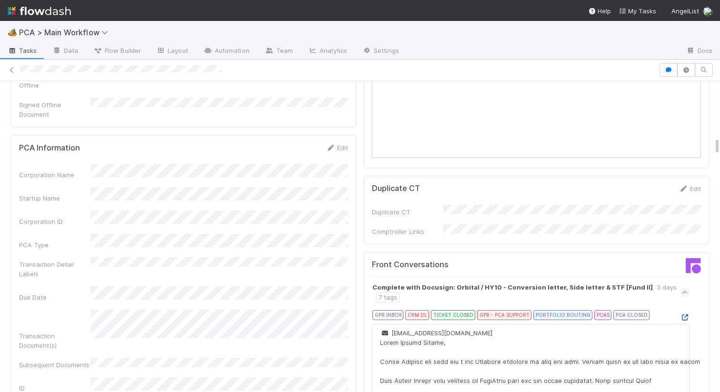
click at [685, 313] on link at bounding box center [685, 317] width 10 height 8
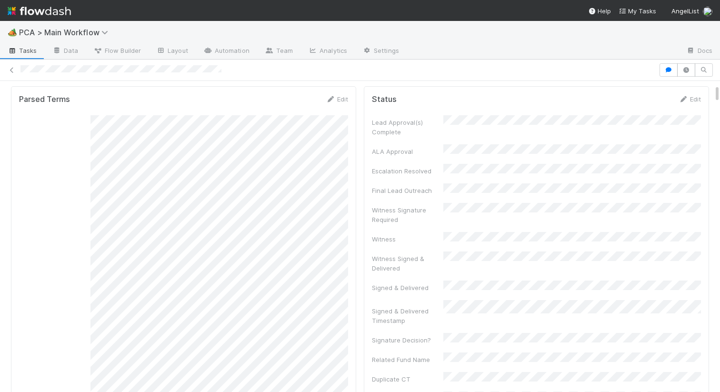
scroll to position [0, 0]
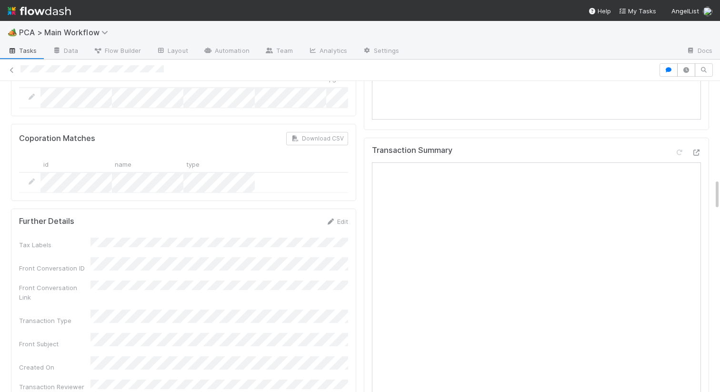
scroll to position [889, 0]
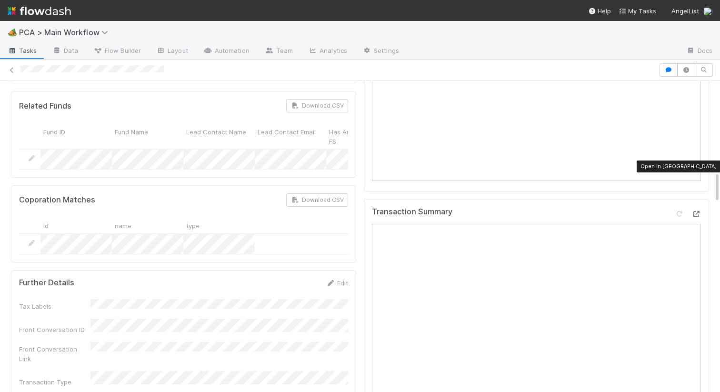
click at [696, 211] on icon at bounding box center [697, 214] width 10 height 6
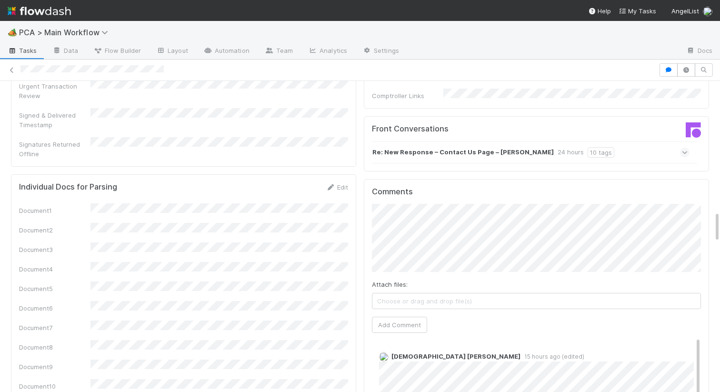
scroll to position [1386, 0]
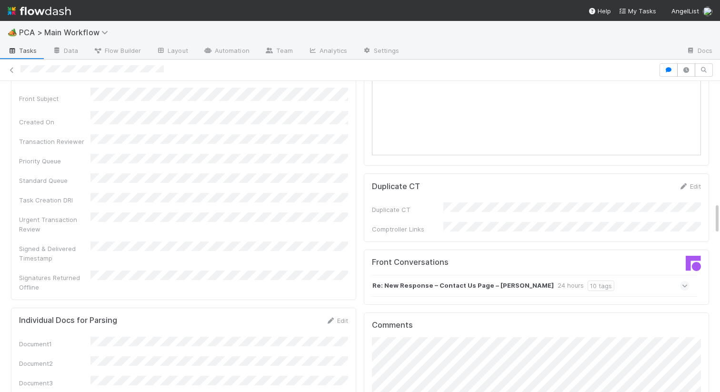
click at [506, 275] on div "Re: New Response – Contact Us Page – Jiri Tresl 24 hours 10 tags" at bounding box center [531, 286] width 318 height 22
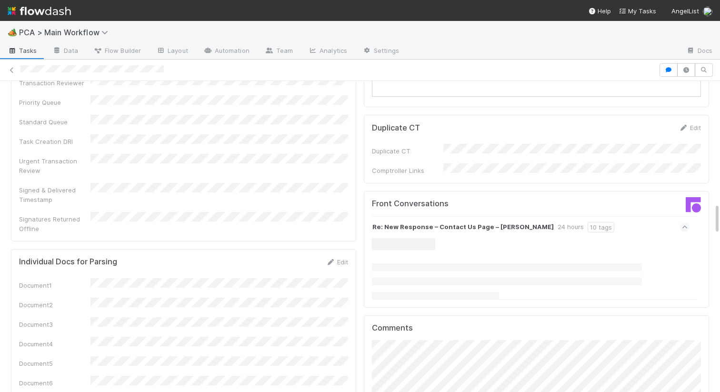
scroll to position [1272, 0]
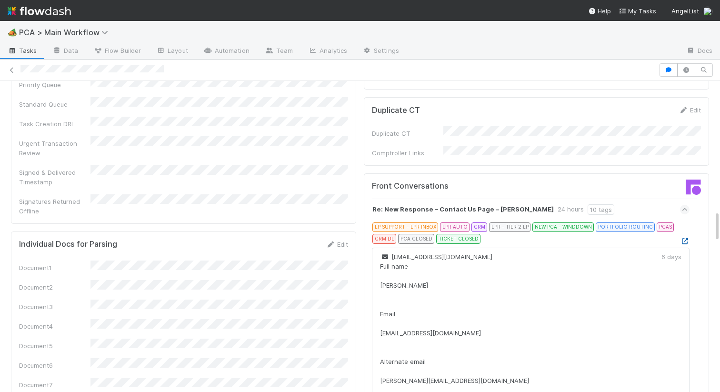
click at [685, 238] on icon at bounding box center [685, 241] width 10 height 6
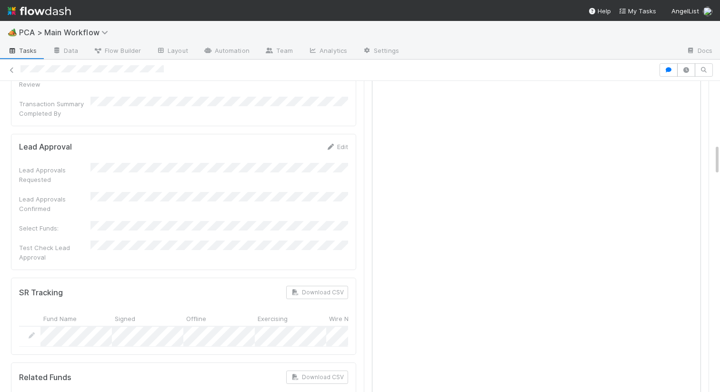
scroll to position [600, 0]
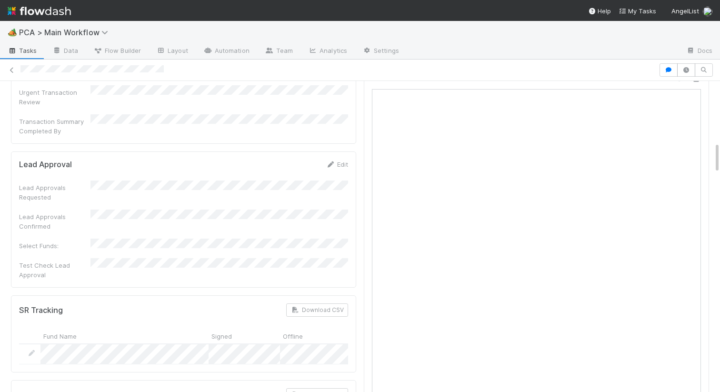
drag, startPoint x: 112, startPoint y: 260, endPoint x: 207, endPoint y: 251, distance: 95.7
click at [207, 303] on div "SR Tracking Download CSV Fund Name Signed Offline Exercising Wire Needed Offlin…" at bounding box center [183, 333] width 329 height 61
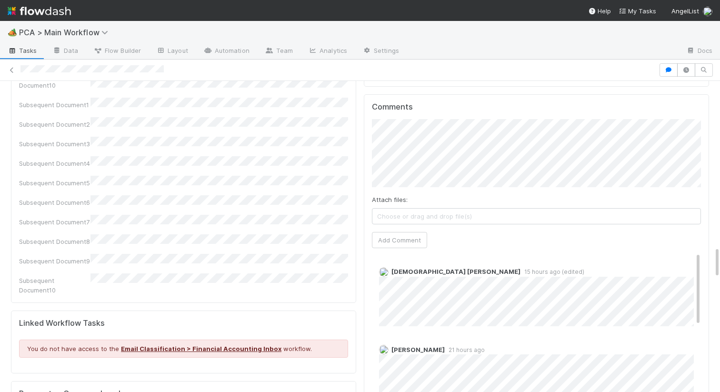
scroll to position [1627, 0]
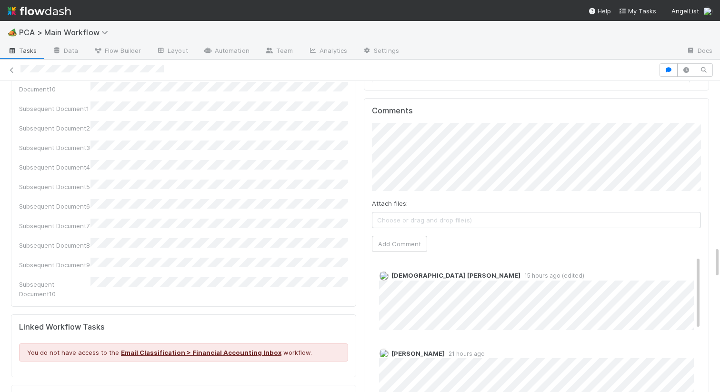
click at [435, 75] on div at bounding box center [360, 69] width 720 height 13
click at [400, 236] on button "Add Comment" at bounding box center [399, 244] width 55 height 16
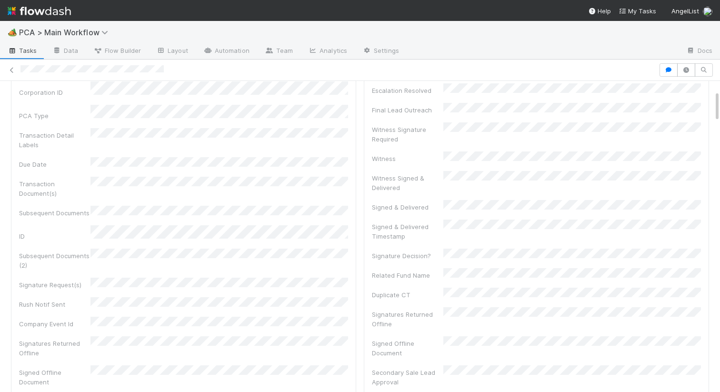
scroll to position [0, 0]
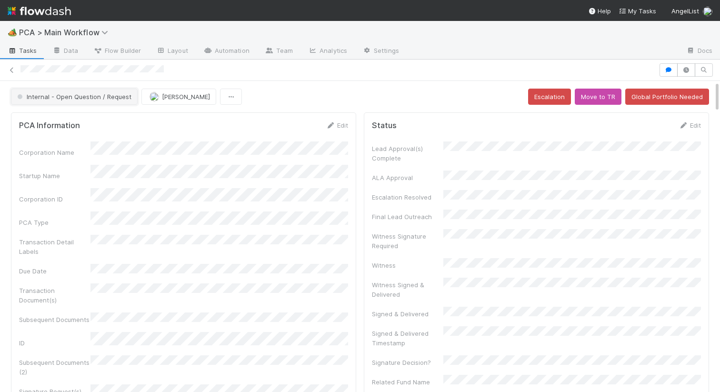
click at [85, 101] on button "Internal - Open Question / Request" at bounding box center [74, 97] width 127 height 16
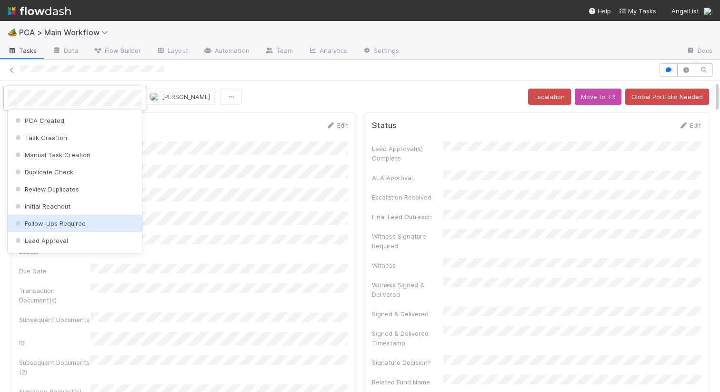
click at [43, 225] on span "Follow-Ups Required" at bounding box center [49, 224] width 72 height 8
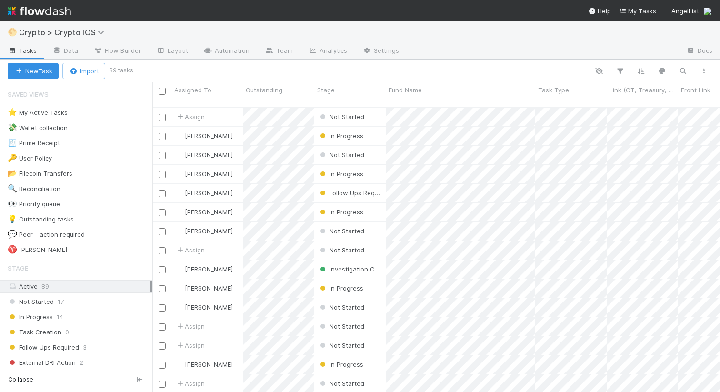
scroll to position [0, 0]
click at [337, 50] on link "Analytics" at bounding box center [328, 51] width 54 height 15
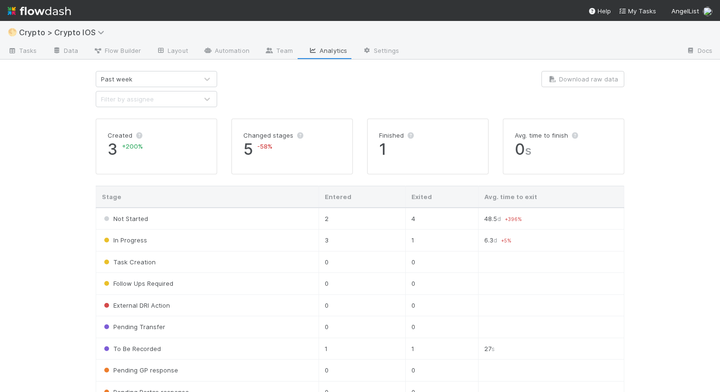
click at [175, 82] on div "Past week" at bounding box center [146, 78] width 101 height 15
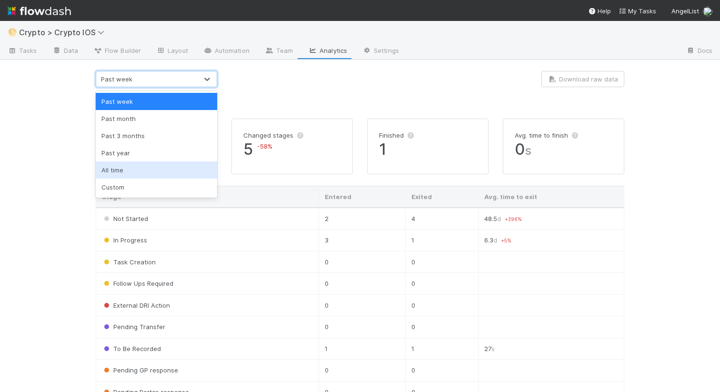
click at [137, 171] on div "All time" at bounding box center [156, 169] width 121 height 17
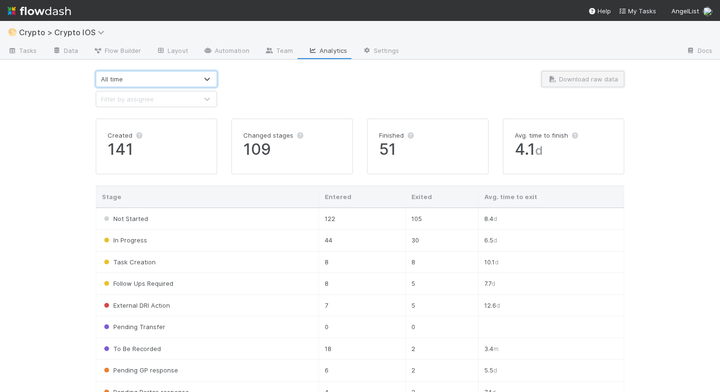
click at [556, 81] on icon "button" at bounding box center [553, 79] width 10 height 6
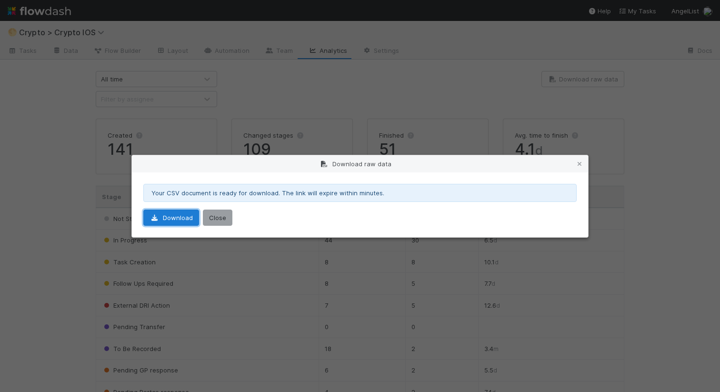
click at [157, 221] on link "Download" at bounding box center [171, 218] width 56 height 16
click at [371, 54] on div "Download raw data Your CSV document is ready for download. The link will expire…" at bounding box center [360, 196] width 720 height 392
click at [222, 223] on button "Close" at bounding box center [218, 218] width 30 height 16
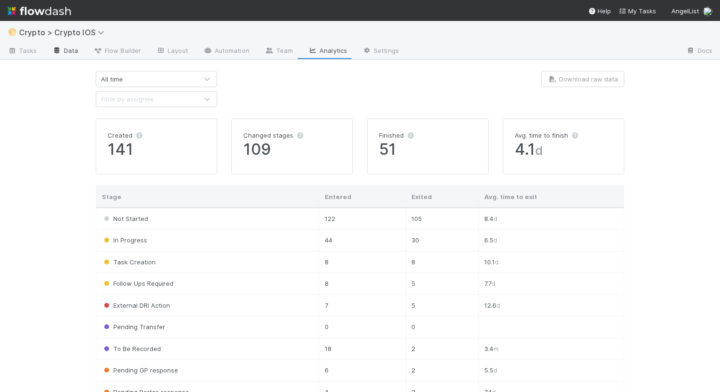
click at [66, 44] on link "Data" at bounding box center [65, 51] width 41 height 15
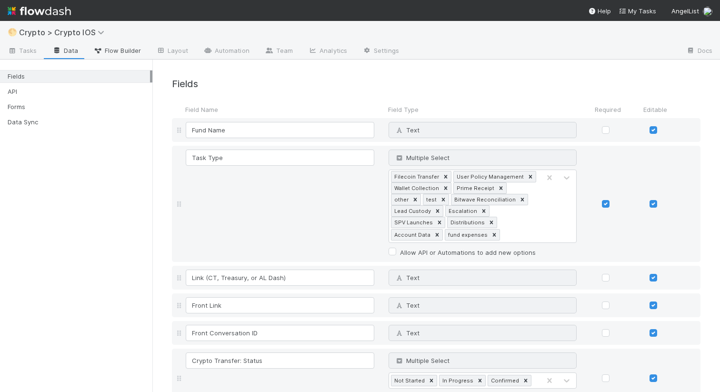
click at [109, 52] on span "Flow Builder" at bounding box center [117, 51] width 48 height 10
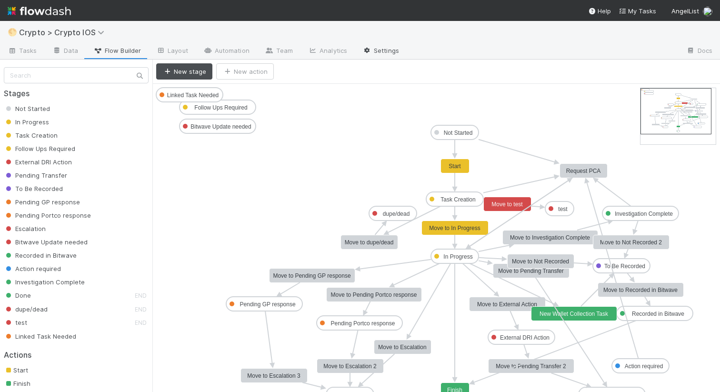
click at [387, 50] on link "Settings" at bounding box center [381, 51] width 52 height 15
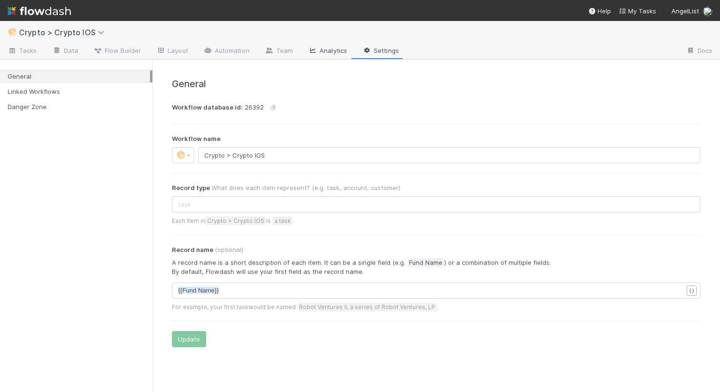
click at [330, 48] on link "Analytics" at bounding box center [328, 51] width 54 height 15
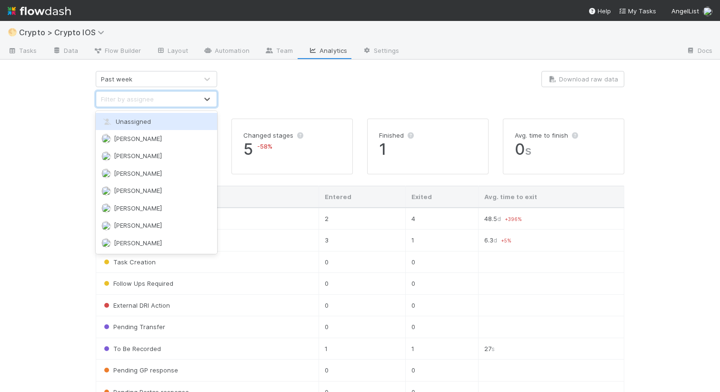
click at [173, 103] on div "Filter by assignee" at bounding box center [146, 98] width 101 height 15
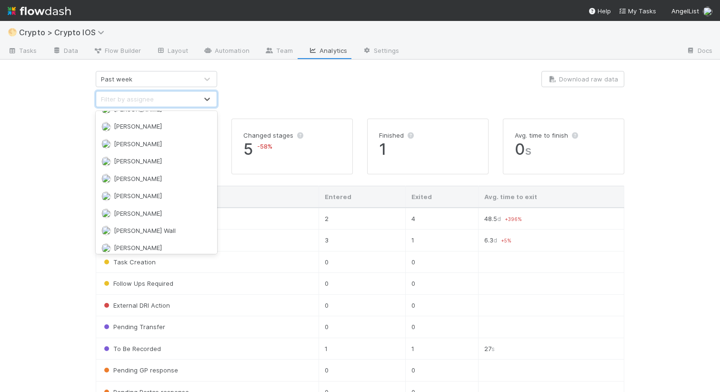
scroll to position [255, 0]
click at [320, 81] on div at bounding box center [360, 89] width 272 height 36
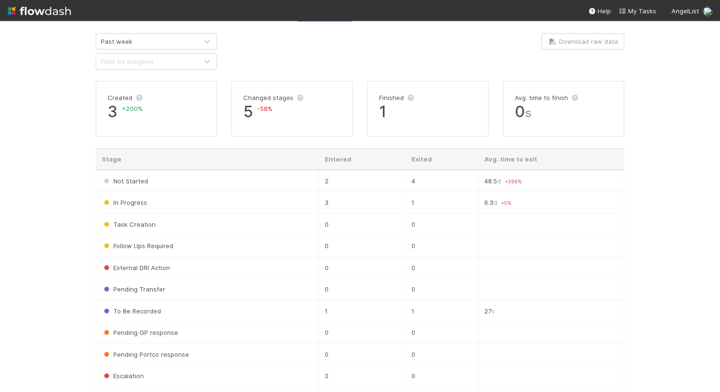
scroll to position [0, 0]
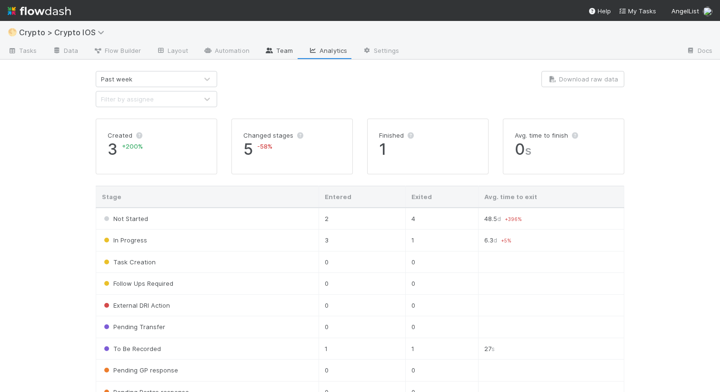
click at [273, 55] on link "Team" at bounding box center [278, 51] width 43 height 15
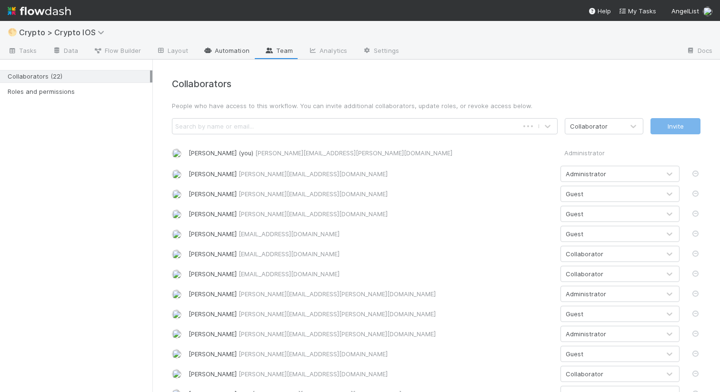
click at [225, 54] on link "Automation" at bounding box center [226, 51] width 61 height 15
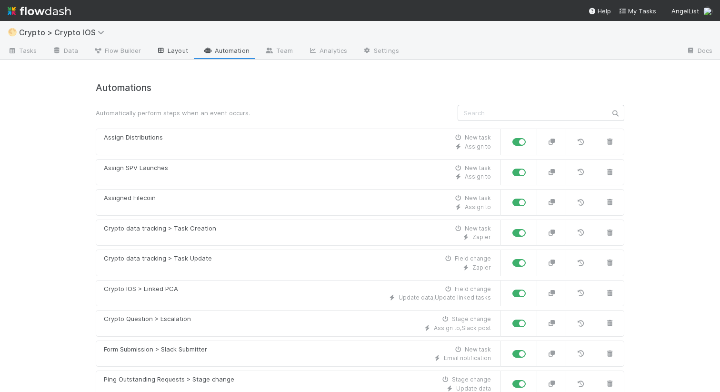
click at [173, 48] on link "Layout" at bounding box center [172, 51] width 47 height 15
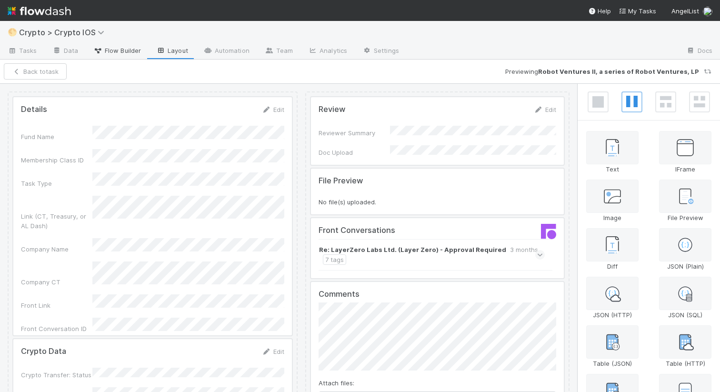
click at [99, 53] on icon at bounding box center [98, 51] width 10 height 6
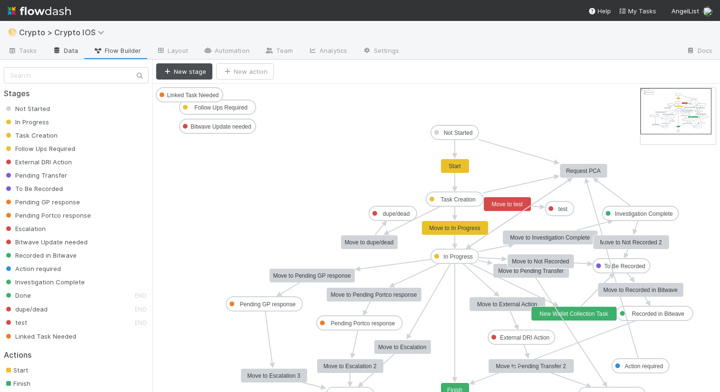
click at [60, 47] on link "Data" at bounding box center [65, 51] width 41 height 15
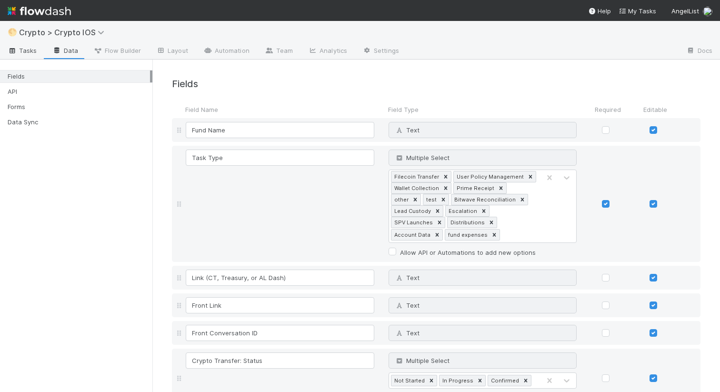
click at [17, 55] on link "Tasks" at bounding box center [22, 51] width 45 height 15
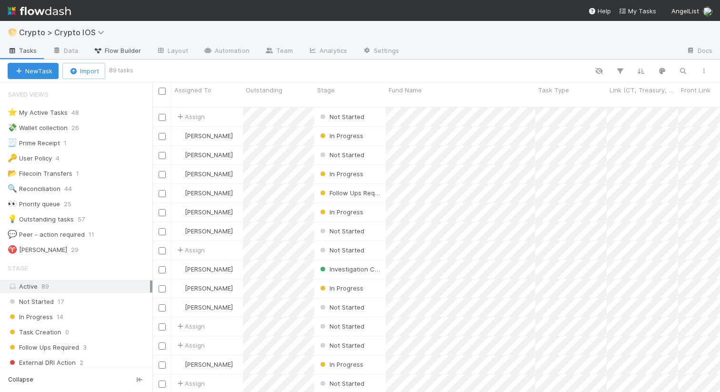
scroll to position [292, 568]
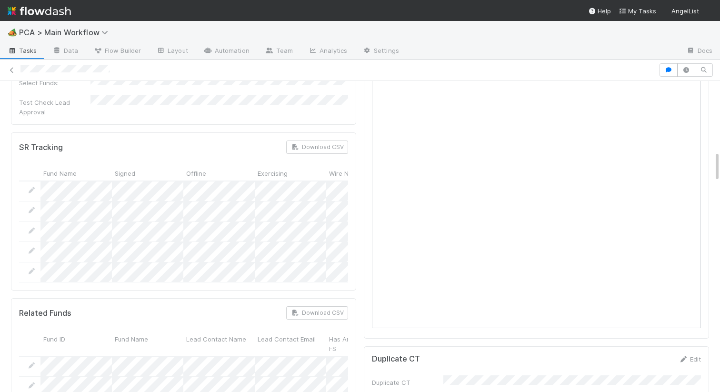
scroll to position [845, 0]
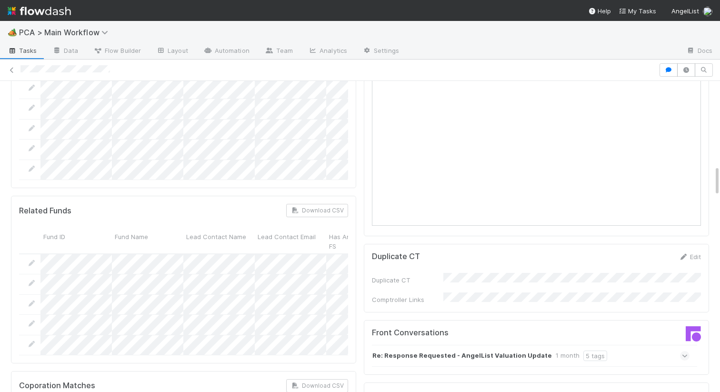
click at [487, 351] on strong "Re: Response Requested - AngelList Valuation Update" at bounding box center [463, 356] width 180 height 10
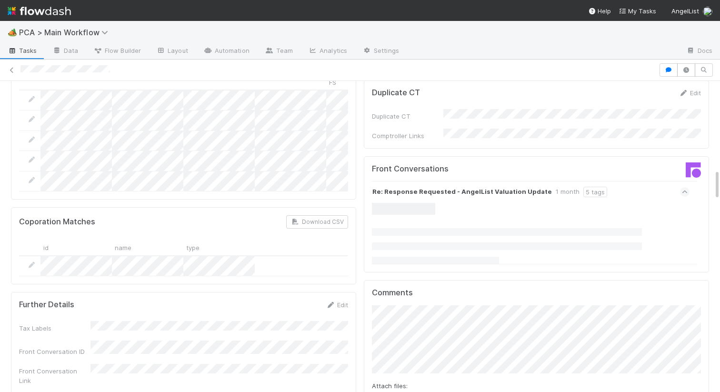
scroll to position [1017, 0]
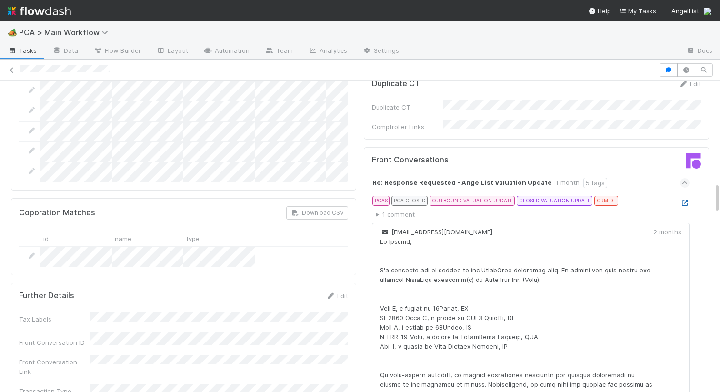
click at [684, 200] on icon at bounding box center [685, 203] width 10 height 6
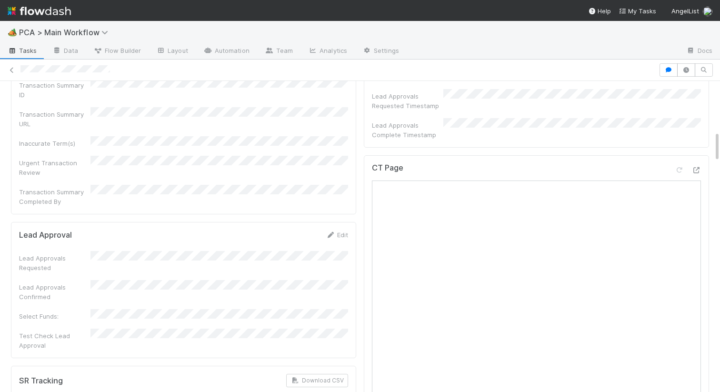
scroll to position [499, 0]
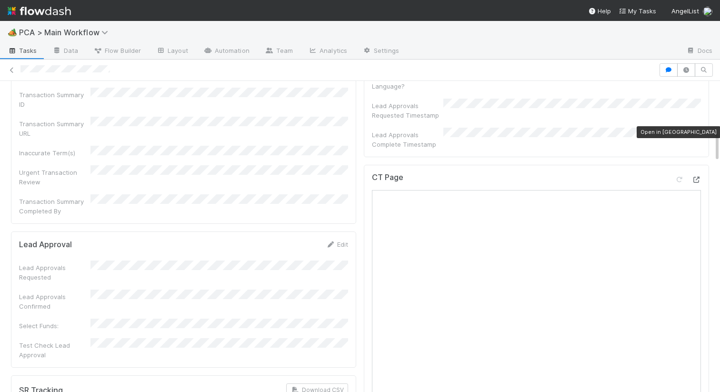
click at [698, 177] on icon at bounding box center [697, 180] width 10 height 6
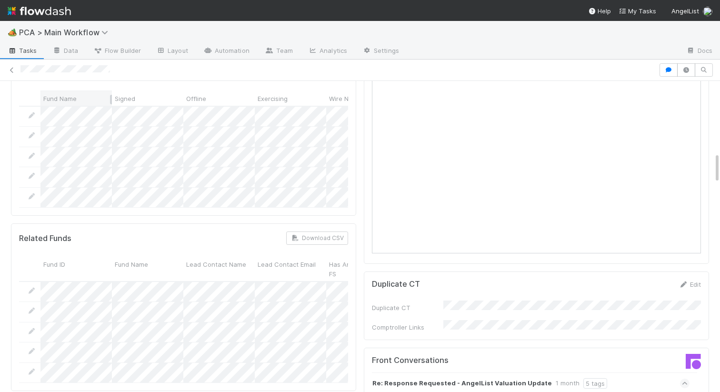
scroll to position [863, 0]
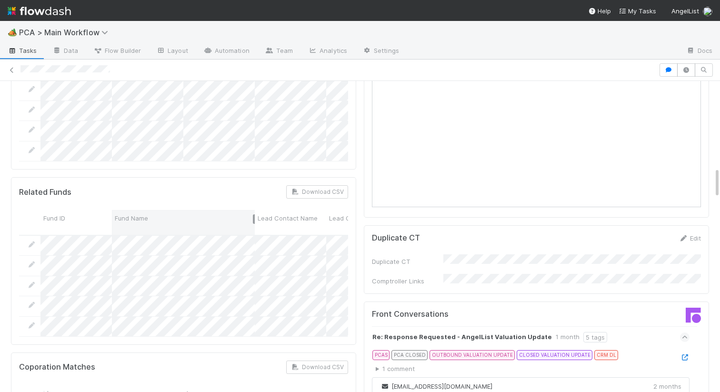
drag, startPoint x: 181, startPoint y: 157, endPoint x: 253, endPoint y: 153, distance: 71.6
click at [253, 214] on div at bounding box center [254, 219] width 2 height 10
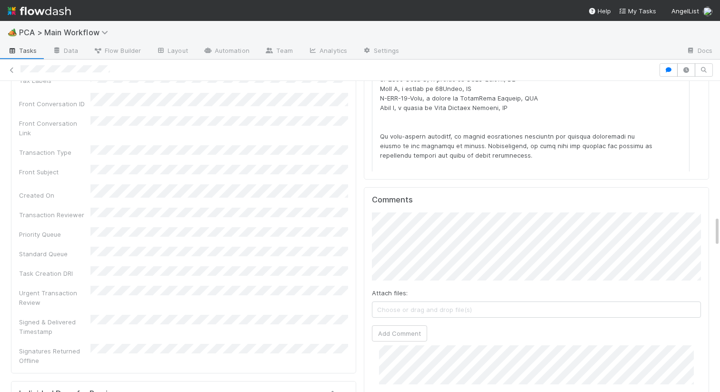
scroll to position [1189, 0]
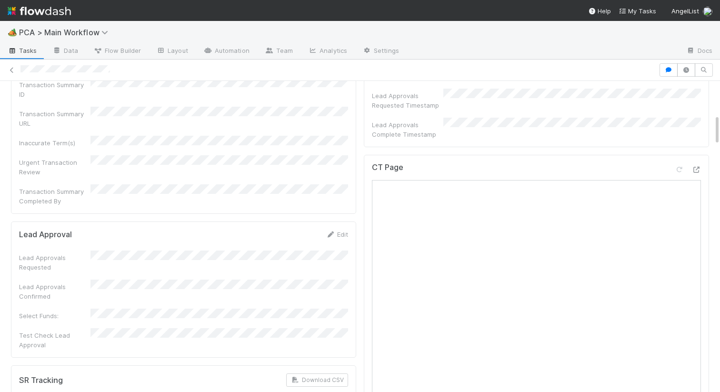
scroll to position [0, 0]
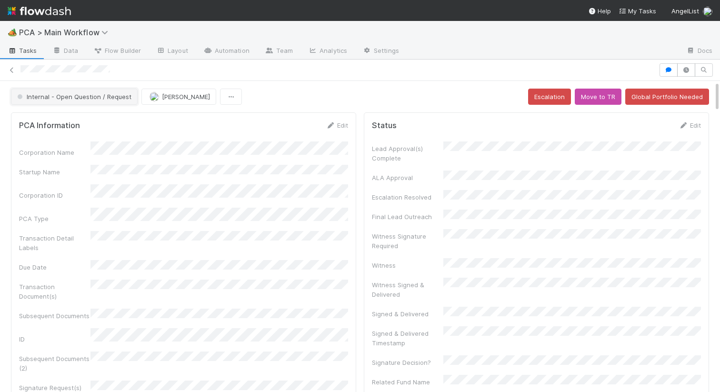
click at [112, 98] on span "Internal - Open Question / Request" at bounding box center [73, 97] width 116 height 8
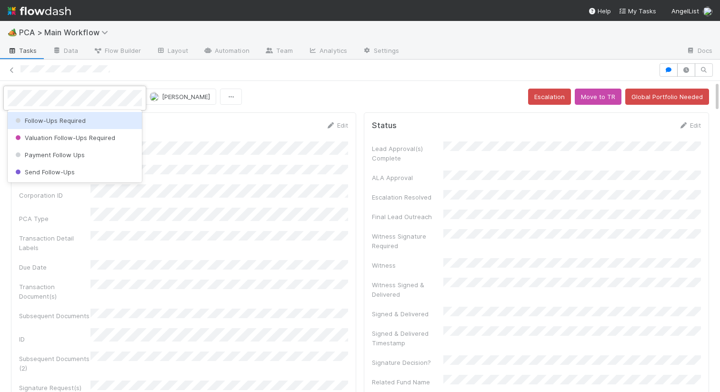
click at [72, 116] on div "Follow-Ups Required" at bounding box center [75, 120] width 134 height 17
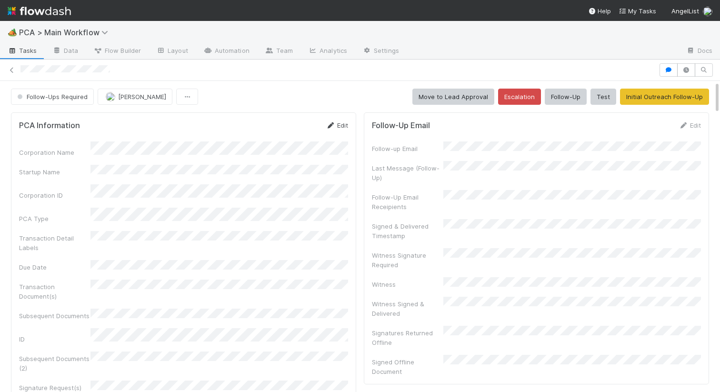
click at [345, 125] on link "Edit" at bounding box center [337, 125] width 22 height 8
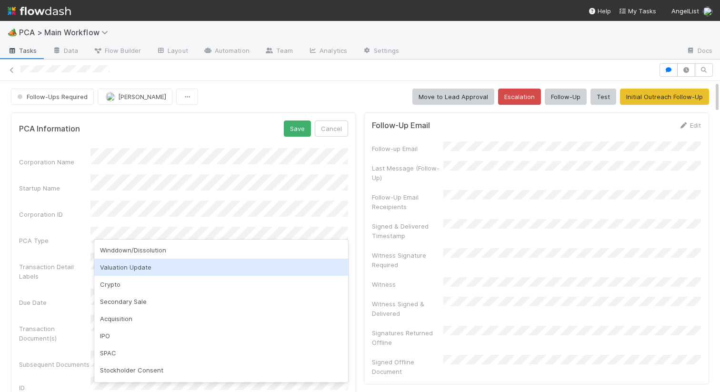
click at [131, 265] on div "Valuation Update" at bounding box center [221, 267] width 254 height 17
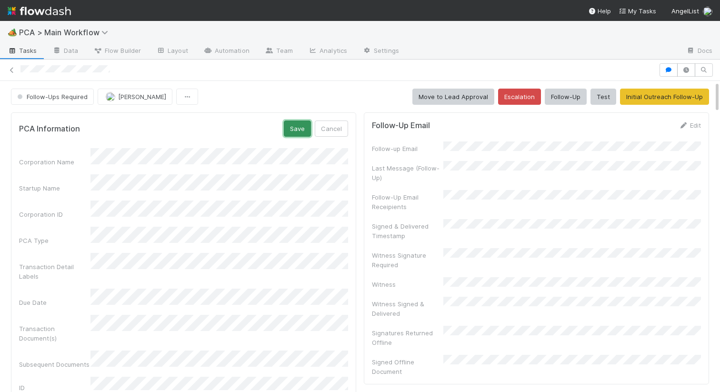
click at [301, 131] on button "Save" at bounding box center [297, 129] width 27 height 16
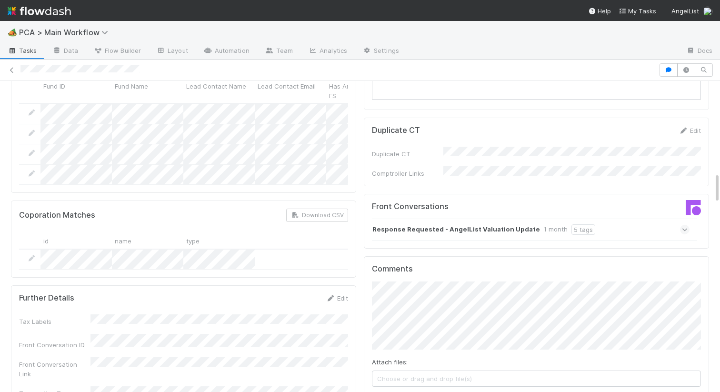
scroll to position [909, 0]
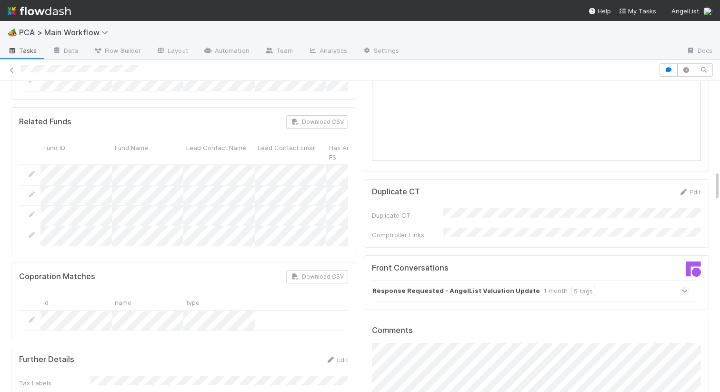
click at [395, 286] on strong "Response Requested - AngelList Valuation Update" at bounding box center [457, 291] width 168 height 10
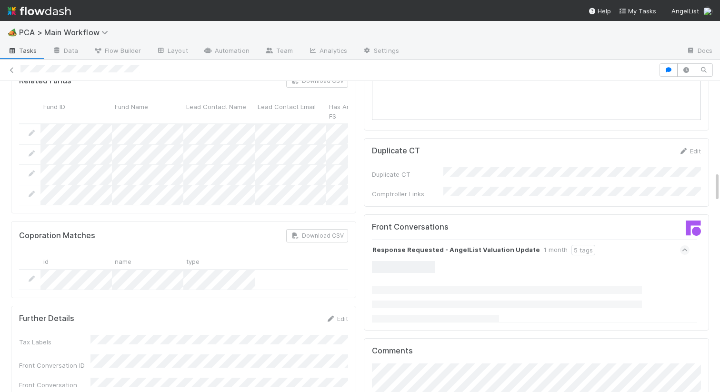
scroll to position [960, 0]
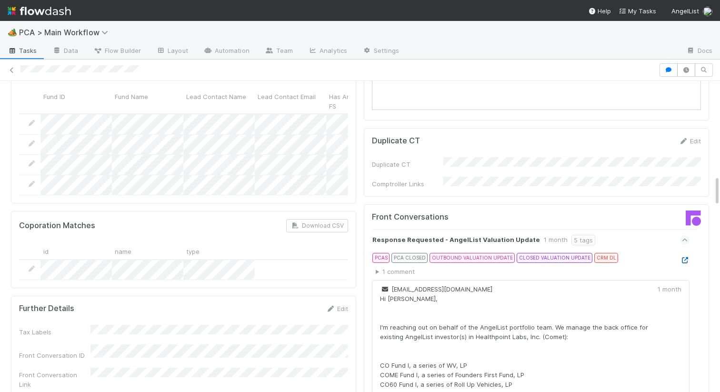
click at [686, 257] on icon at bounding box center [685, 260] width 10 height 6
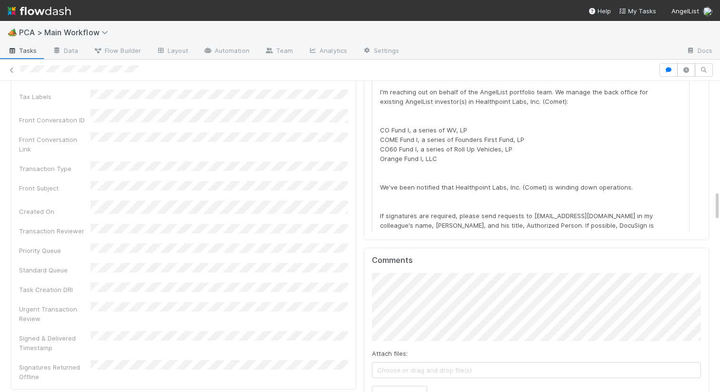
scroll to position [1272, 0]
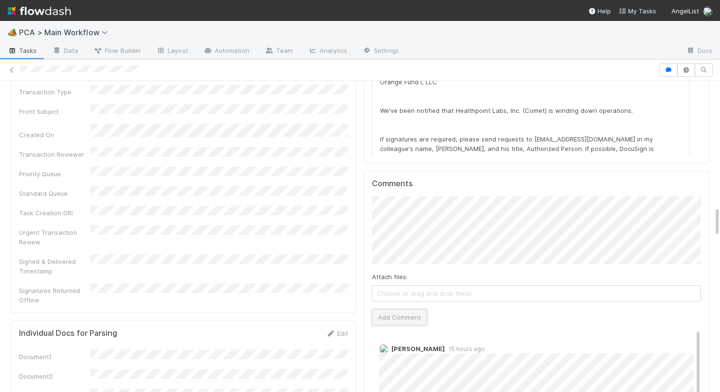
click at [387, 309] on button "Add Comment" at bounding box center [399, 317] width 55 height 16
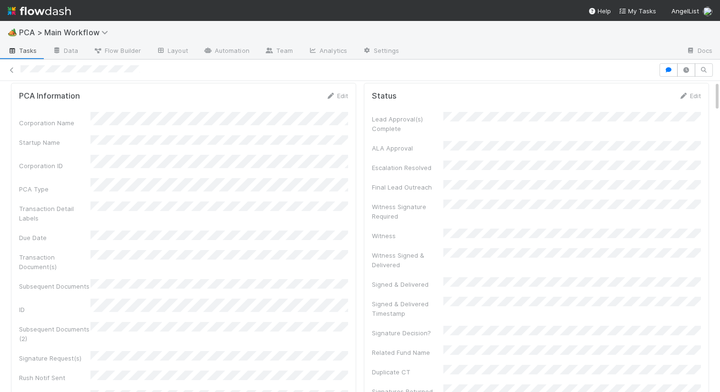
scroll to position [0, 0]
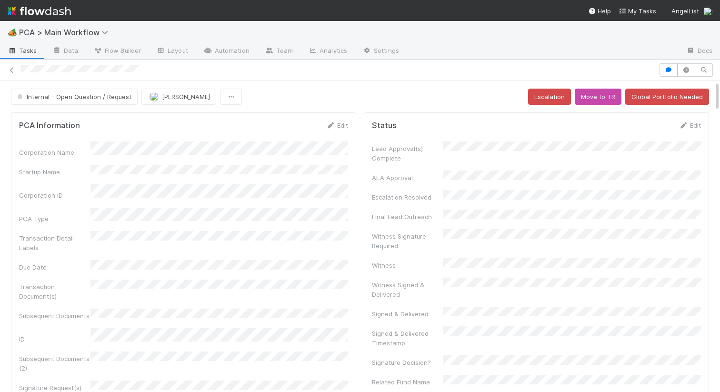
click at [106, 94] on span "Internal - Open Question / Request" at bounding box center [73, 97] width 116 height 8
click at [94, 121] on div "Initial Reachout" at bounding box center [75, 120] width 134 height 17
